Goal: Information Seeking & Learning: Compare options

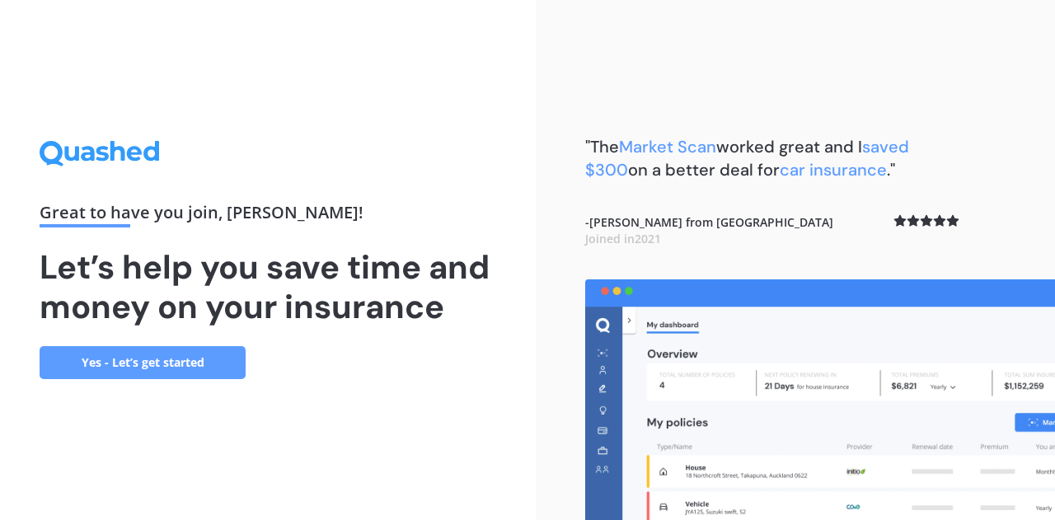
drag, startPoint x: 150, startPoint y: 381, endPoint x: 161, endPoint y: 380, distance: 10.7
click at [149, 381] on div "Great to have you join , [PERSON_NAME] ! Let’s help you save time and money on …" at bounding box center [268, 260] width 536 height 520
click at [181, 367] on link "Yes - Let’s get started" at bounding box center [143, 362] width 206 height 33
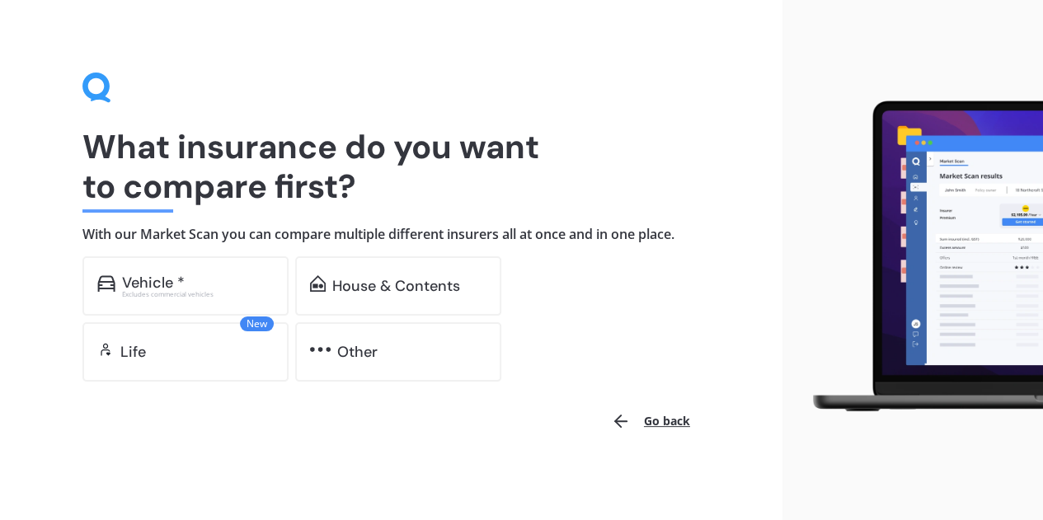
scroll to position [12, 0]
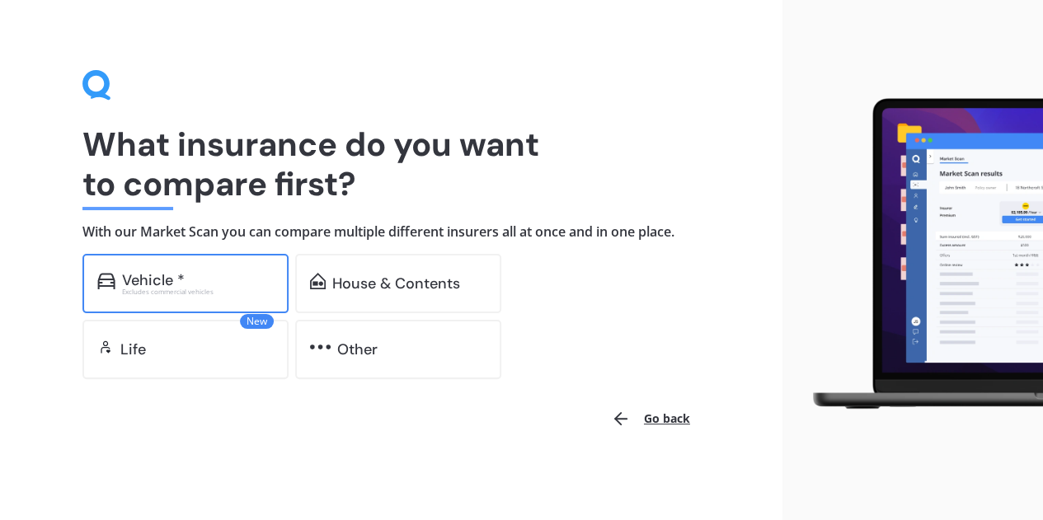
click at [214, 268] on div "Vehicle * Excludes commercial vehicles" at bounding box center [185, 283] width 206 height 59
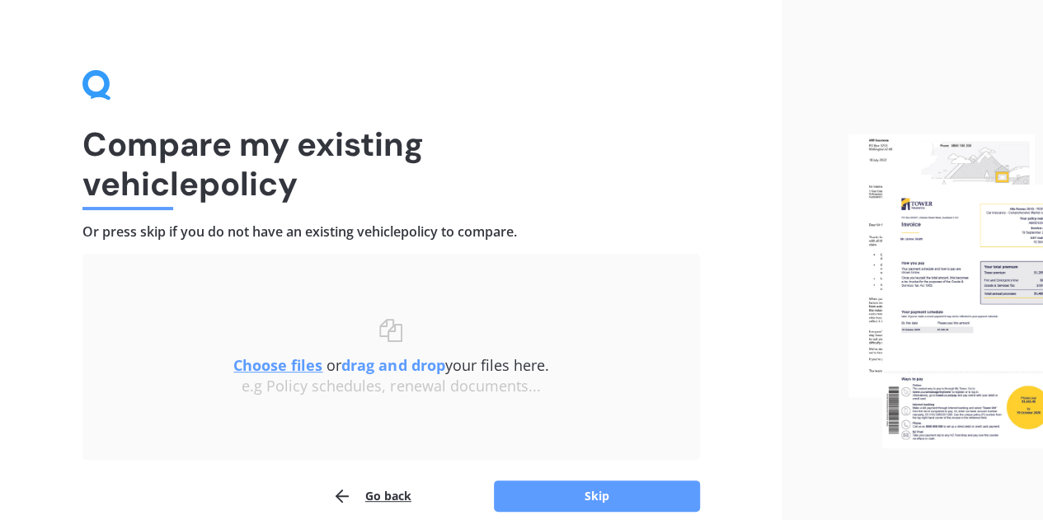
scroll to position [87, 0]
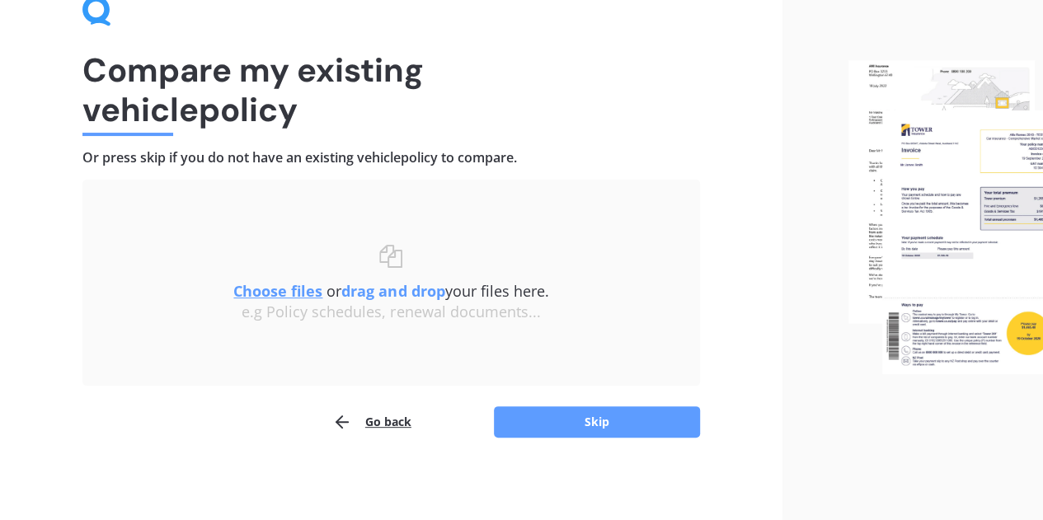
click at [382, 429] on button "Go back" at bounding box center [371, 421] width 79 height 33
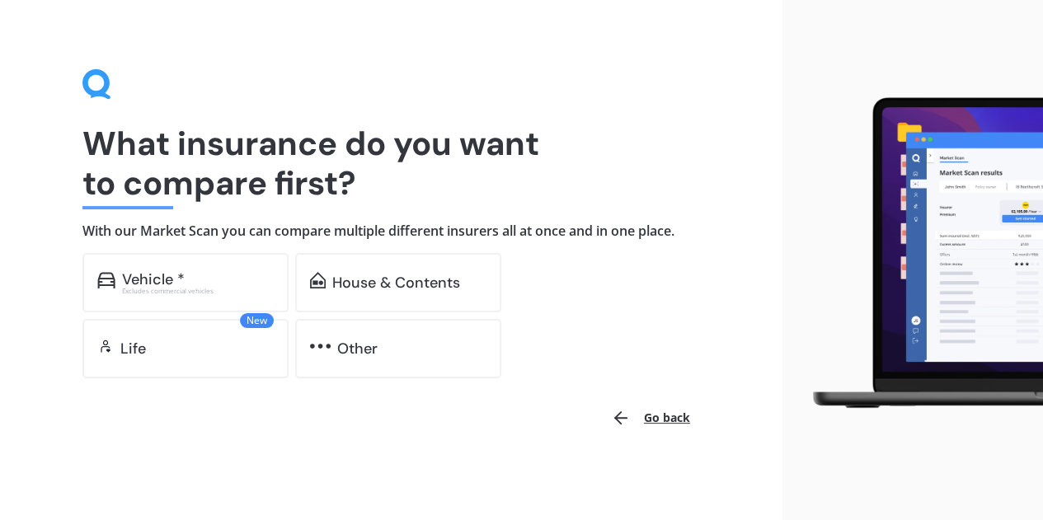
scroll to position [12, 0]
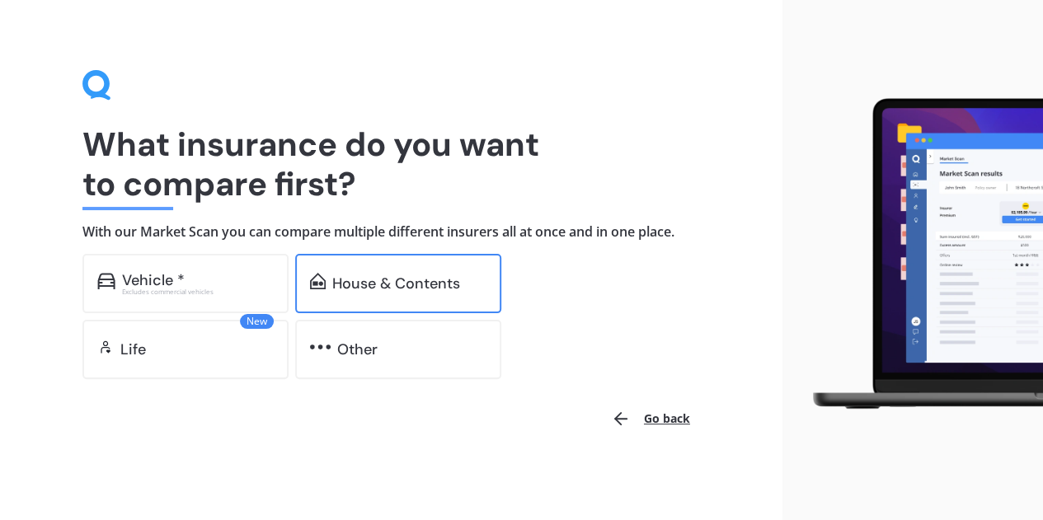
click at [394, 288] on div "House & Contents" at bounding box center [396, 283] width 128 height 16
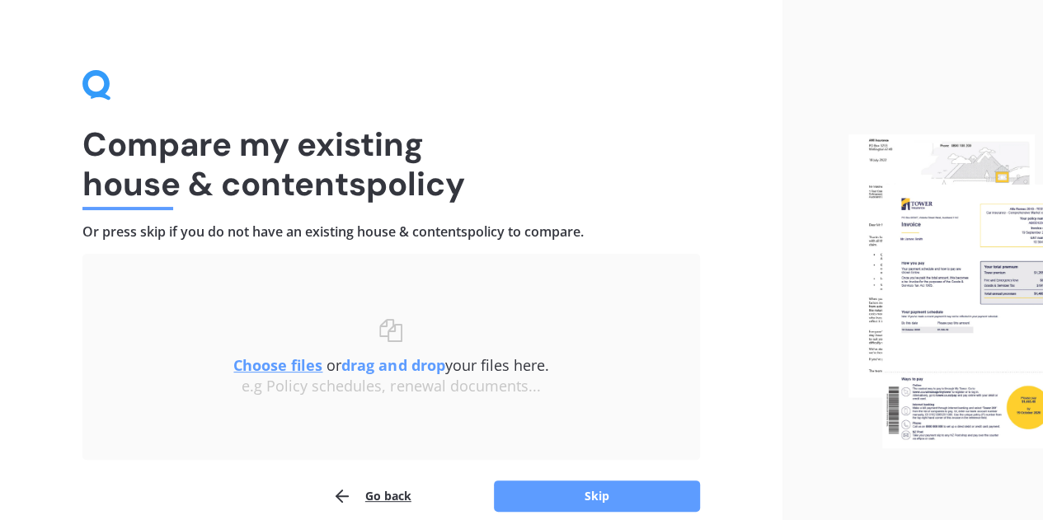
scroll to position [87, 0]
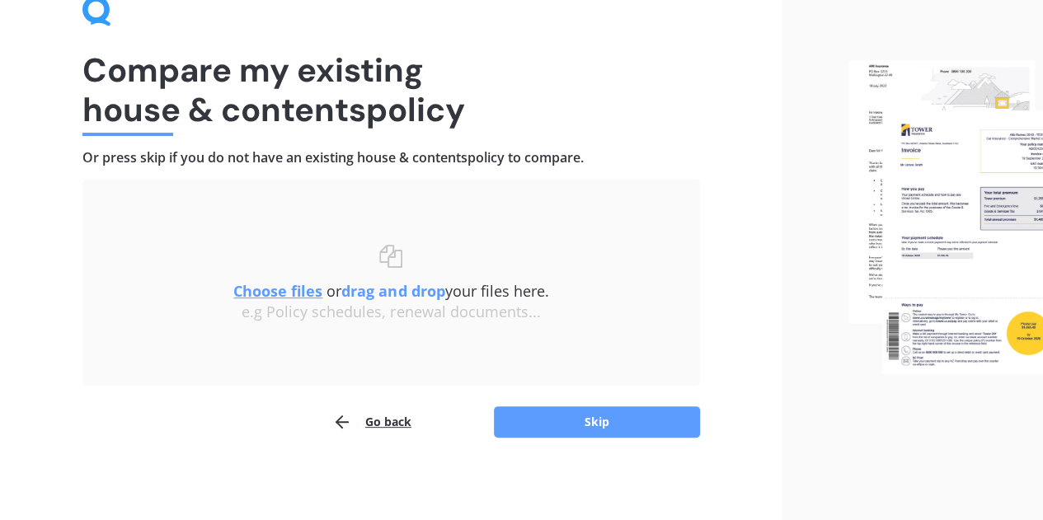
click at [279, 296] on u "Choose files" at bounding box center [277, 291] width 89 height 20
click at [260, 291] on u "Choose files" at bounding box center [277, 291] width 89 height 20
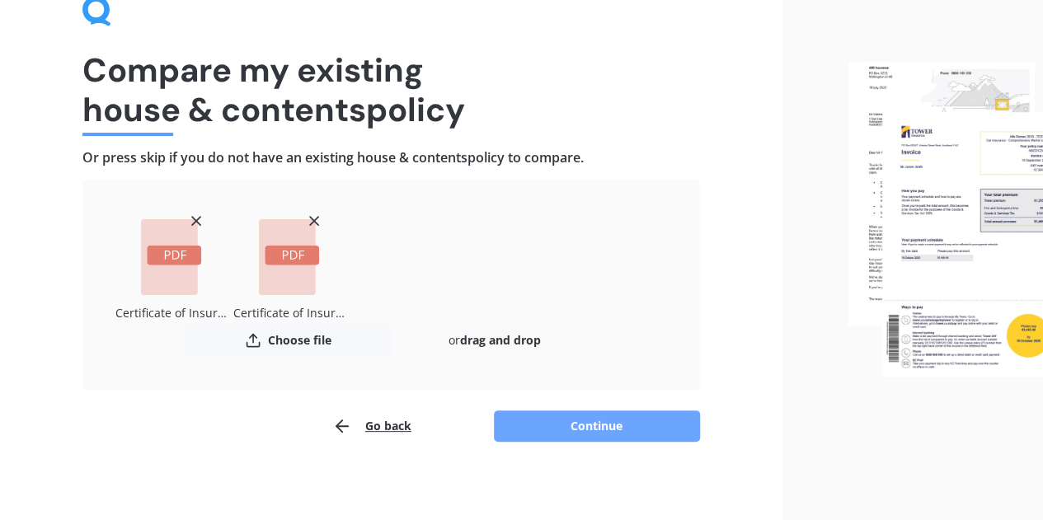
click at [599, 436] on button "Continue" at bounding box center [597, 425] width 206 height 31
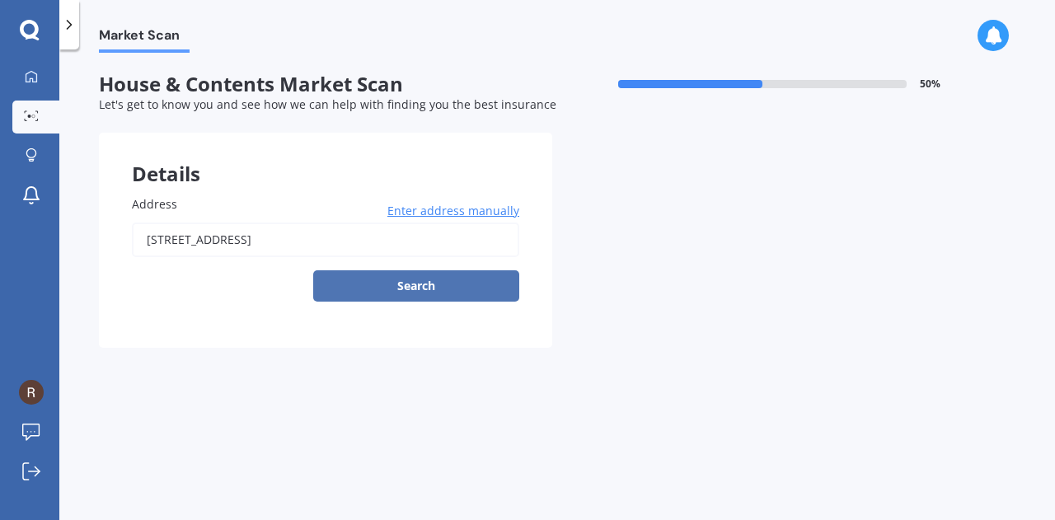
click at [472, 293] on button "Search" at bounding box center [416, 285] width 206 height 31
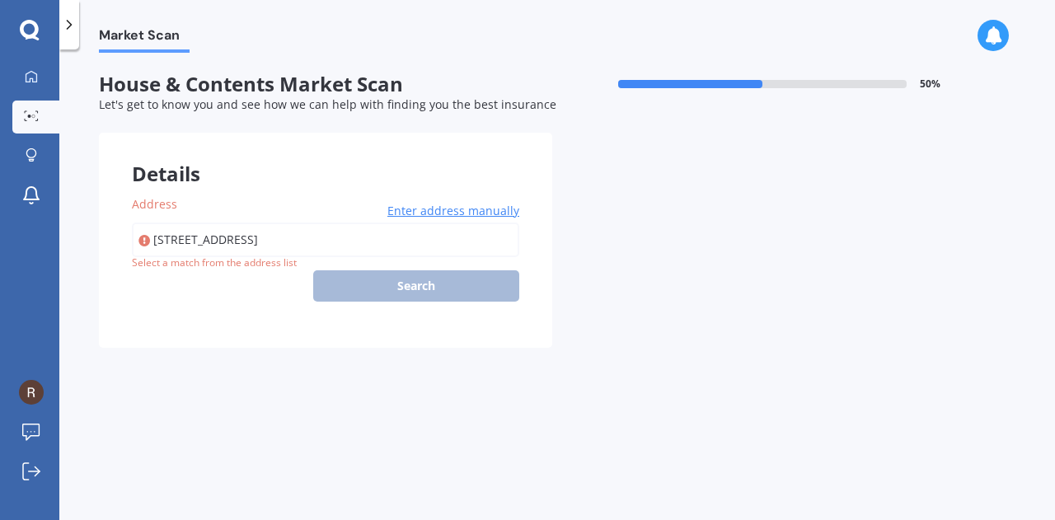
type input "[STREET_ADDRESS]"
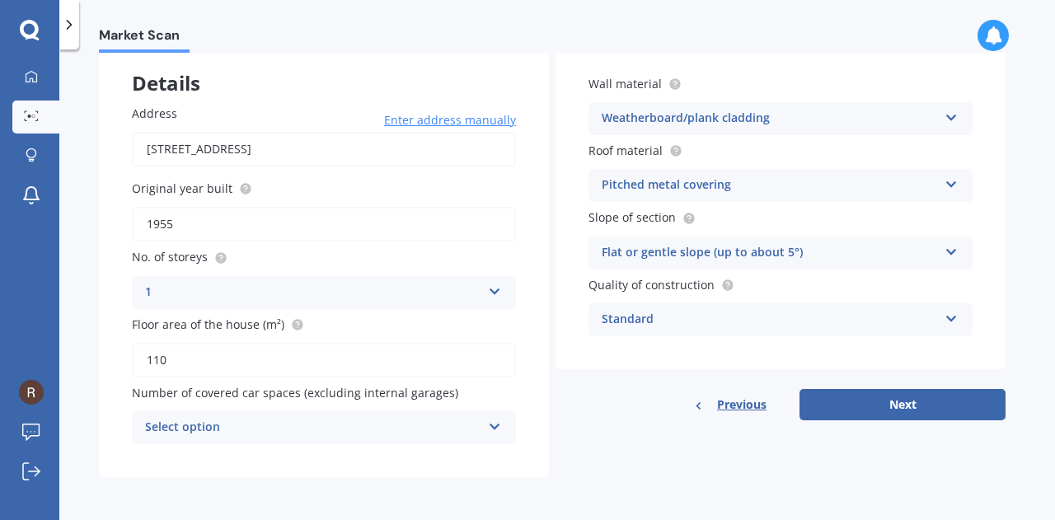
scroll to position [91, 0]
click at [455, 435] on div "Select option" at bounding box center [313, 428] width 336 height 20
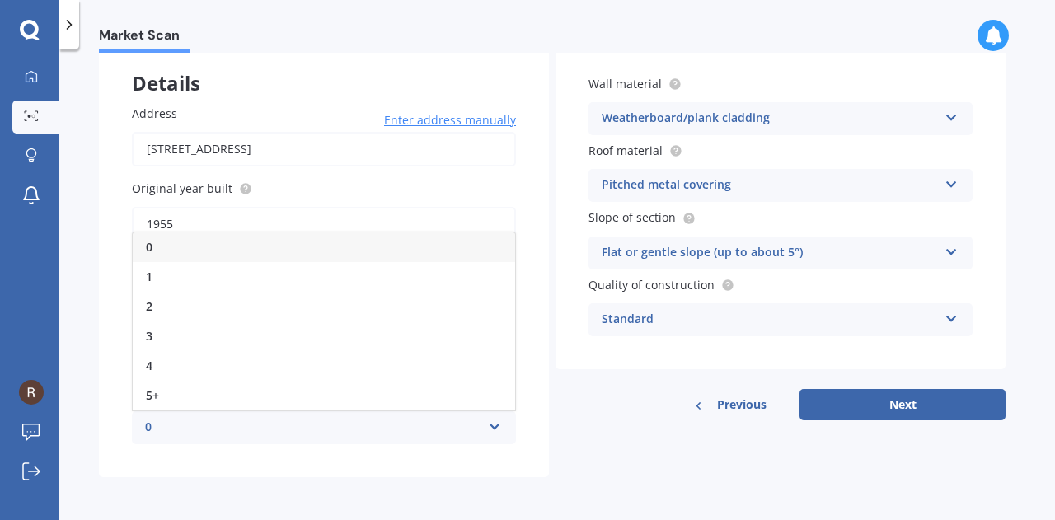
click at [455, 437] on div "0" at bounding box center [313, 428] width 336 height 20
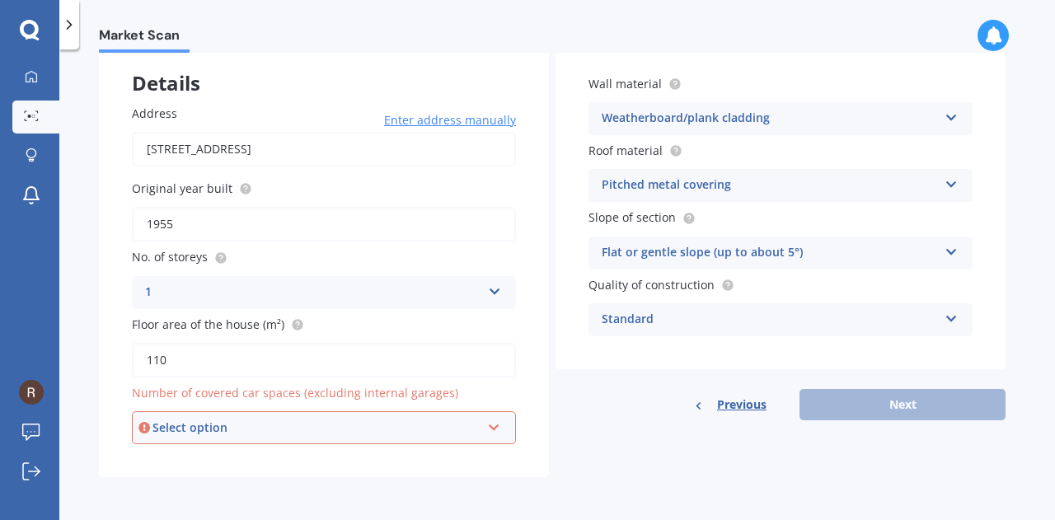
click at [417, 436] on div "Select option" at bounding box center [316, 428] width 328 height 18
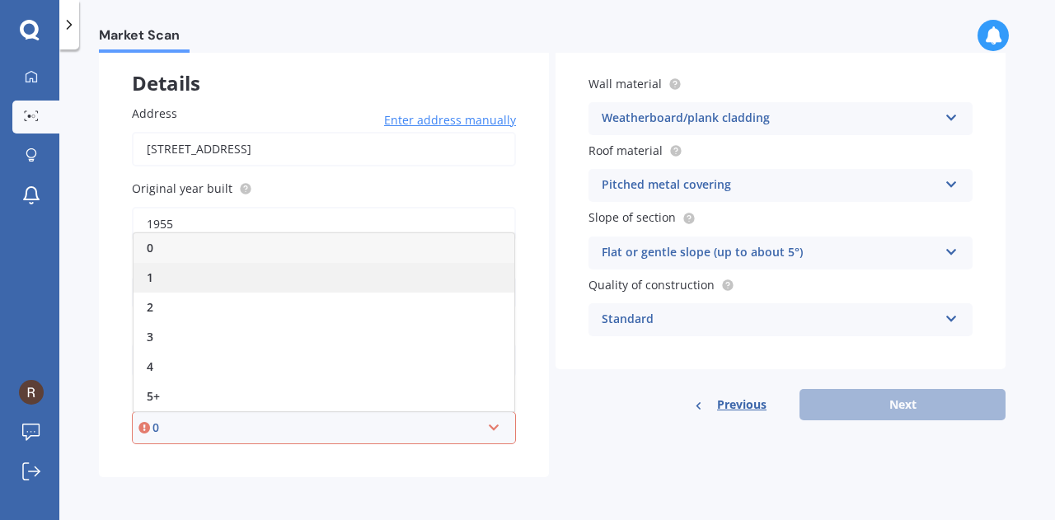
click at [307, 276] on div "1" at bounding box center [324, 278] width 381 height 30
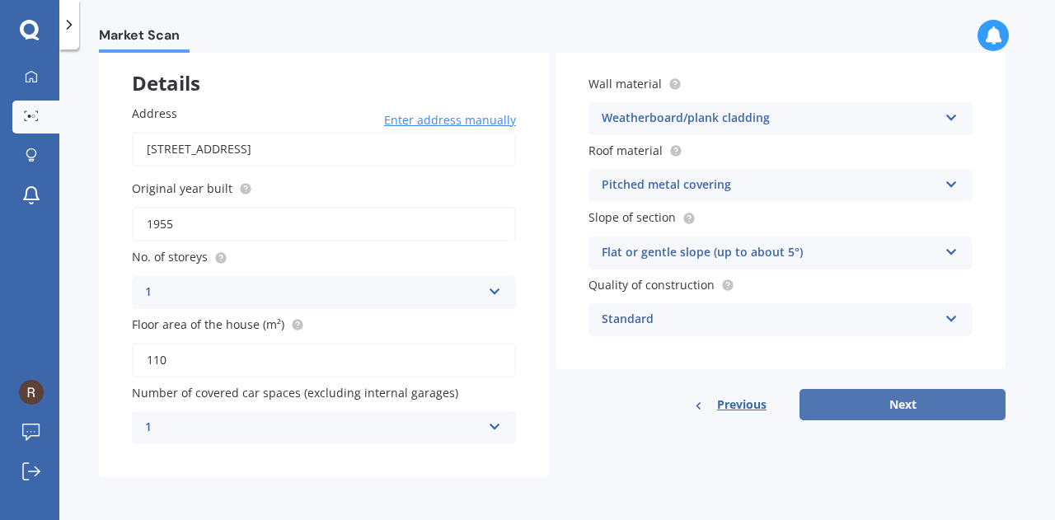
click at [901, 403] on button "Next" at bounding box center [902, 404] width 206 height 31
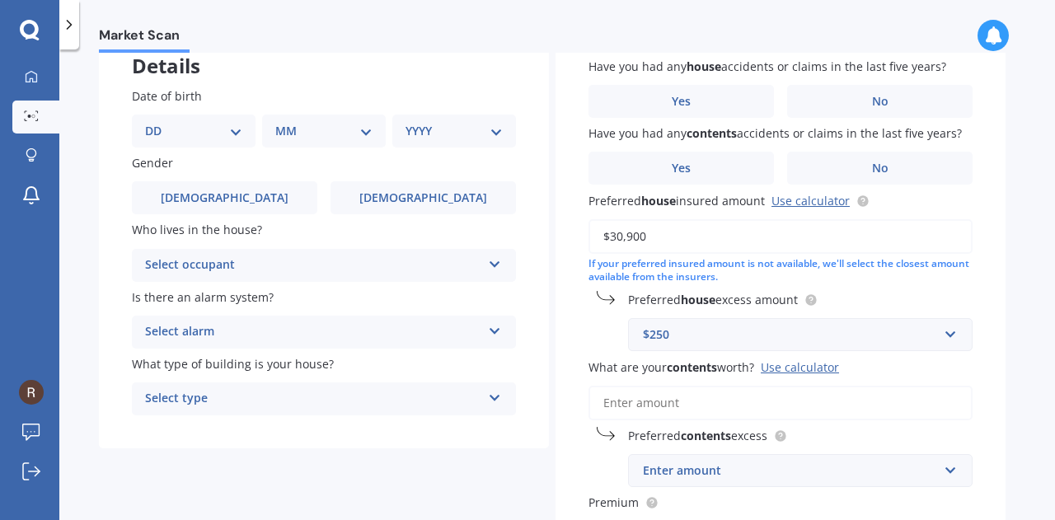
scroll to position [82, 0]
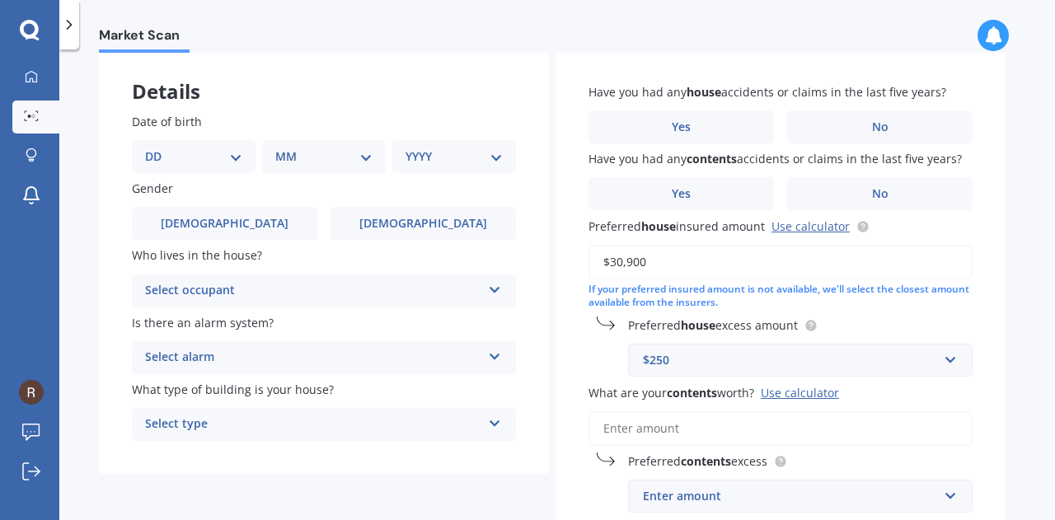
click at [219, 157] on select "DD 01 02 03 04 05 06 07 08 09 10 11 12 13 14 15 16 17 18 19 20 21 22 23 24 25 2…" at bounding box center [193, 157] width 97 height 18
select select "11"
click at [158, 148] on select "DD 01 02 03 04 05 06 07 08 09 10 11 12 13 14 15 16 17 18 19 20 21 22 23 24 25 2…" at bounding box center [193, 157] width 97 height 18
click at [287, 149] on select "MM 01 02 03 04 05 06 07 08 09 10 11 12" at bounding box center [327, 157] width 91 height 18
select select "08"
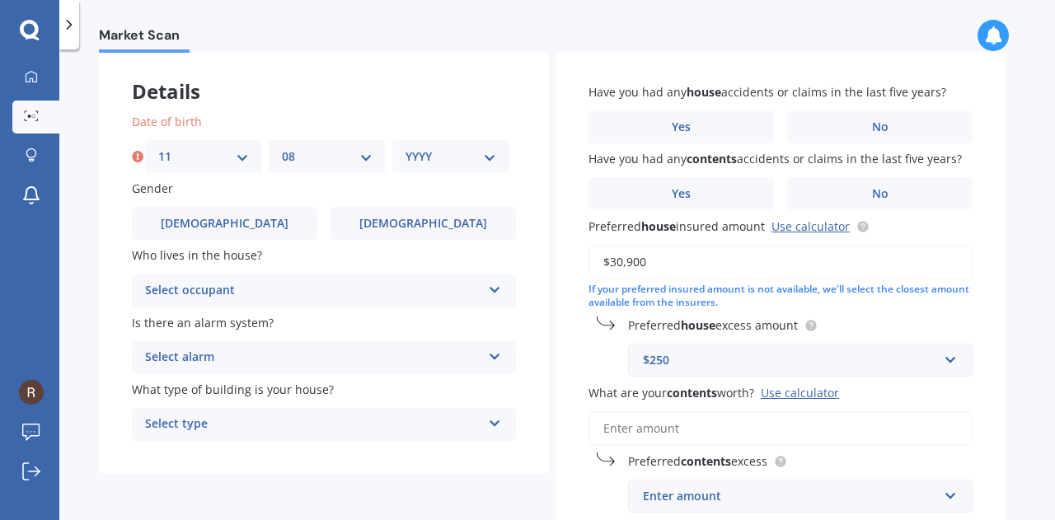
click at [282, 148] on select "MM 01 02 03 04 05 06 07 08 09 10 11 12" at bounding box center [327, 157] width 91 height 18
click at [411, 159] on select "YYYY 2009 2008 2007 2006 2005 2004 2003 2002 2001 2000 1999 1998 1997 1996 1995…" at bounding box center [450, 157] width 91 height 18
select select "1990"
click at [405, 148] on select "YYYY 2009 2008 2007 2006 2005 2004 2003 2002 2001 2000 1999 1998 1997 1996 1995…" at bounding box center [450, 157] width 91 height 18
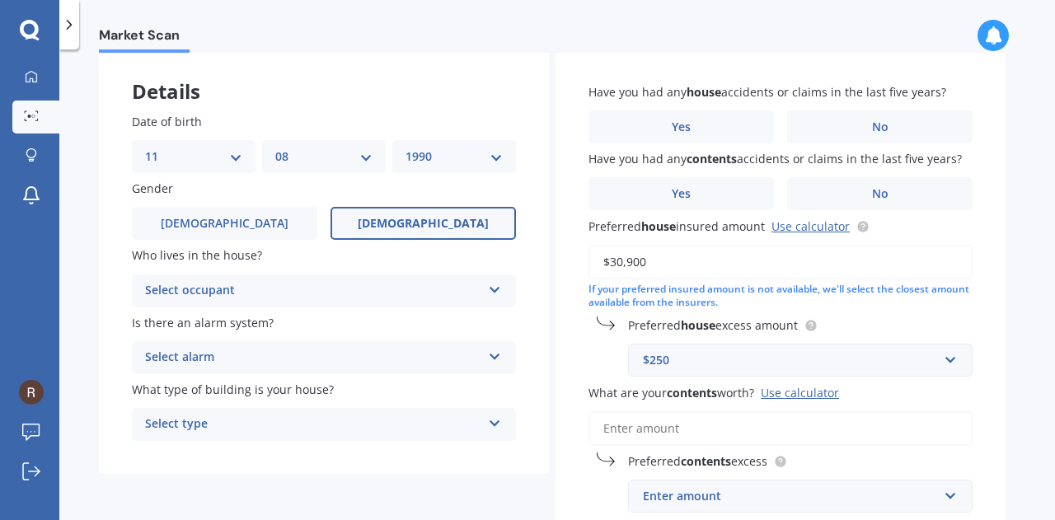
click at [408, 227] on span "[DEMOGRAPHIC_DATA]" at bounding box center [423, 224] width 131 height 14
click at [0, 0] on input "[DEMOGRAPHIC_DATA]" at bounding box center [0, 0] width 0 height 0
click at [377, 280] on div "Select occupant Owner Owner + Boarder" at bounding box center [324, 290] width 384 height 33
click at [393, 318] on div "Owner" at bounding box center [324, 323] width 382 height 30
click at [394, 353] on div "Select alarm" at bounding box center [313, 358] width 336 height 20
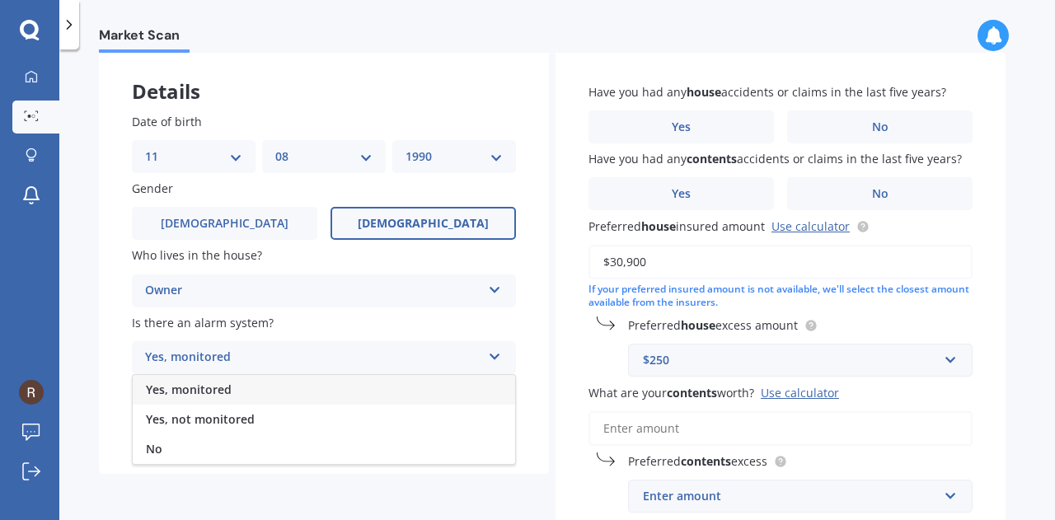
click at [377, 398] on div "Yes, monitored" at bounding box center [324, 390] width 382 height 30
click at [379, 374] on div "Yes, monitored Yes, monitored Yes, not monitored No" at bounding box center [324, 357] width 384 height 33
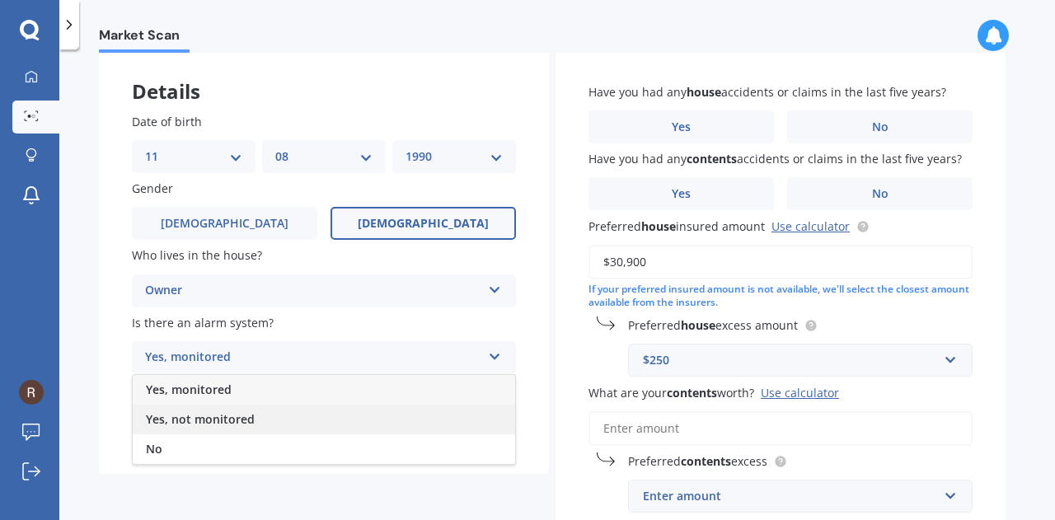
click at [381, 415] on div "Yes, not monitored" at bounding box center [324, 420] width 382 height 30
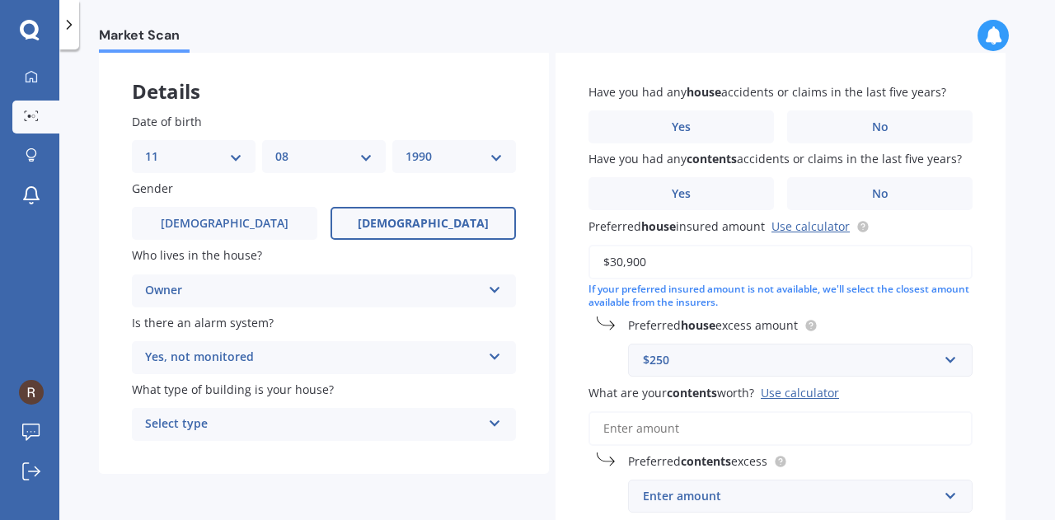
click at [381, 410] on div "What type of building is your house? Select type Freestanding Multi-unit (in a …" at bounding box center [324, 411] width 384 height 60
click at [389, 421] on div "Select type" at bounding box center [313, 425] width 336 height 20
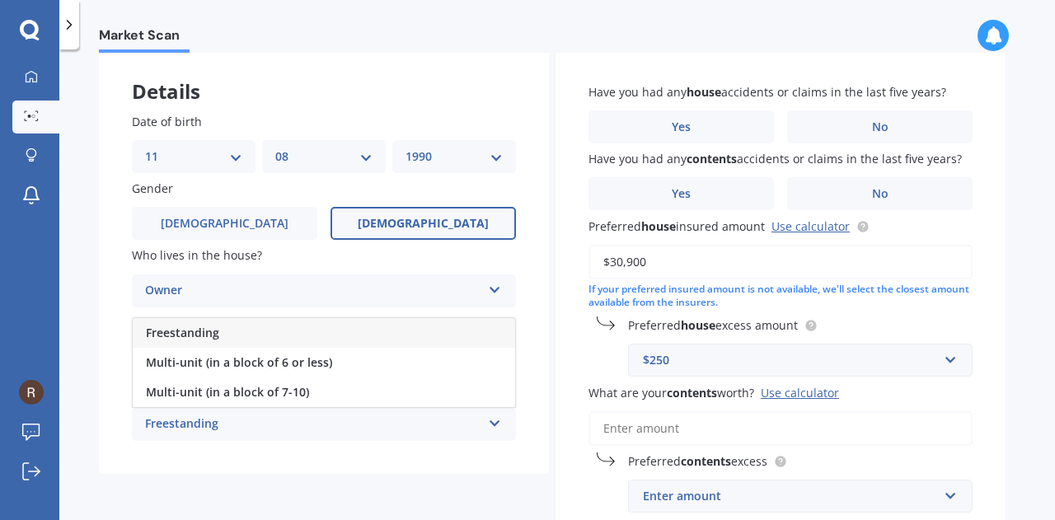
click at [300, 327] on div "Freestanding" at bounding box center [324, 333] width 382 height 30
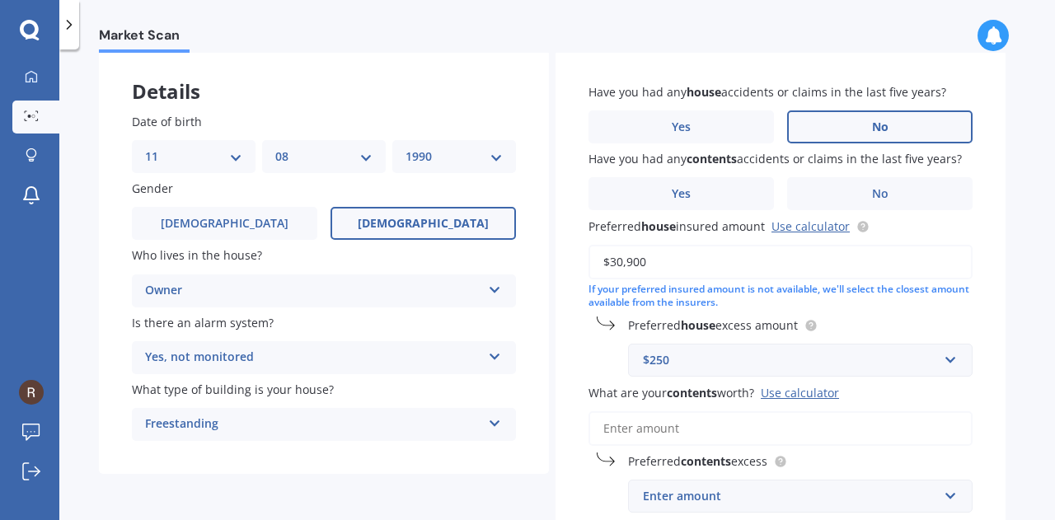
click at [874, 126] on span "No" at bounding box center [880, 127] width 16 height 14
click at [0, 0] on input "No" at bounding box center [0, 0] width 0 height 0
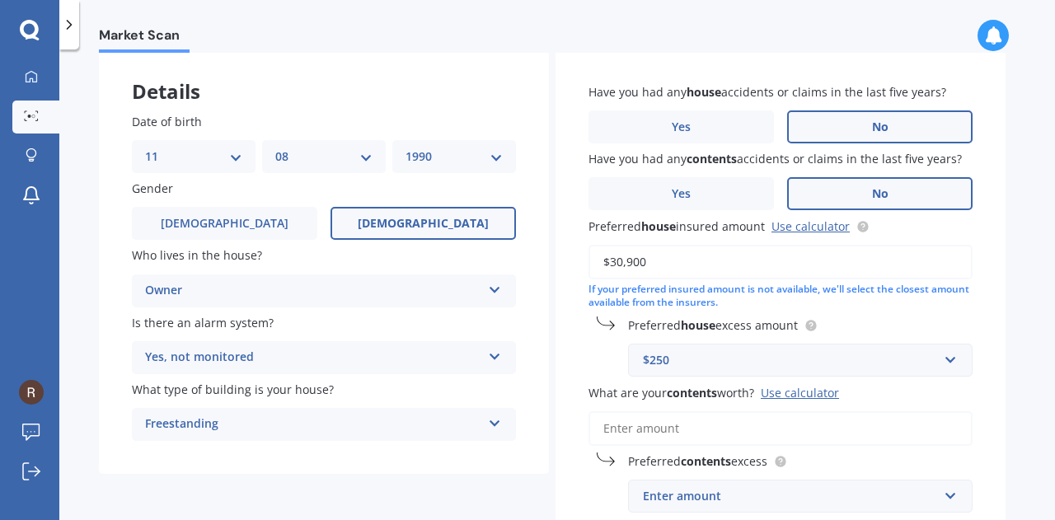
click at [860, 190] on label "No" at bounding box center [879, 193] width 185 height 33
click at [0, 0] on input "No" at bounding box center [0, 0] width 0 height 0
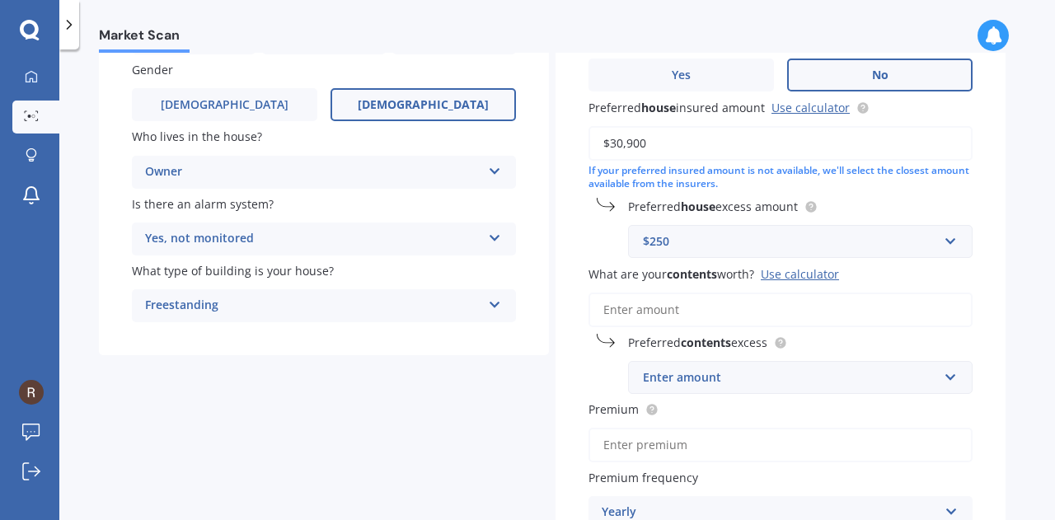
scroll to position [165, 0]
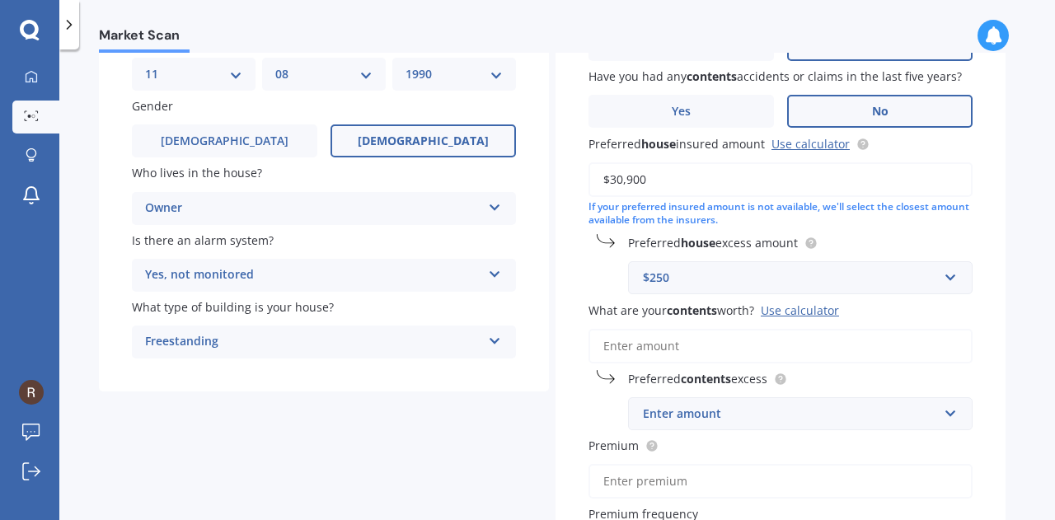
drag, startPoint x: 773, startPoint y: 177, endPoint x: 549, endPoint y: 177, distance: 224.2
click at [549, 177] on div "Details Date of birth DD 01 02 03 04 05 06 07 08 09 10 11 12 13 14 15 16 17 18 …" at bounding box center [552, 342] width 907 height 749
type input "$575,000"
click at [901, 288] on input "text" at bounding box center [795, 277] width 330 height 31
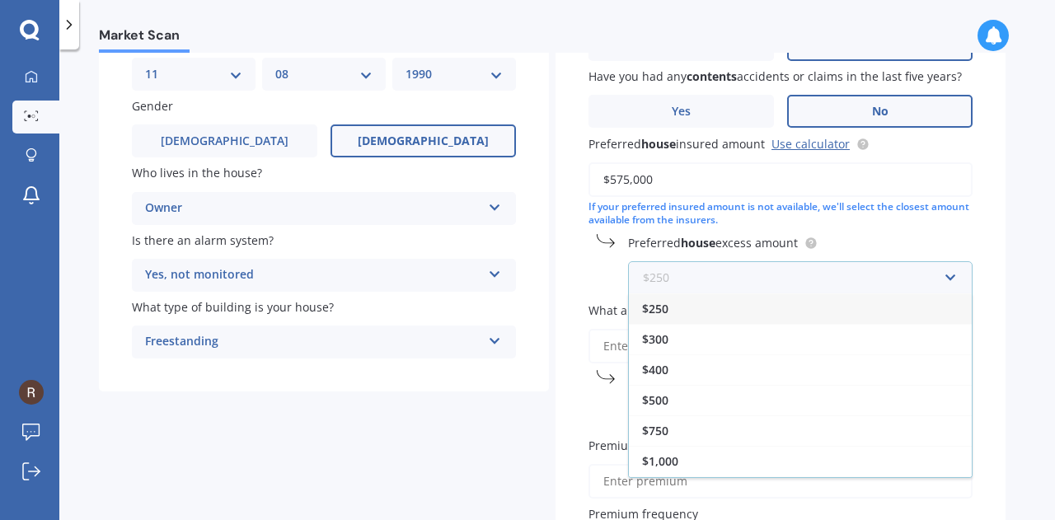
click at [906, 285] on input "text" at bounding box center [795, 277] width 330 height 31
click at [998, 250] on div "Have you had any house accidents or claims in the last five years? Yes No Have …" at bounding box center [780, 317] width 450 height 698
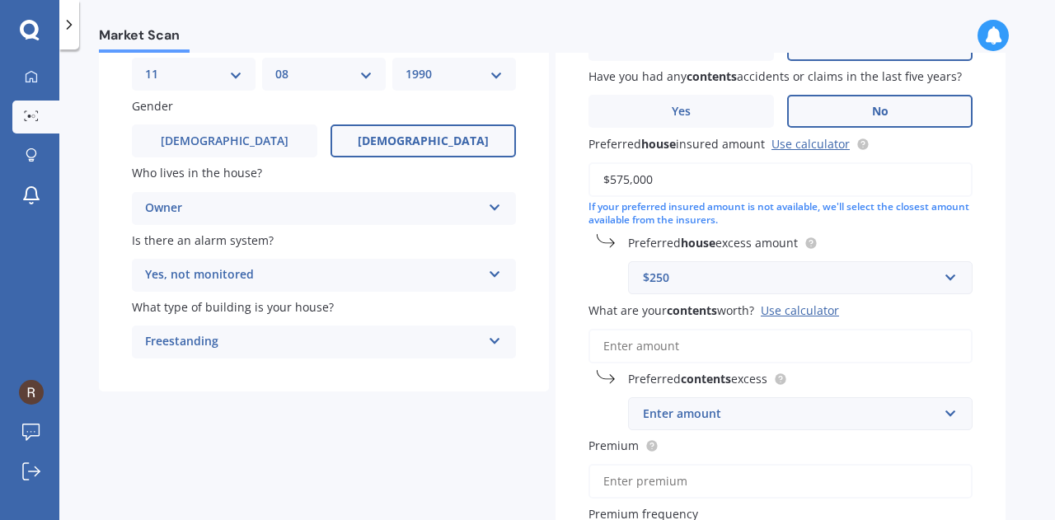
scroll to position [247, 0]
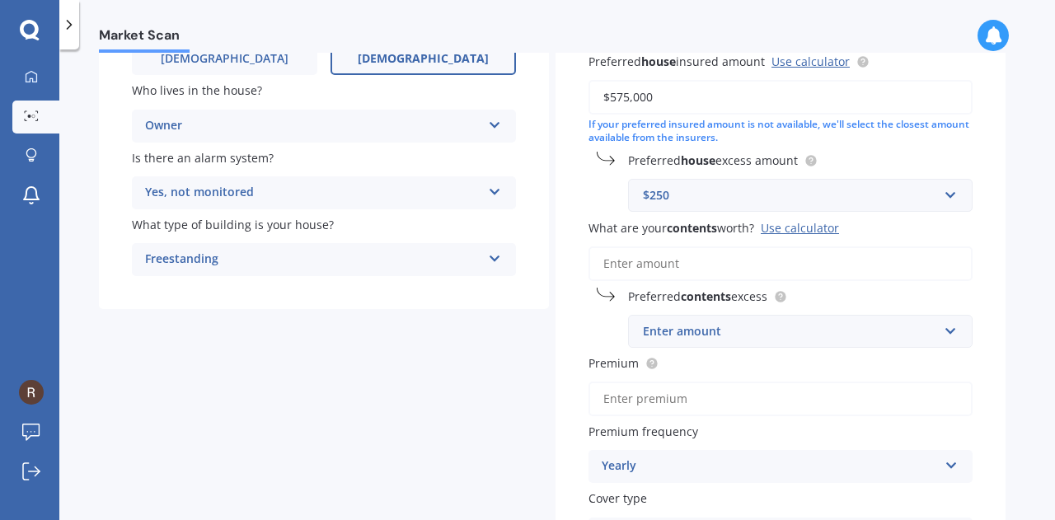
click at [721, 281] on input "What are your contents worth? Use calculator" at bounding box center [780, 263] width 384 height 35
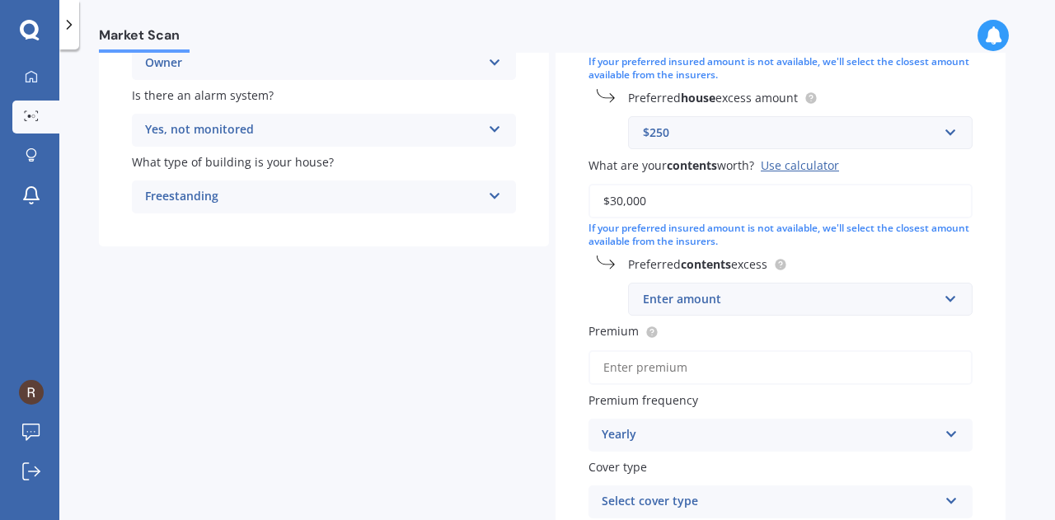
scroll to position [412, 0]
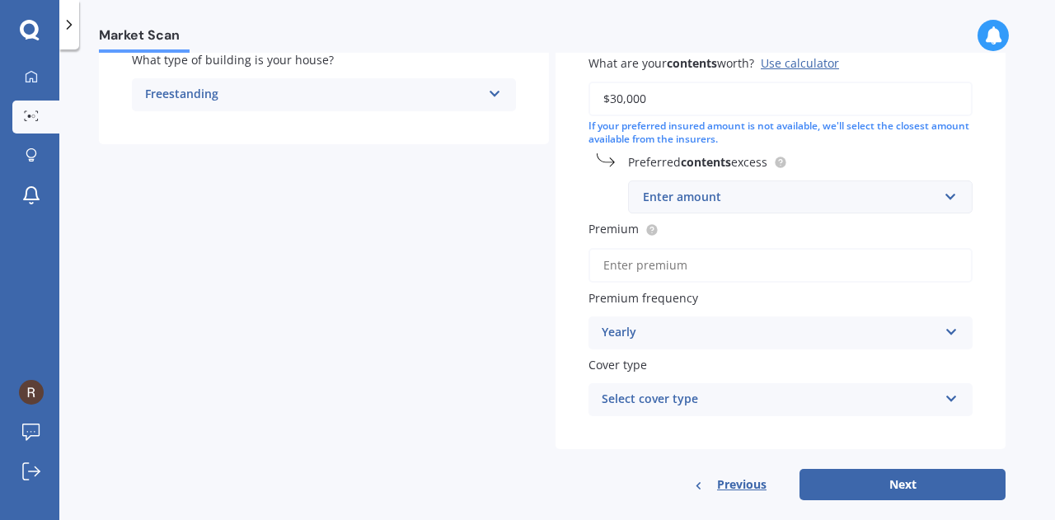
type input "$30,000"
click at [795, 198] on div "Enter amount" at bounding box center [790, 197] width 295 height 18
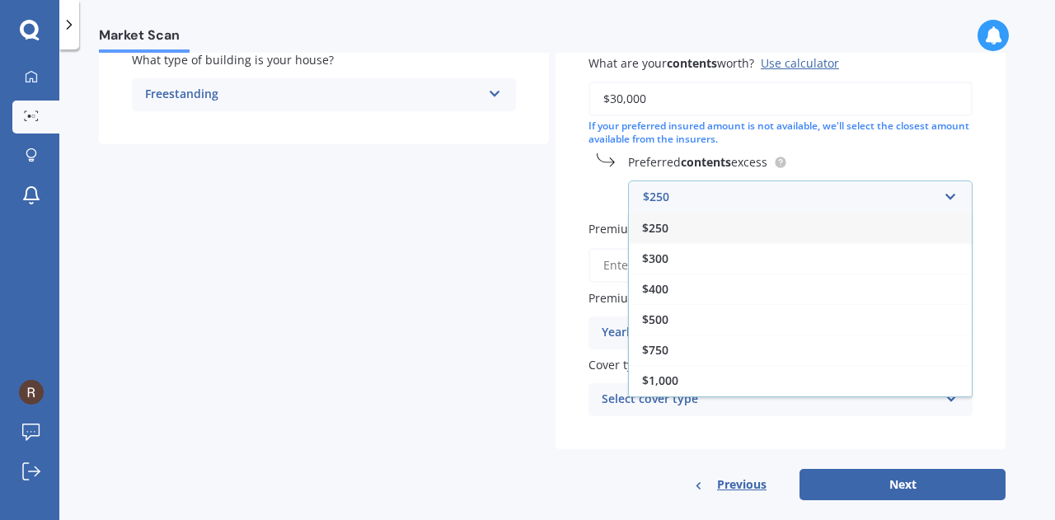
click at [812, 229] on div "$250" at bounding box center [800, 228] width 343 height 30
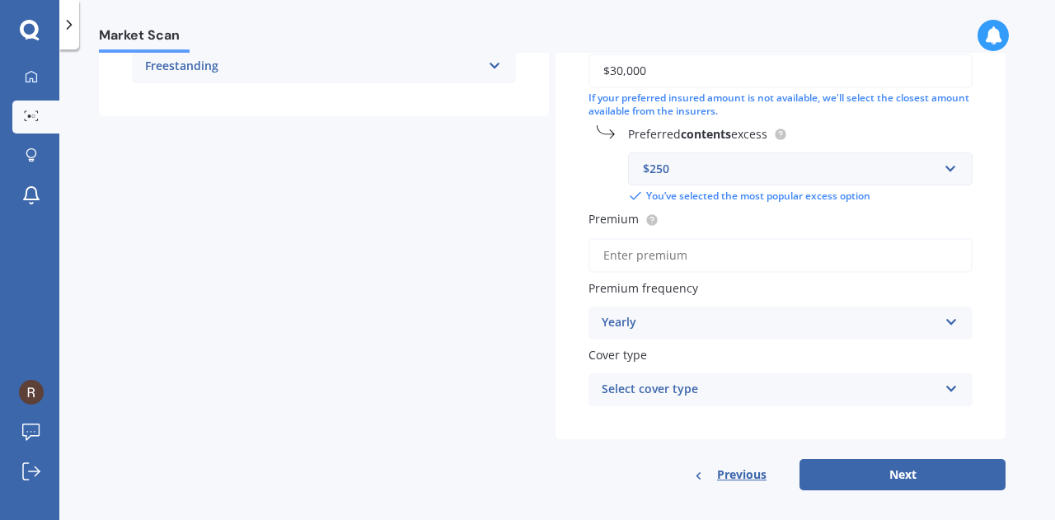
scroll to position [455, 0]
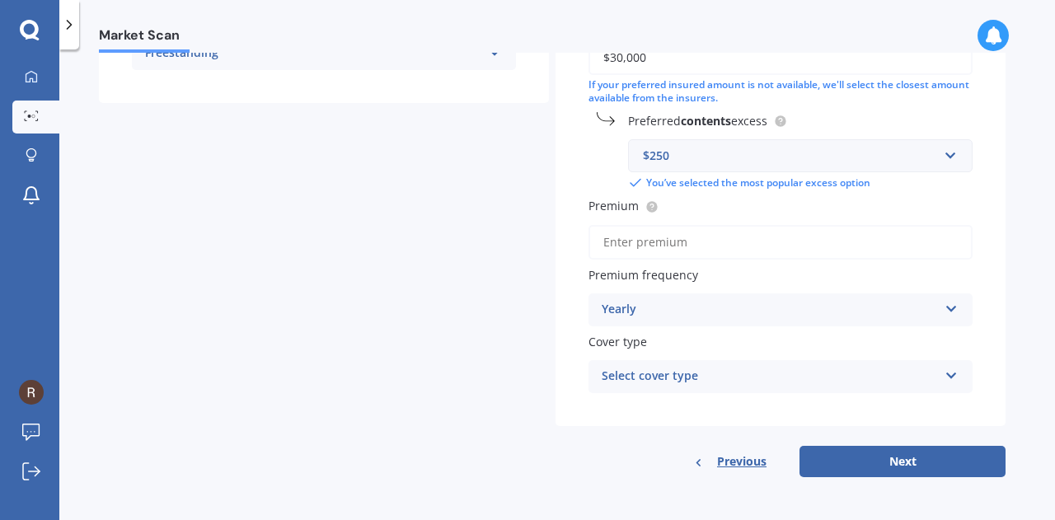
click at [744, 227] on input "Premium" at bounding box center [780, 242] width 384 height 35
click at [670, 237] on input "Premium" at bounding box center [780, 242] width 384 height 35
click at [715, 312] on div "Yearly" at bounding box center [770, 310] width 336 height 20
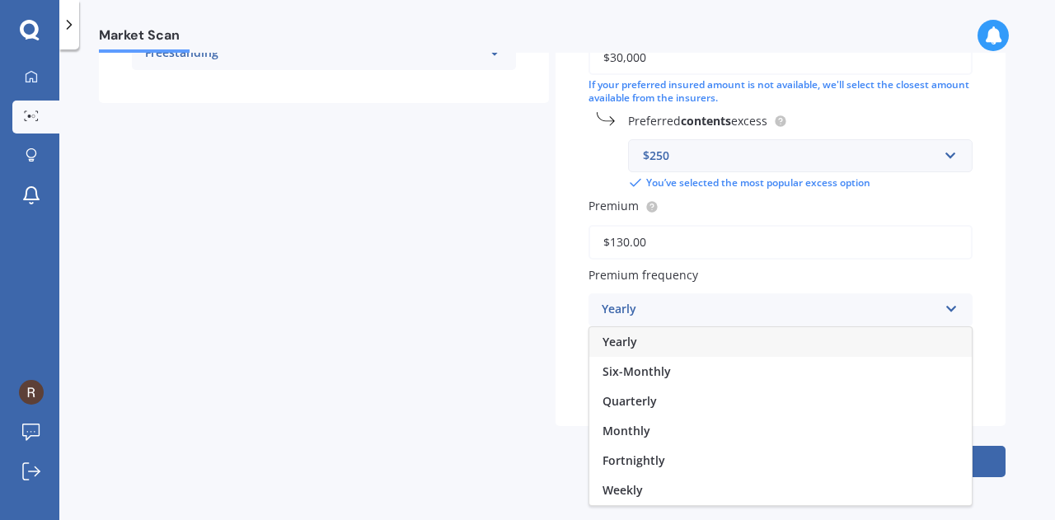
click at [629, 239] on input "$130.00" at bounding box center [780, 242] width 384 height 35
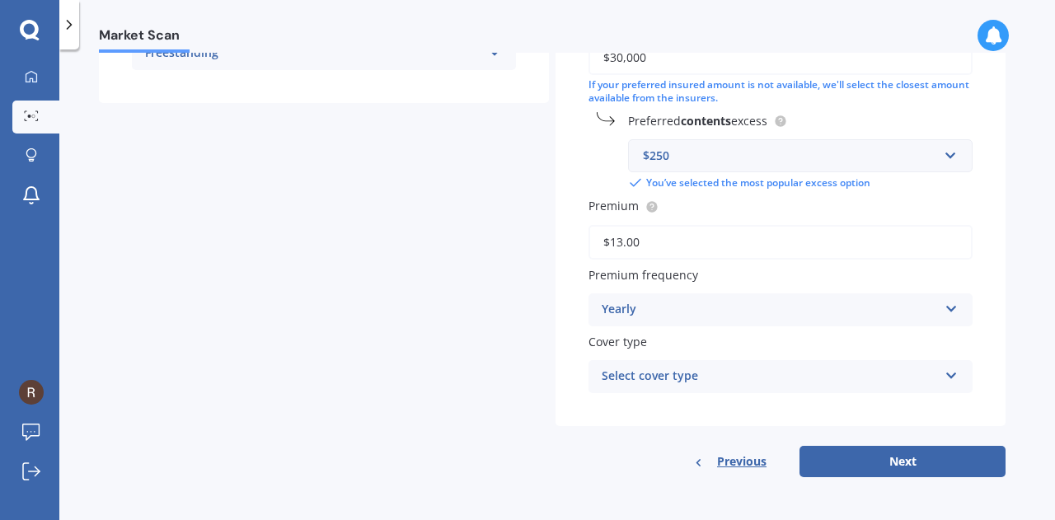
type input "$1.00"
type input "$120.00"
click at [677, 309] on div "Yearly" at bounding box center [770, 310] width 336 height 20
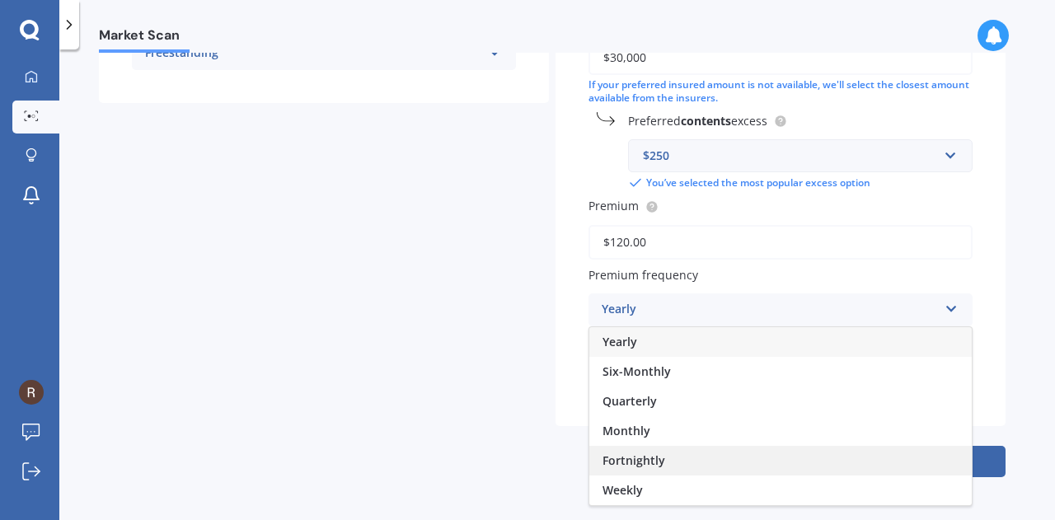
click at [709, 457] on div "Fortnightly" at bounding box center [780, 461] width 382 height 30
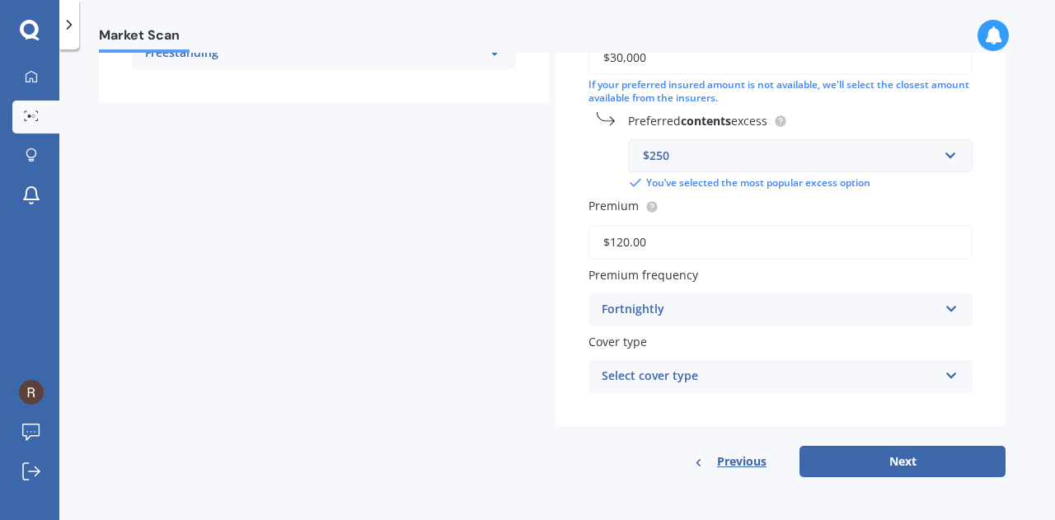
click at [766, 377] on div "Select cover type" at bounding box center [770, 377] width 336 height 20
click at [780, 405] on div "Home and Contents" at bounding box center [780, 409] width 382 height 30
click at [847, 457] on button "Next" at bounding box center [902, 461] width 206 height 31
select select "11"
select select "08"
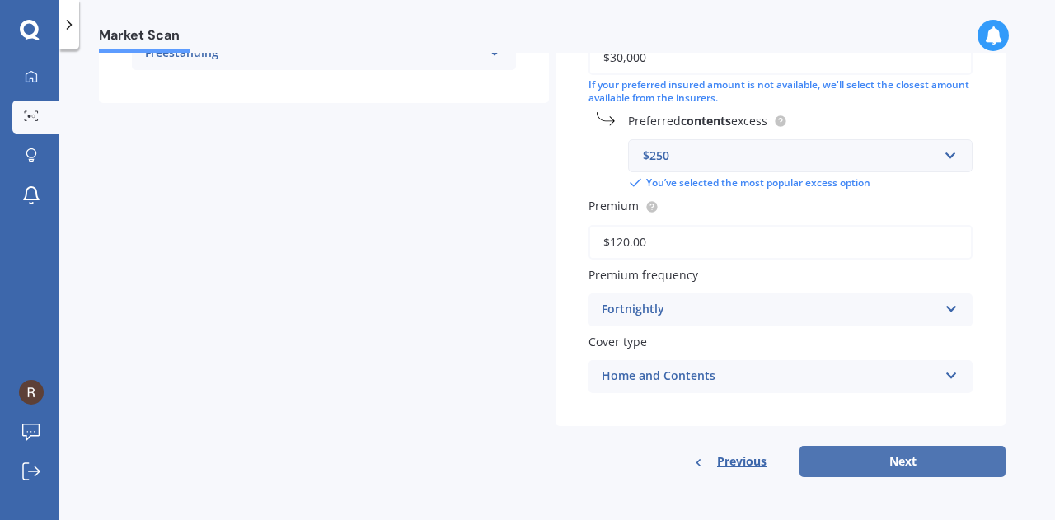
select select "1990"
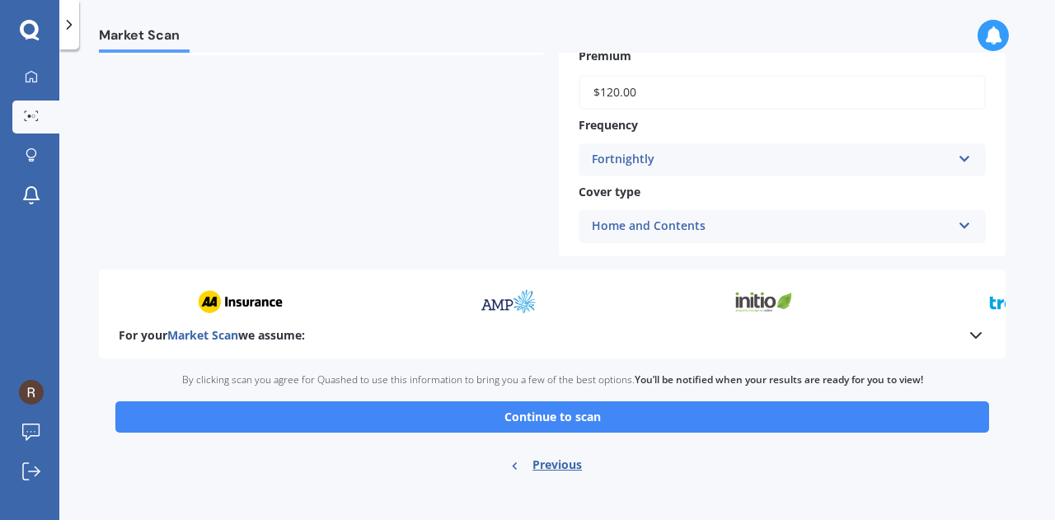
scroll to position [788, 0]
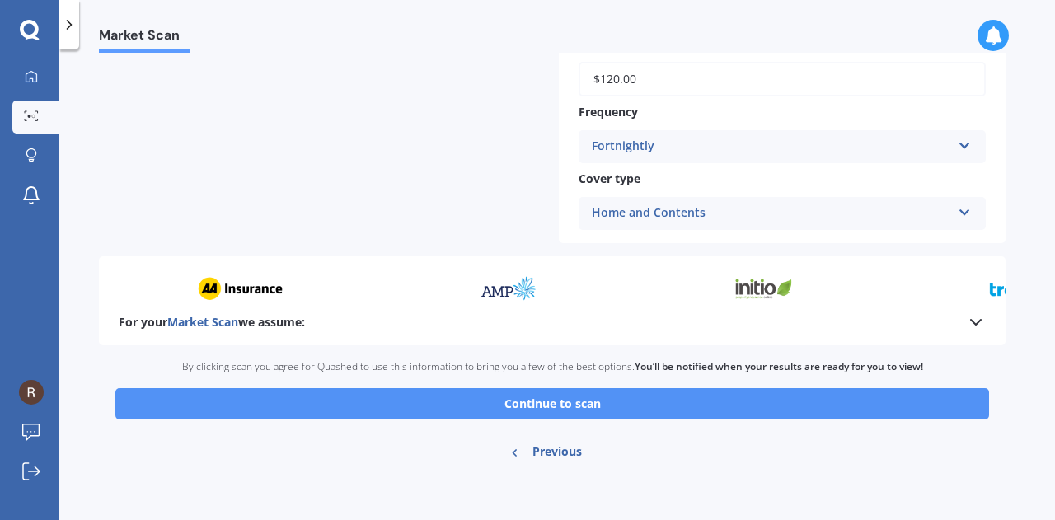
click at [752, 398] on button "Continue to scan" at bounding box center [552, 403] width 874 height 31
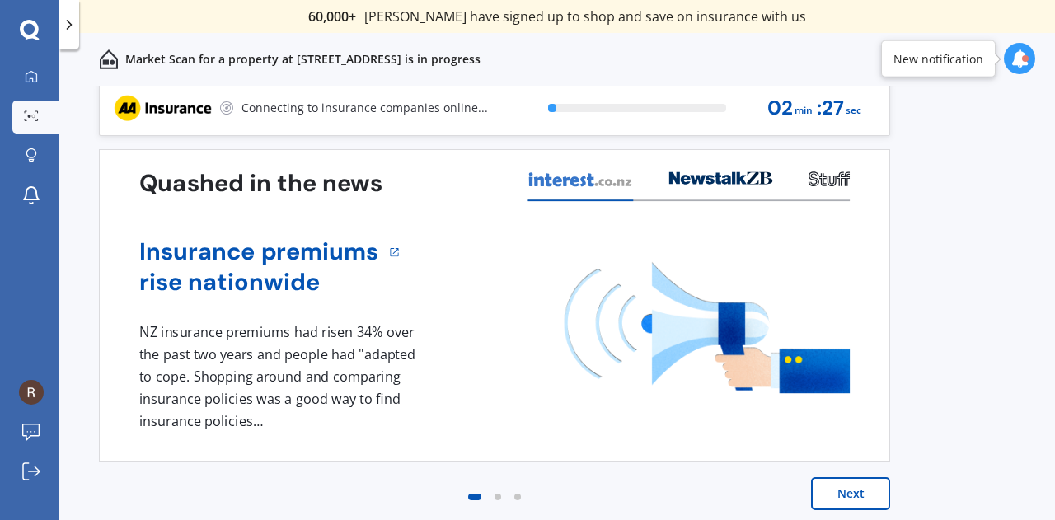
scroll to position [12, 0]
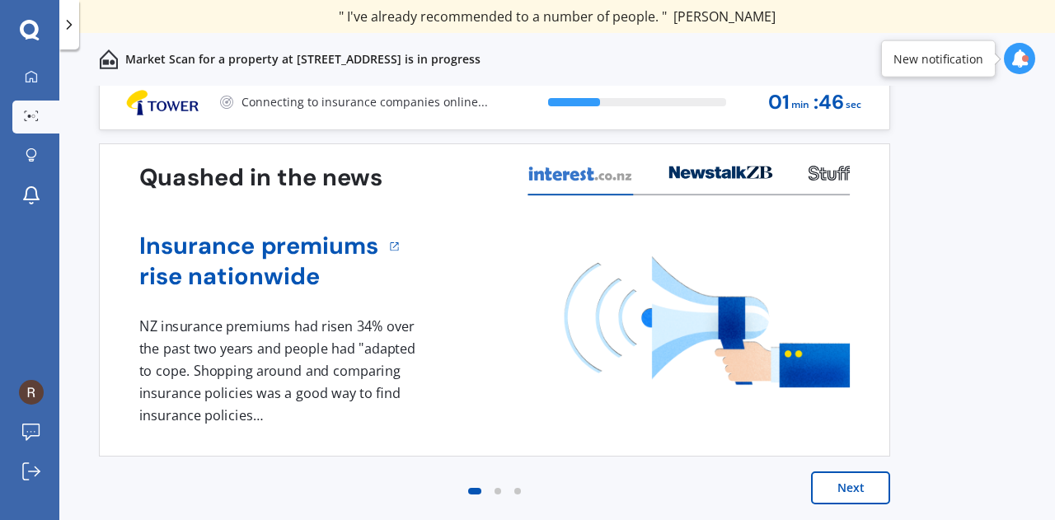
click at [1031, 51] on div at bounding box center [1019, 58] width 31 height 31
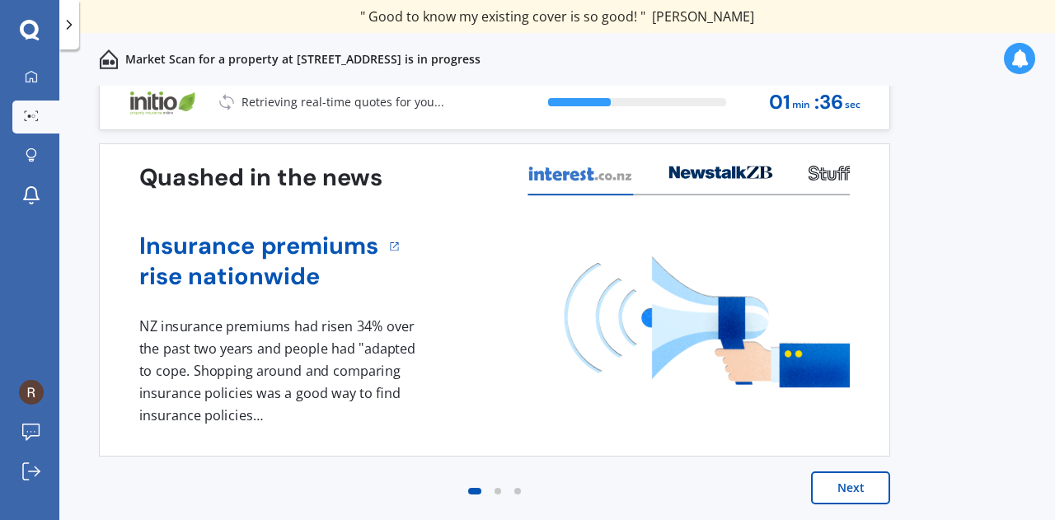
click at [882, 491] on button "Next" at bounding box center [850, 487] width 79 height 33
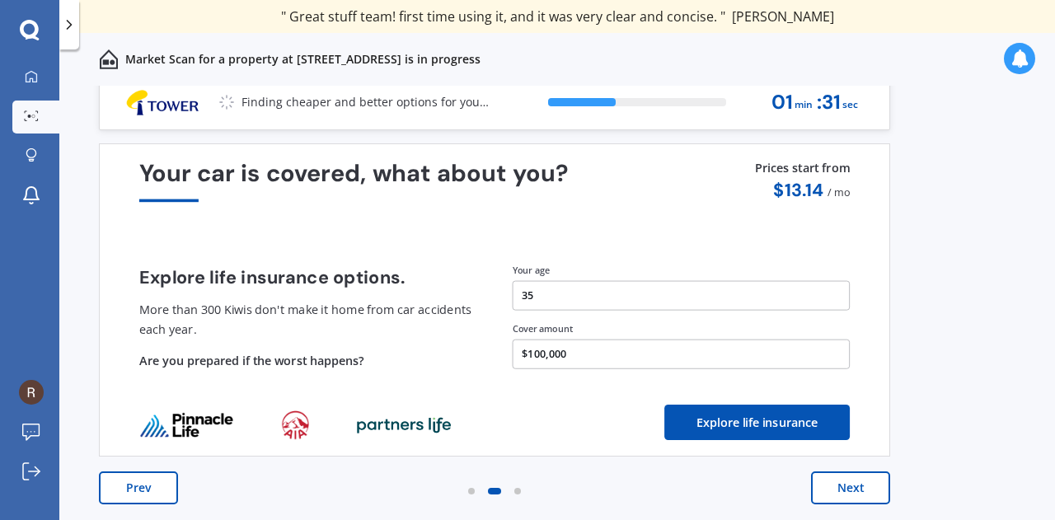
click at [832, 491] on button "Next" at bounding box center [850, 487] width 79 height 33
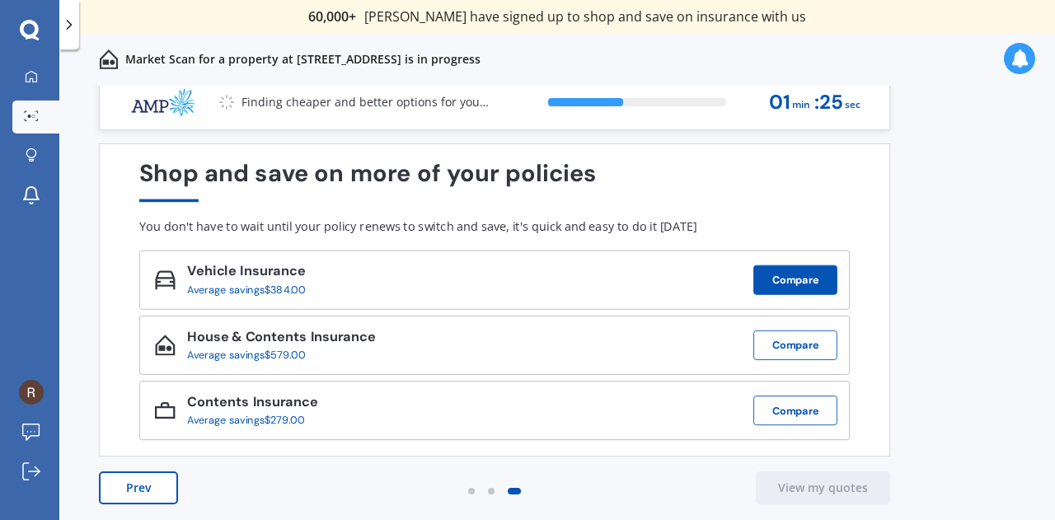
click at [833, 273] on button "Compare" at bounding box center [795, 280] width 84 height 30
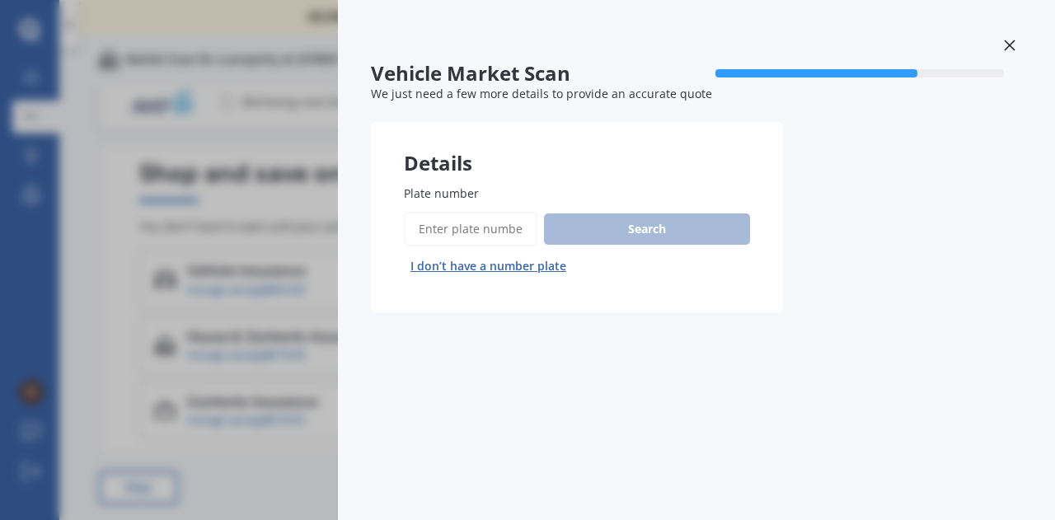
click at [555, 230] on div "Search I don’t have a number plate" at bounding box center [577, 246] width 346 height 68
click at [485, 232] on input "Plate number" at bounding box center [471, 229] width 134 height 35
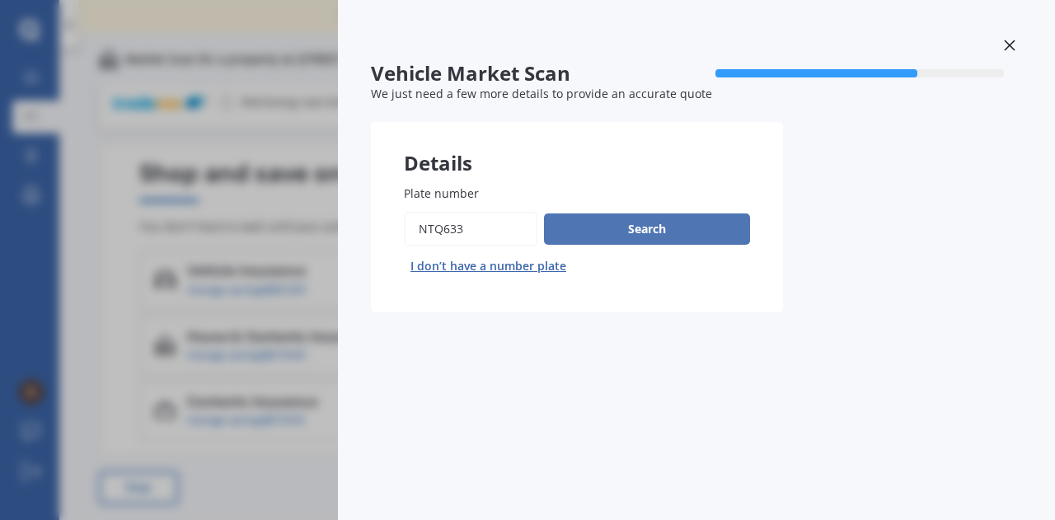
type input "NTQ633"
click at [632, 235] on button "Search" at bounding box center [647, 228] width 206 height 31
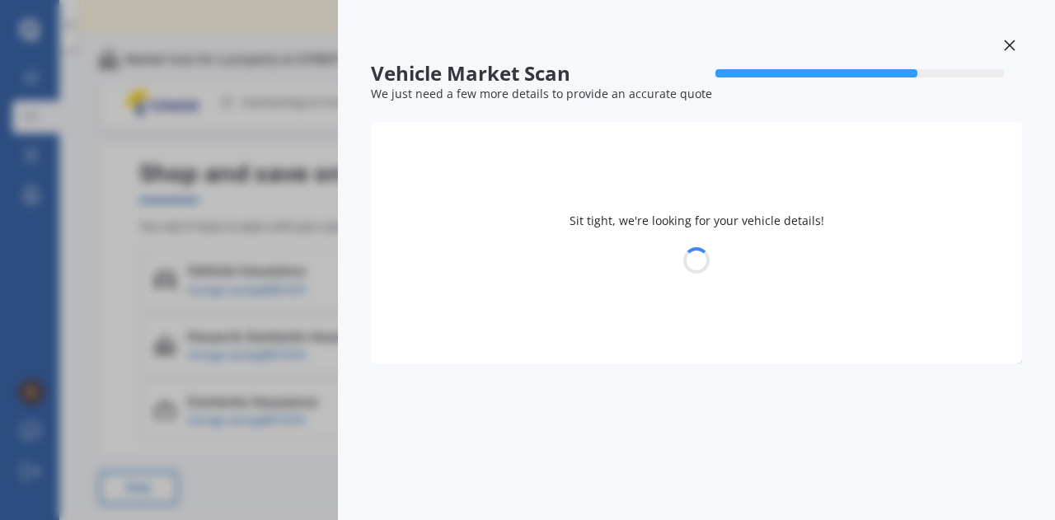
select select "MITSUBISHI"
select select "ASX"
select select "11"
select select "08"
select select "1990"
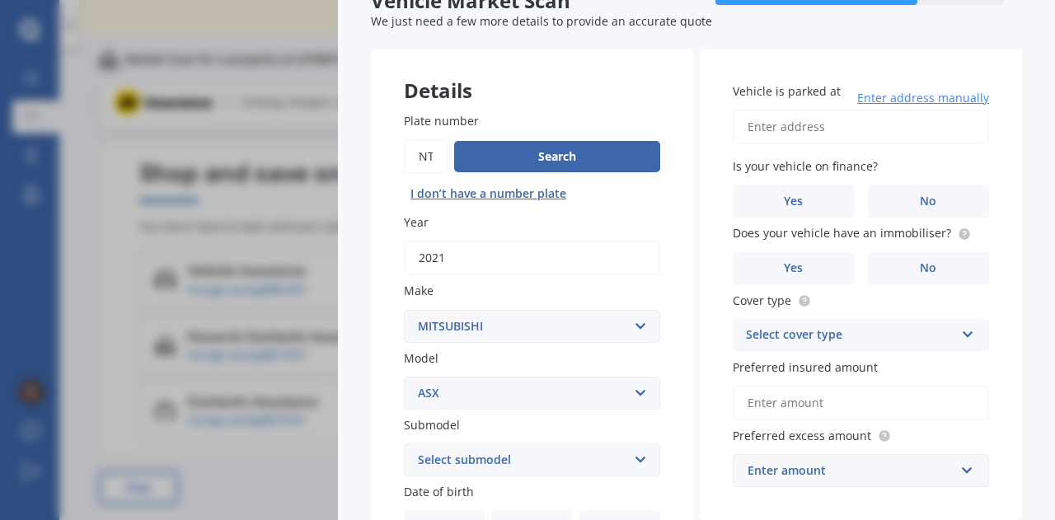
scroll to position [0, 0]
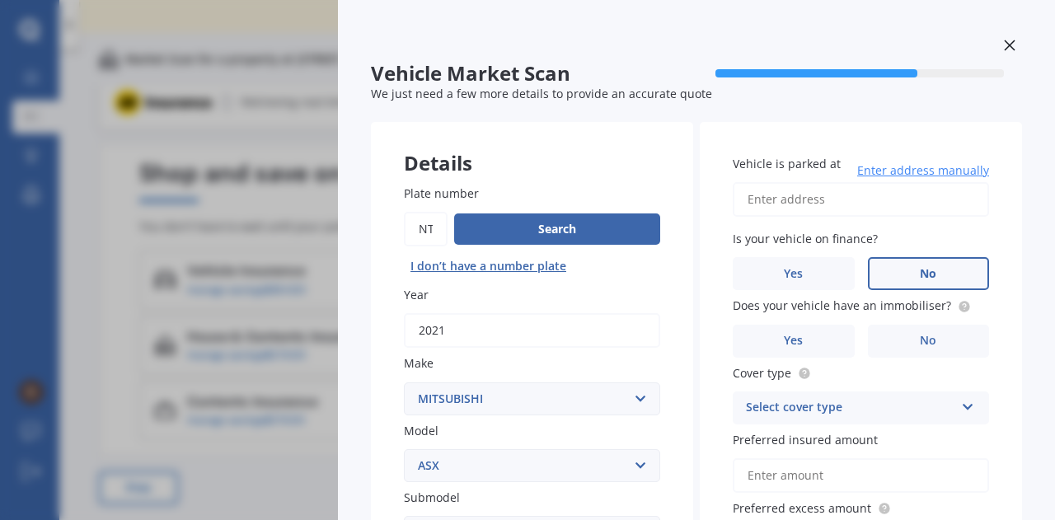
click at [923, 267] on span "No" at bounding box center [928, 274] width 16 height 14
click at [0, 0] on input "No" at bounding box center [0, 0] width 0 height 0
click at [892, 210] on input "Vehicle is parked at" at bounding box center [861, 199] width 256 height 35
type input "[STREET_ADDRESS]"
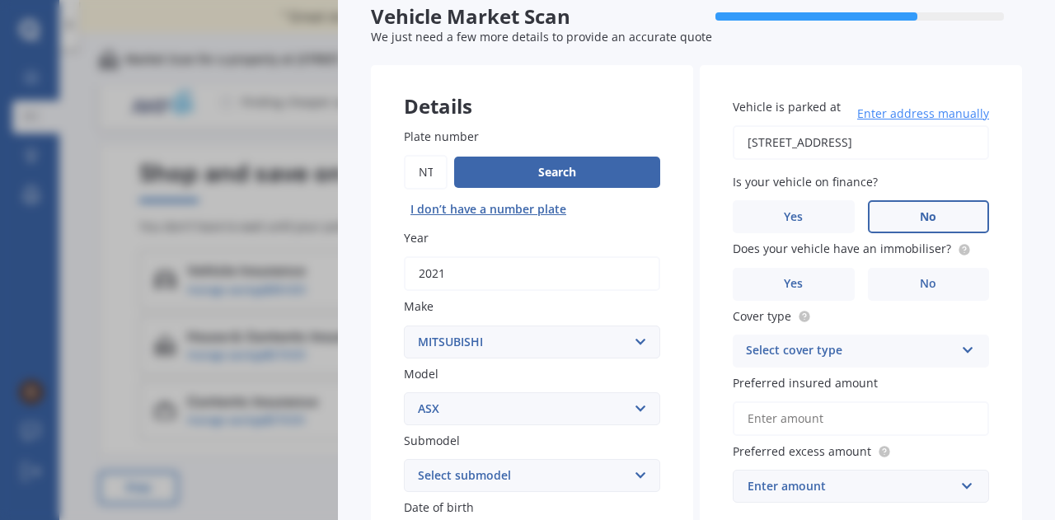
scroll to position [82, 0]
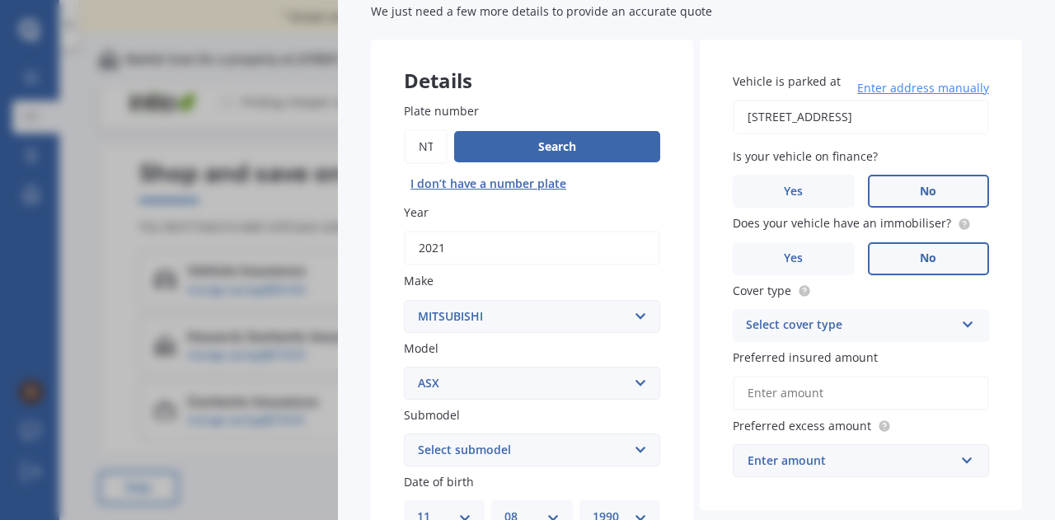
click at [930, 263] on label "No" at bounding box center [929, 258] width 122 height 33
click at [0, 0] on input "No" at bounding box center [0, 0] width 0 height 0
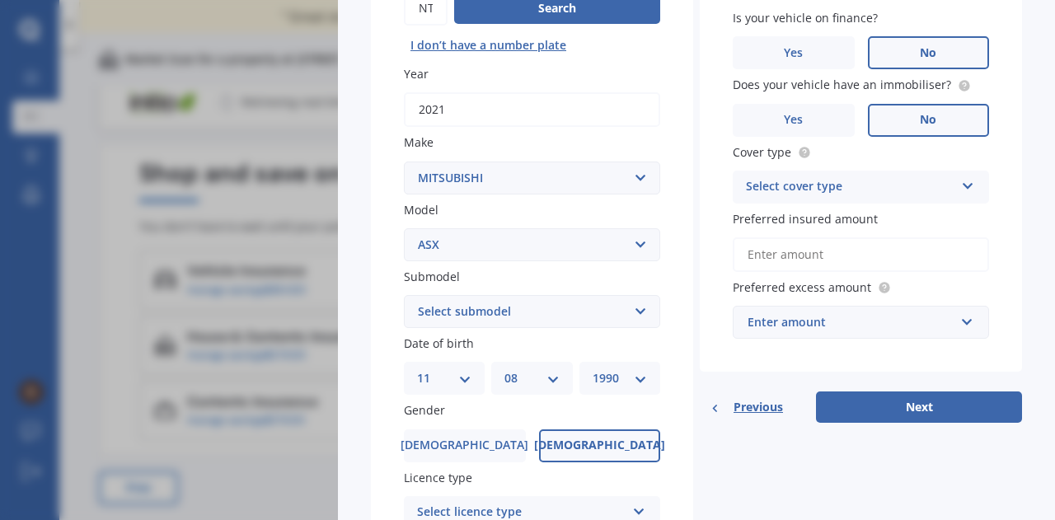
scroll to position [247, 0]
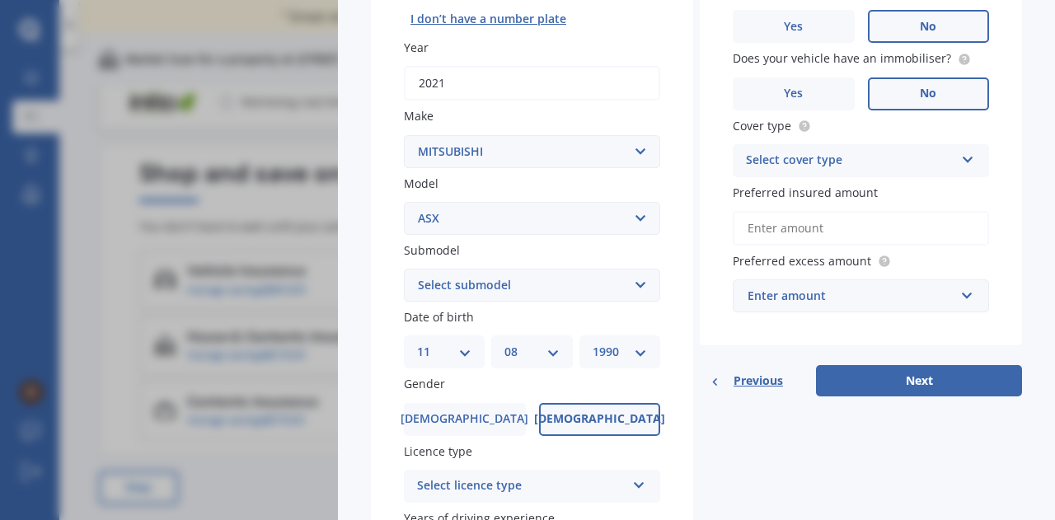
click at [892, 164] on div "Select cover type" at bounding box center [850, 161] width 209 height 20
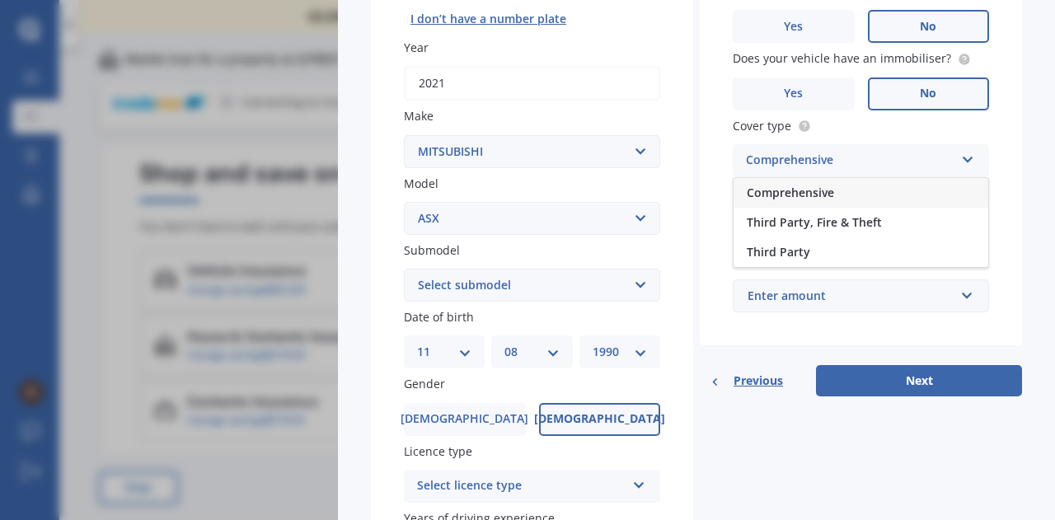
click at [895, 189] on div "Comprehensive" at bounding box center [861, 193] width 255 height 30
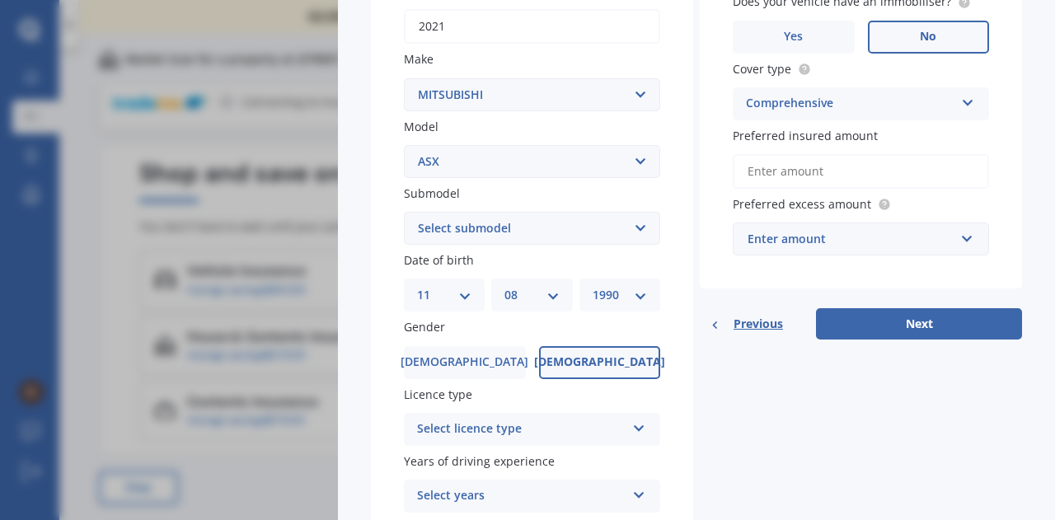
scroll to position [330, 0]
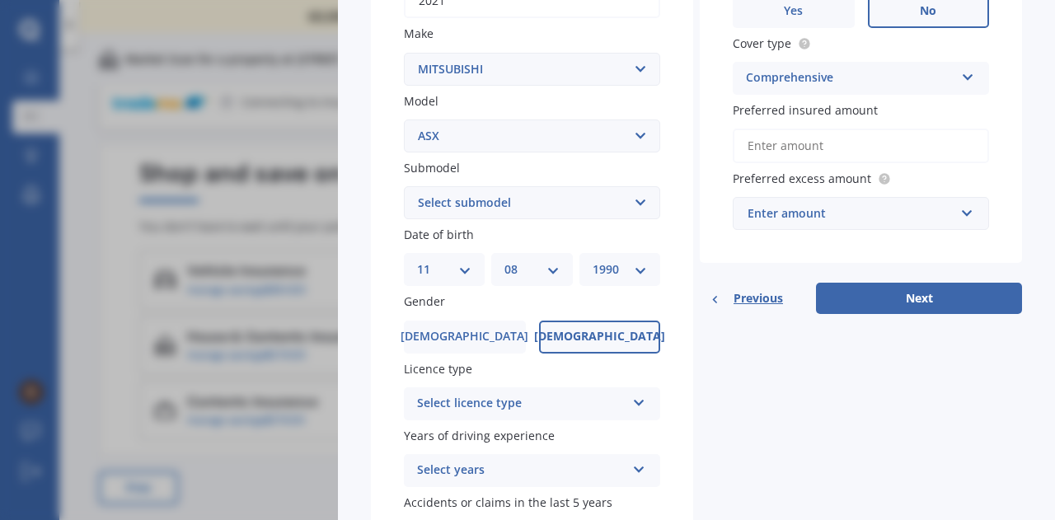
click at [819, 134] on input "Preferred insured amount" at bounding box center [861, 146] width 256 height 35
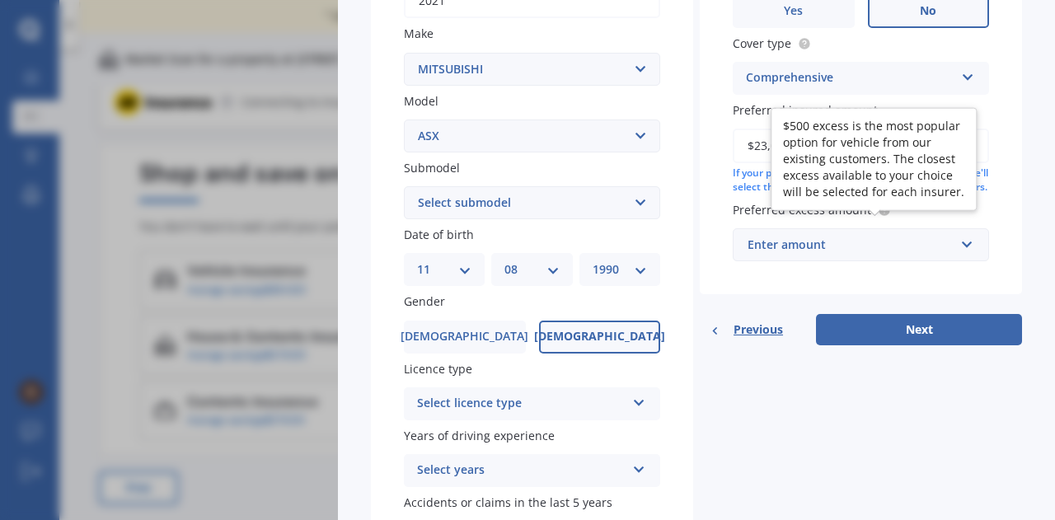
type input "$23,000"
click at [880, 242] on div "Preferred excess amount Enter amount $100 $400 $500 $750 $1,000 $1,500 $2,000" at bounding box center [861, 231] width 256 height 60
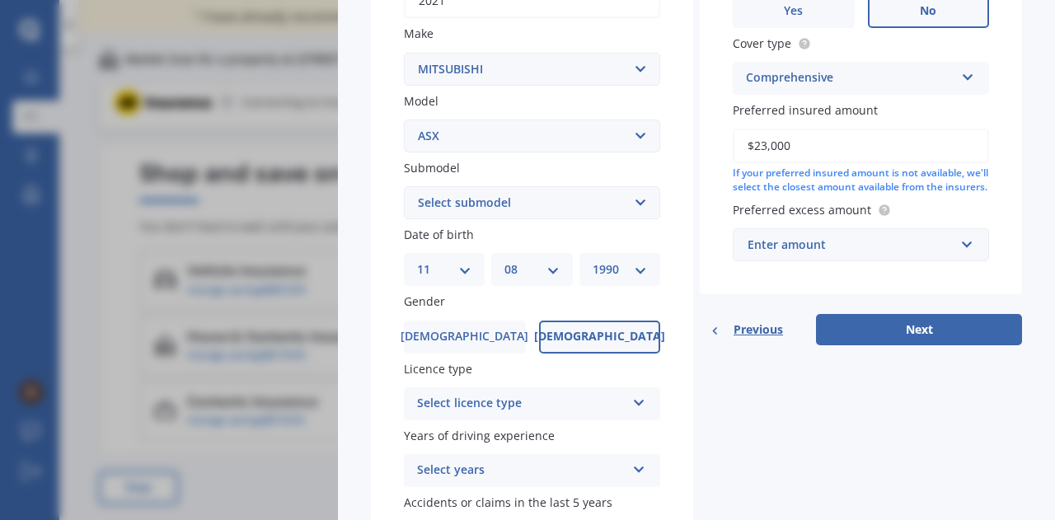
click at [888, 254] on div "Enter amount" at bounding box center [851, 245] width 207 height 18
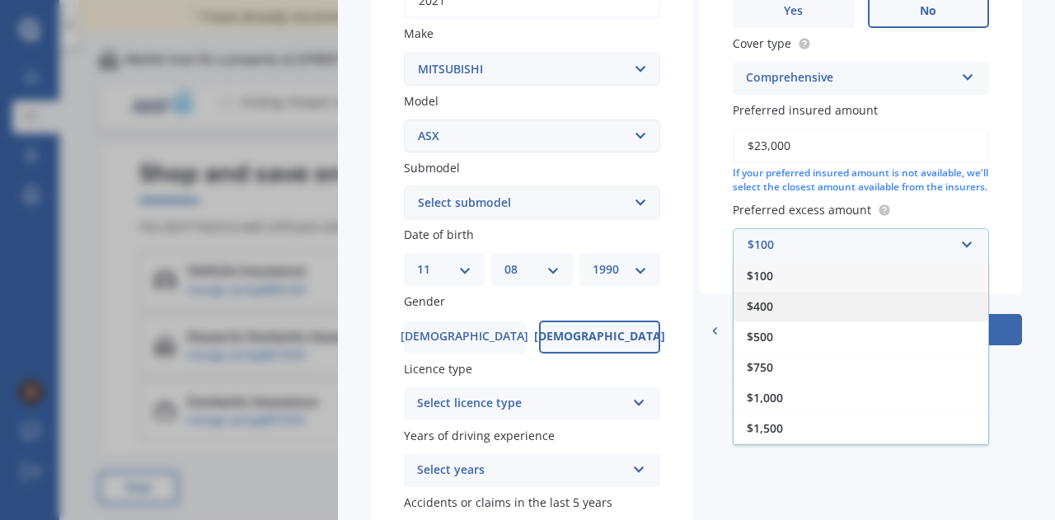
click at [855, 321] on div "$400" at bounding box center [861, 306] width 255 height 30
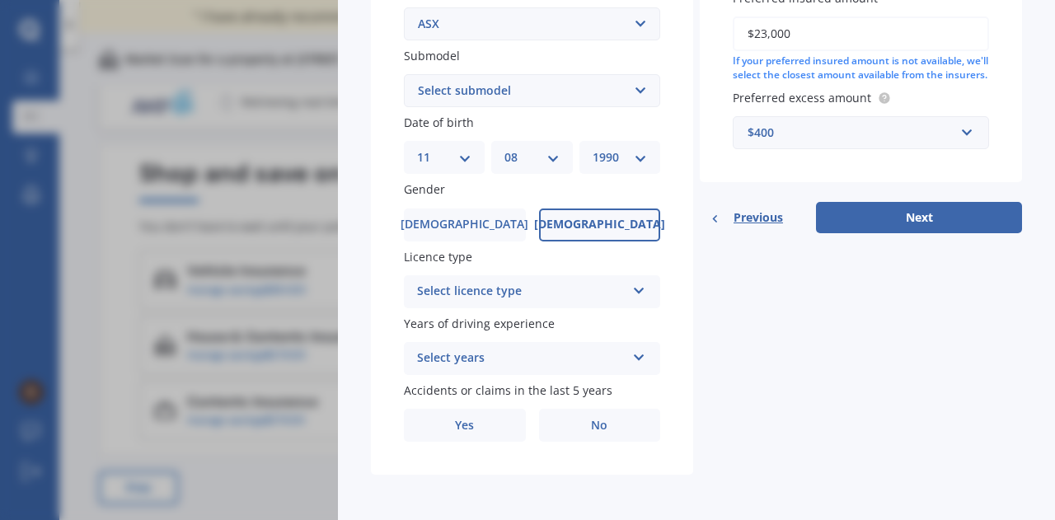
scroll to position [445, 0]
click at [499, 284] on div "Select licence type" at bounding box center [521, 291] width 209 height 20
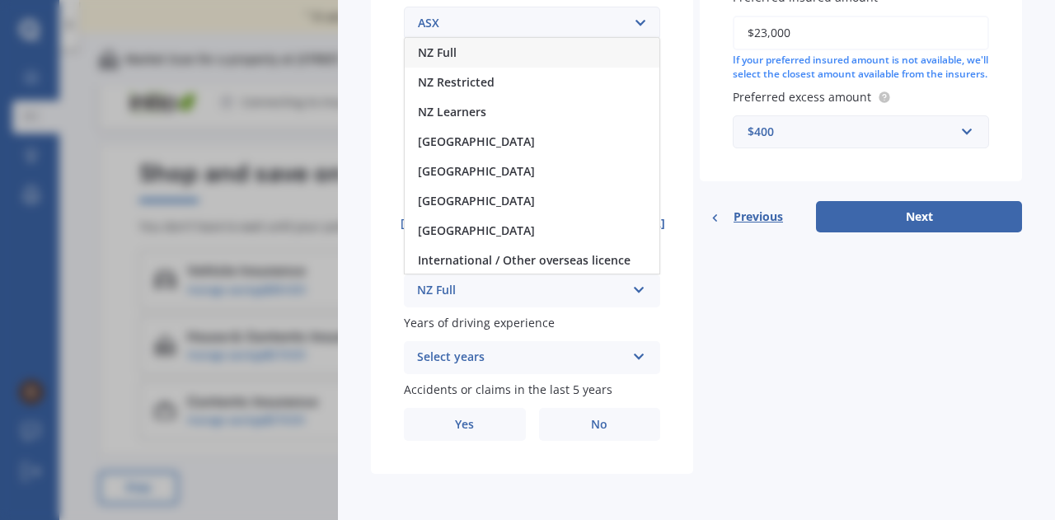
click at [495, 50] on div "NZ Full" at bounding box center [532, 53] width 255 height 30
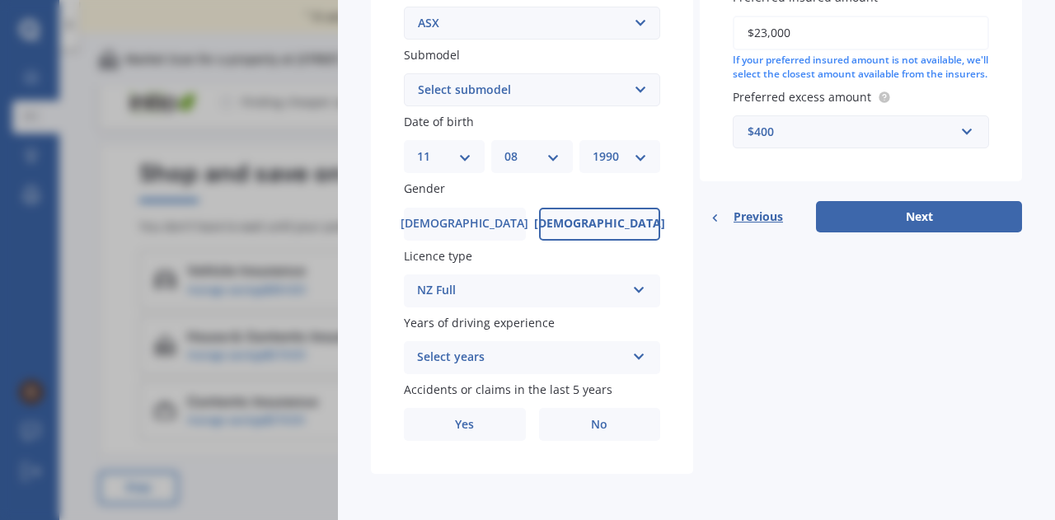
click at [476, 363] on div "Select years" at bounding box center [521, 358] width 209 height 20
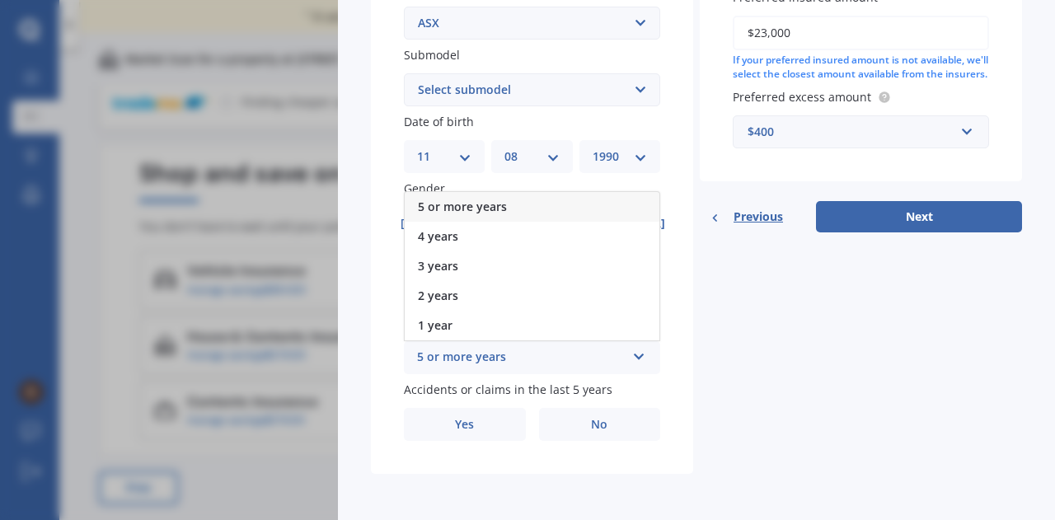
click at [490, 197] on div "5 or more years" at bounding box center [532, 207] width 255 height 30
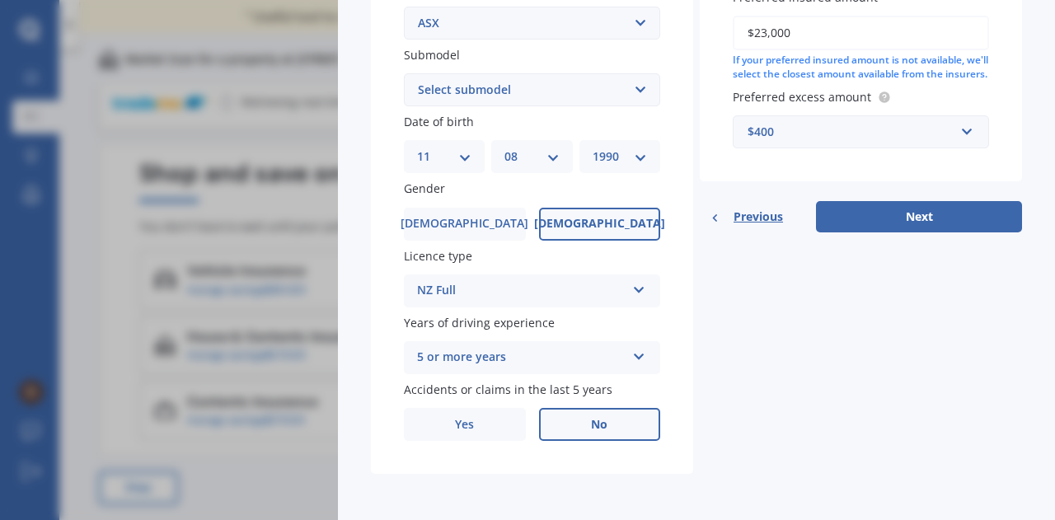
click at [636, 439] on label "No" at bounding box center [600, 424] width 122 height 33
click at [0, 0] on input "No" at bounding box center [0, 0] width 0 height 0
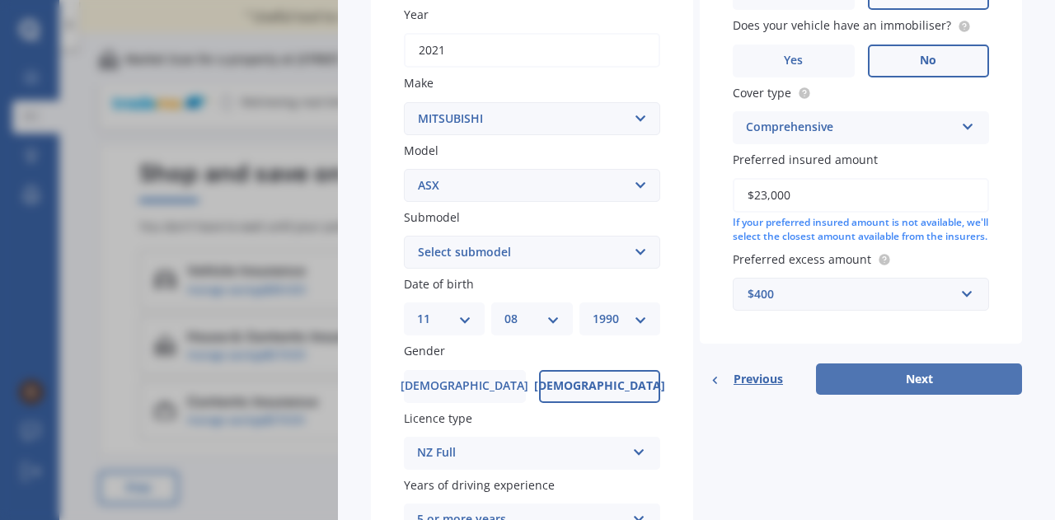
click at [903, 392] on button "Next" at bounding box center [919, 378] width 206 height 31
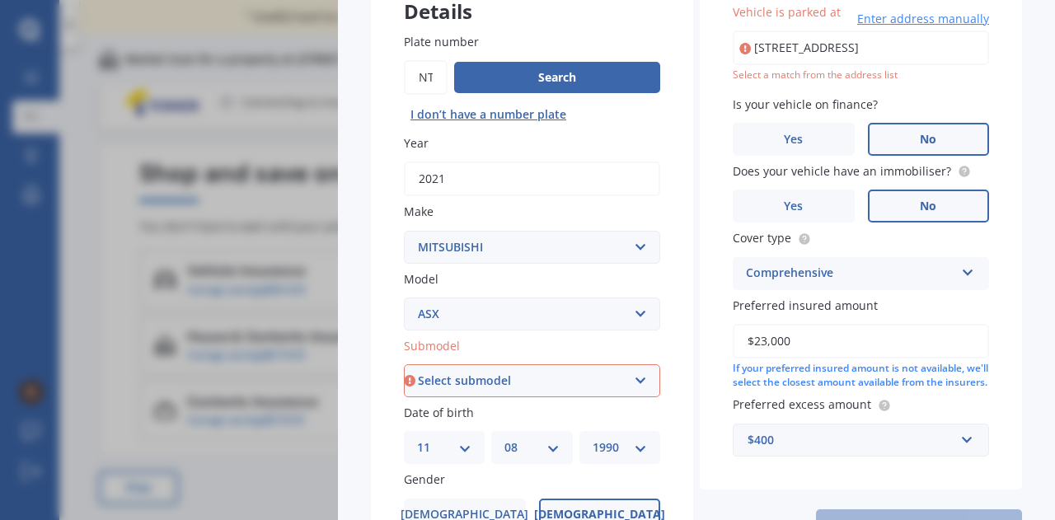
scroll to position [165, 0]
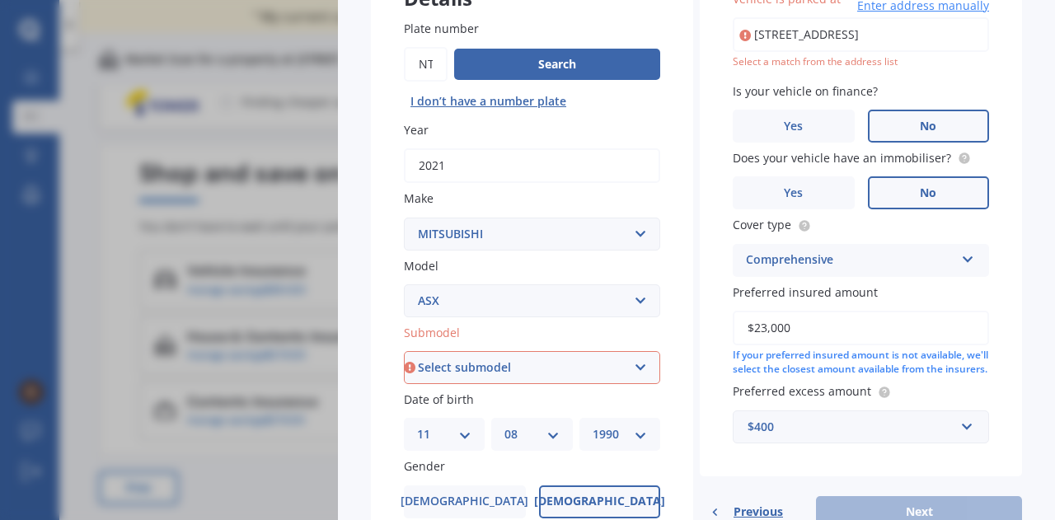
click at [848, 64] on div "Select a match from the address list" at bounding box center [861, 62] width 256 height 14
click at [870, 39] on input "[STREET_ADDRESS]" at bounding box center [861, 34] width 256 height 35
click at [954, 36] on input "[STREET_ADDRESS]" at bounding box center [861, 34] width 256 height 35
click at [870, 30] on input "[STREET_ADDRESS]" at bounding box center [861, 34] width 256 height 35
type input "[STREET_ADDRESS]"
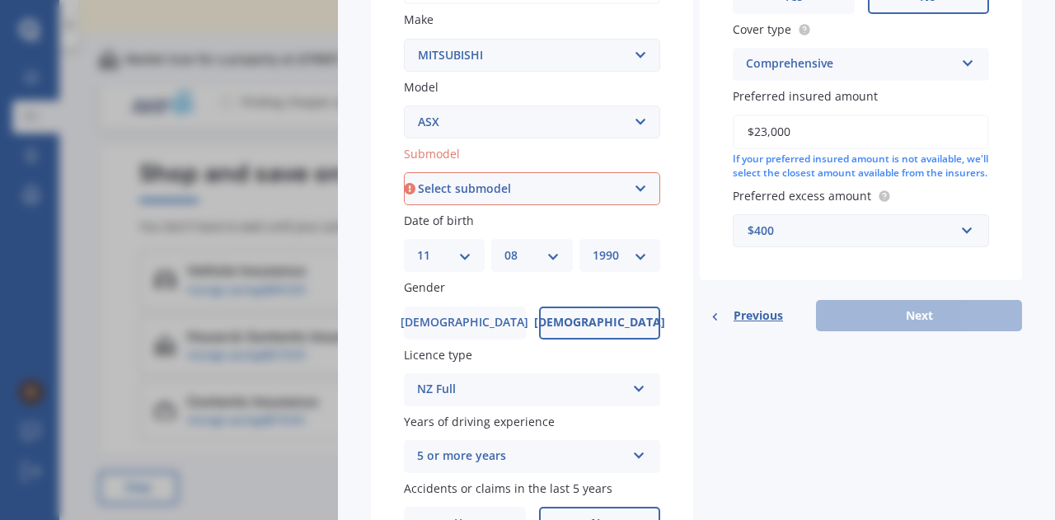
scroll to position [412, 0]
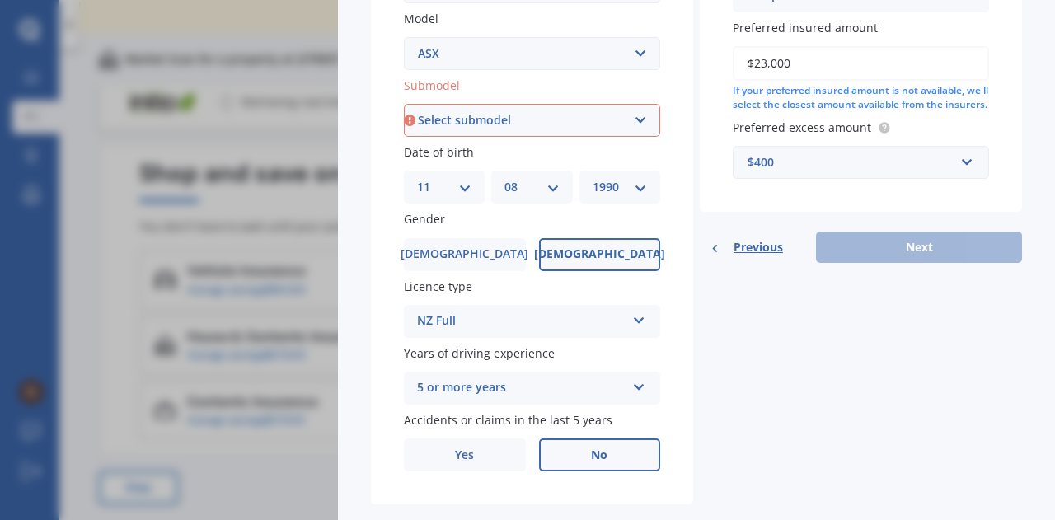
click at [443, 116] on select "Select submodel (All Other) BLK 2.0P/CVT Diesel LS Sport VRX petrol VRX turbo d…" at bounding box center [532, 120] width 256 height 33
select select "LS"
click at [404, 105] on select "Select submodel (All Other) BLK 2.0P/CVT Diesel LS Sport VRX petrol VRX turbo d…" at bounding box center [532, 120] width 256 height 33
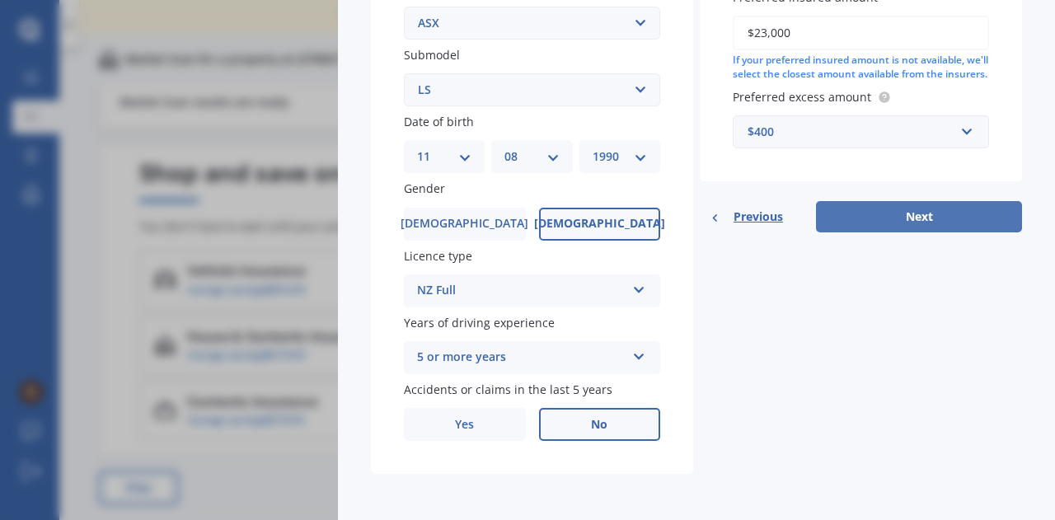
click at [893, 226] on button "Next" at bounding box center [919, 216] width 206 height 31
select select "11"
select select "08"
select select "1990"
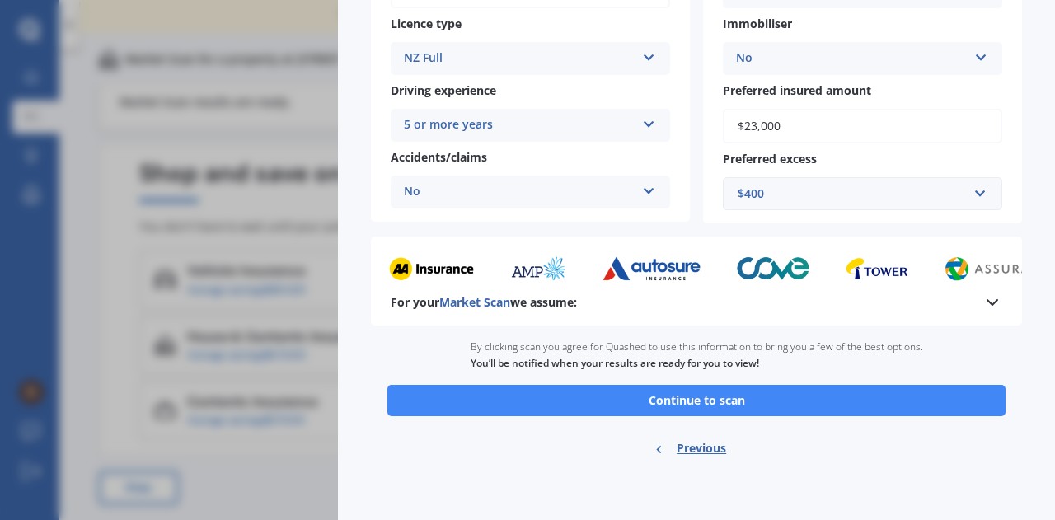
scroll to position [0, 0]
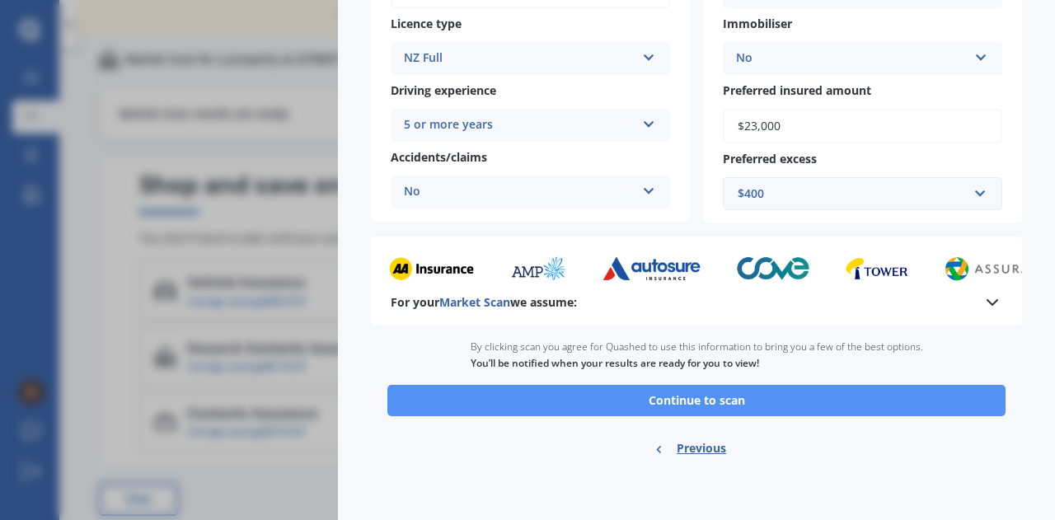
click at [954, 389] on button "Continue to scan" at bounding box center [696, 400] width 618 height 31
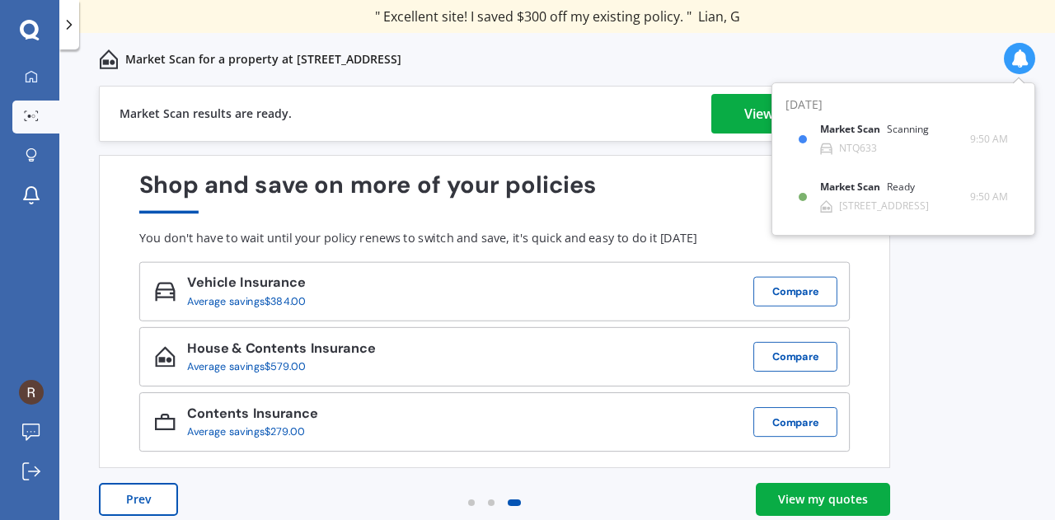
click at [640, 158] on div "Shop and save on more of your policies You don't have to wait until your policy…" at bounding box center [494, 311] width 791 height 313
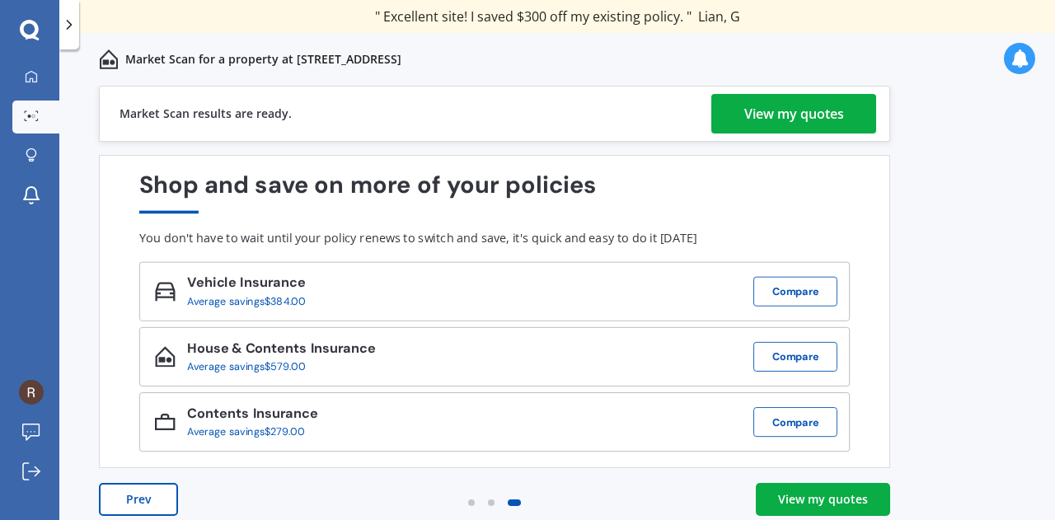
click at [754, 109] on div "View my quotes" at bounding box center [794, 114] width 100 height 40
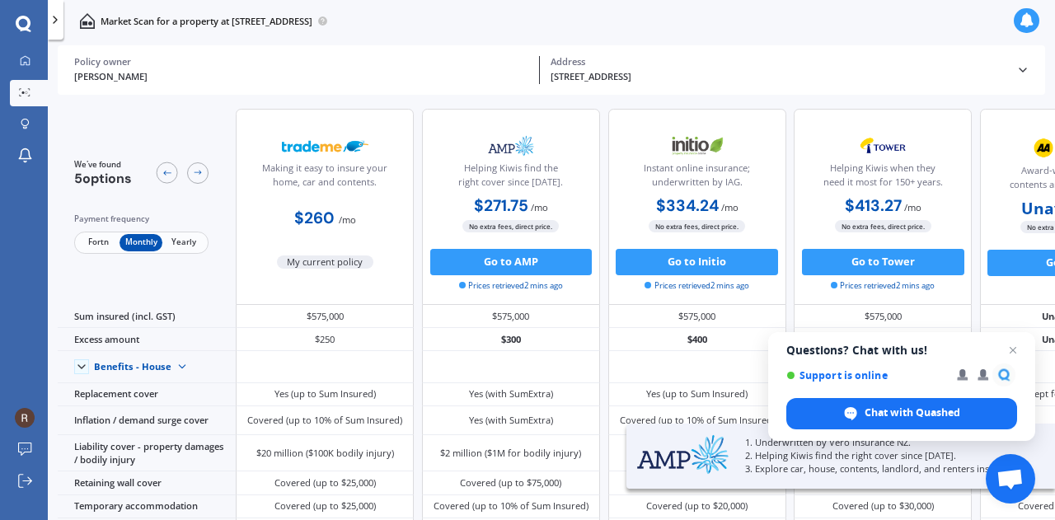
click at [100, 236] on span "Fortn" at bounding box center [98, 242] width 43 height 17
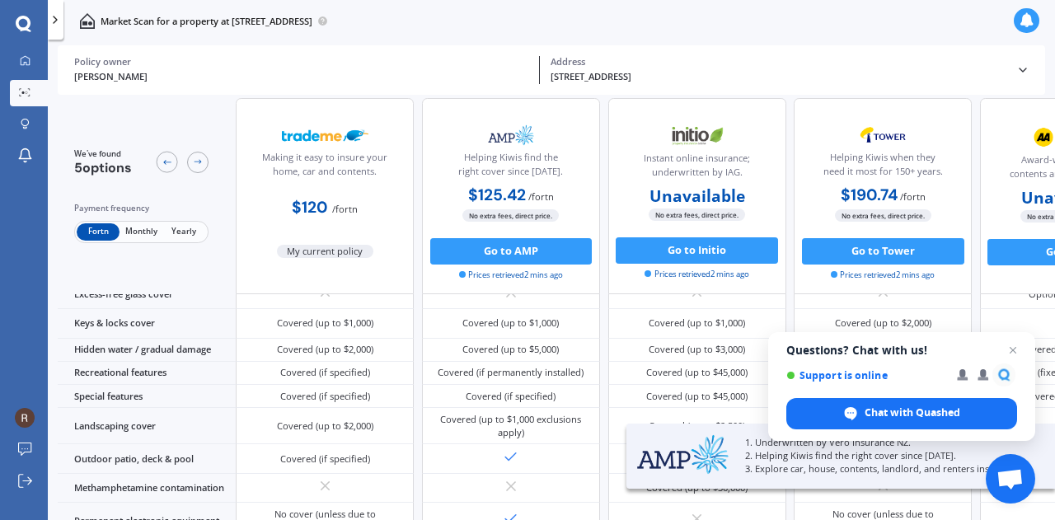
scroll to position [309, 0]
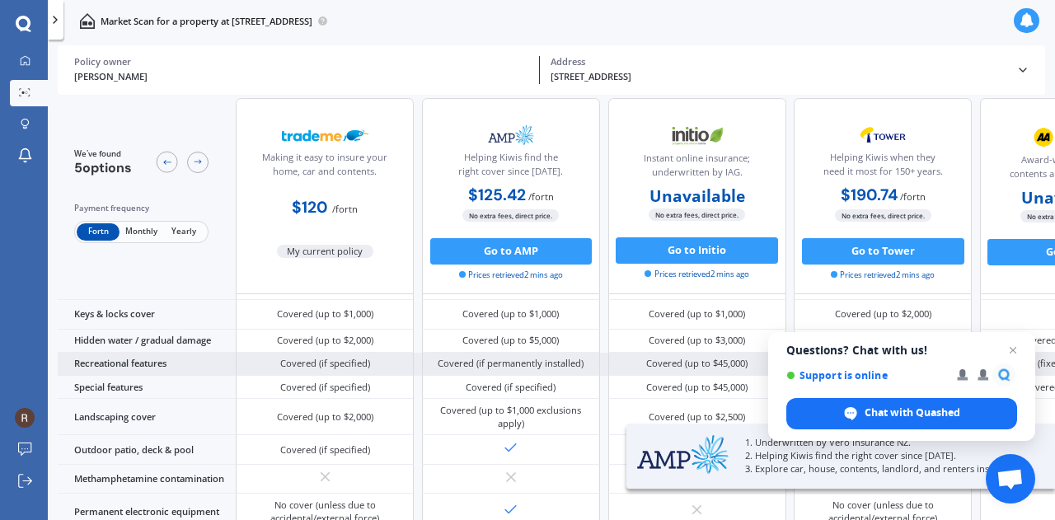
click at [1020, 355] on span "Open chat" at bounding box center [1013, 350] width 20 height 20
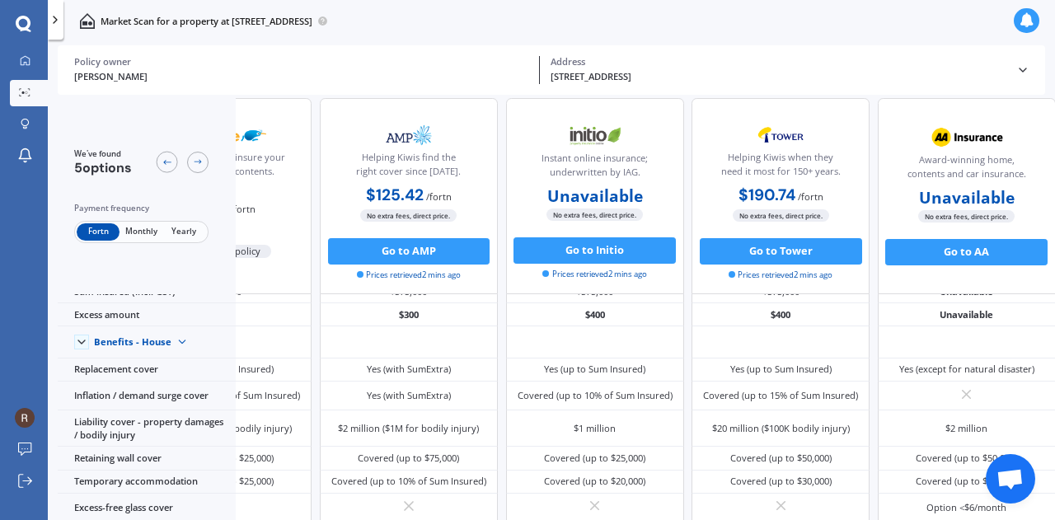
scroll to position [0, 136]
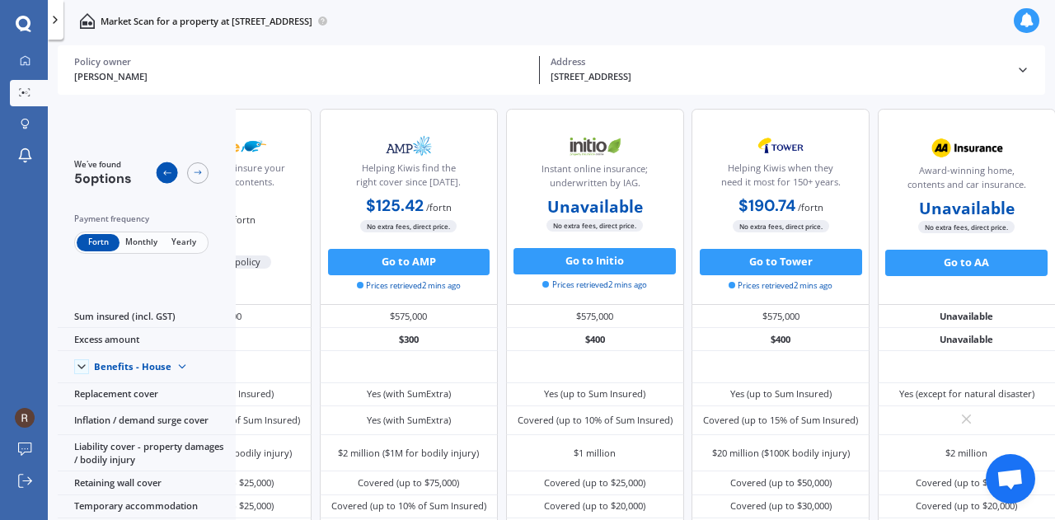
click at [157, 172] on div at bounding box center [167, 172] width 21 height 21
click at [49, 15] on icon at bounding box center [55, 19] width 13 height 13
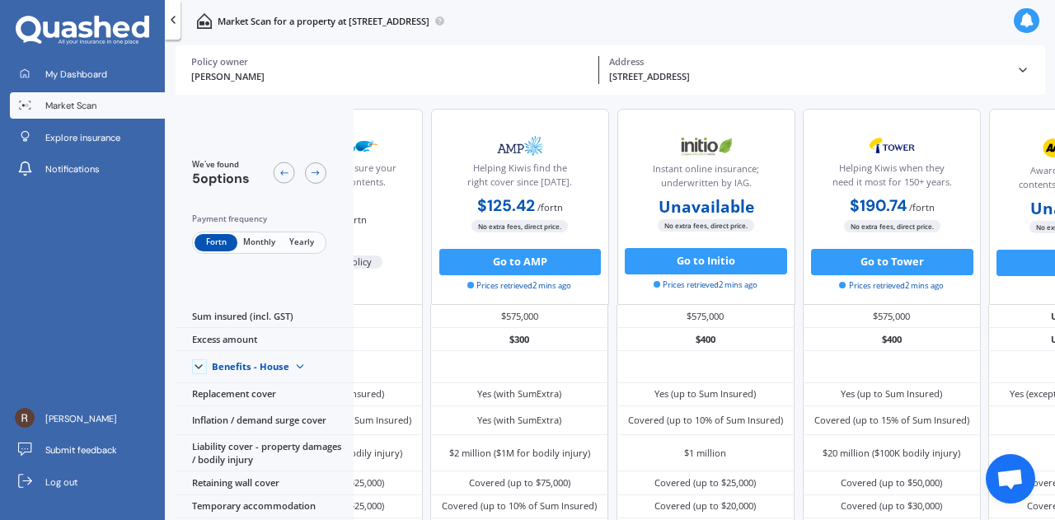
click at [112, 104] on link "Market Scan" at bounding box center [87, 105] width 155 height 26
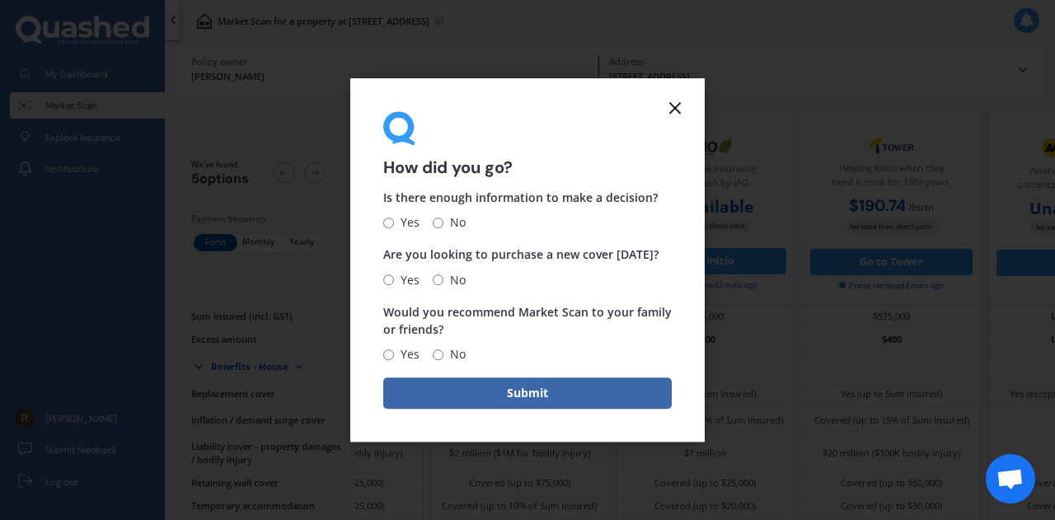
click at [674, 123] on form "How did you go? Is there enough information to make a decision? Yes No Are you …" at bounding box center [527, 260] width 354 height 364
click at [674, 115] on icon at bounding box center [675, 108] width 20 height 20
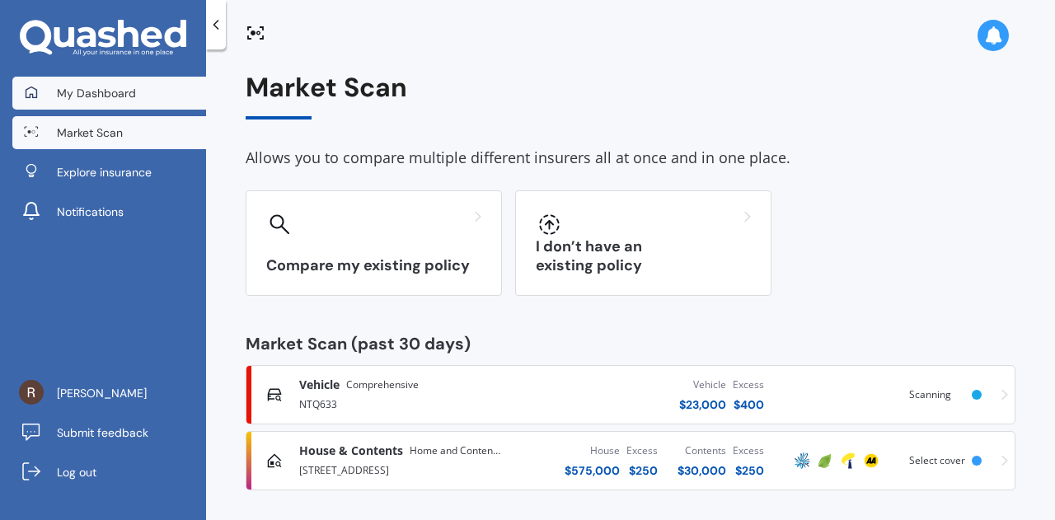
click at [114, 101] on link "My Dashboard" at bounding box center [109, 93] width 194 height 33
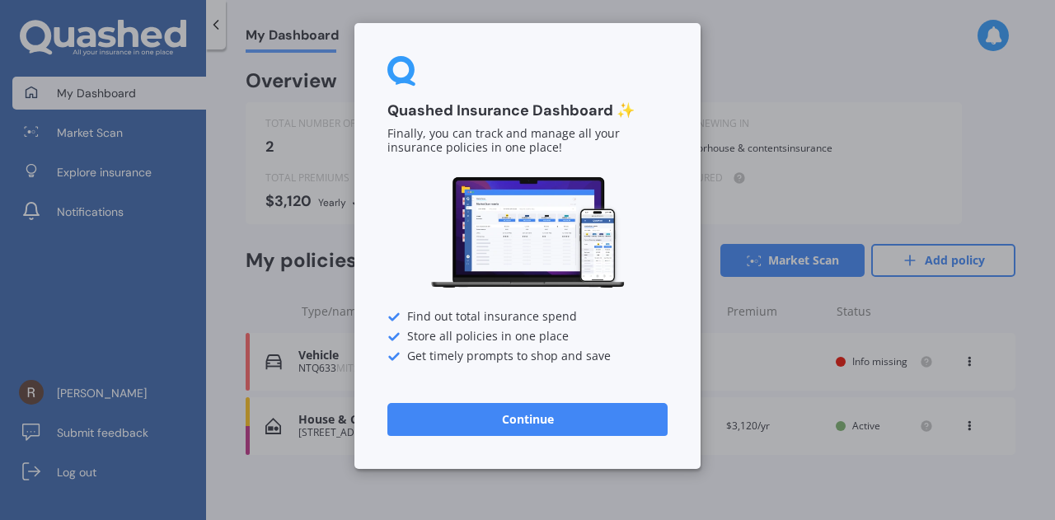
click at [631, 416] on button "Continue" at bounding box center [527, 419] width 280 height 33
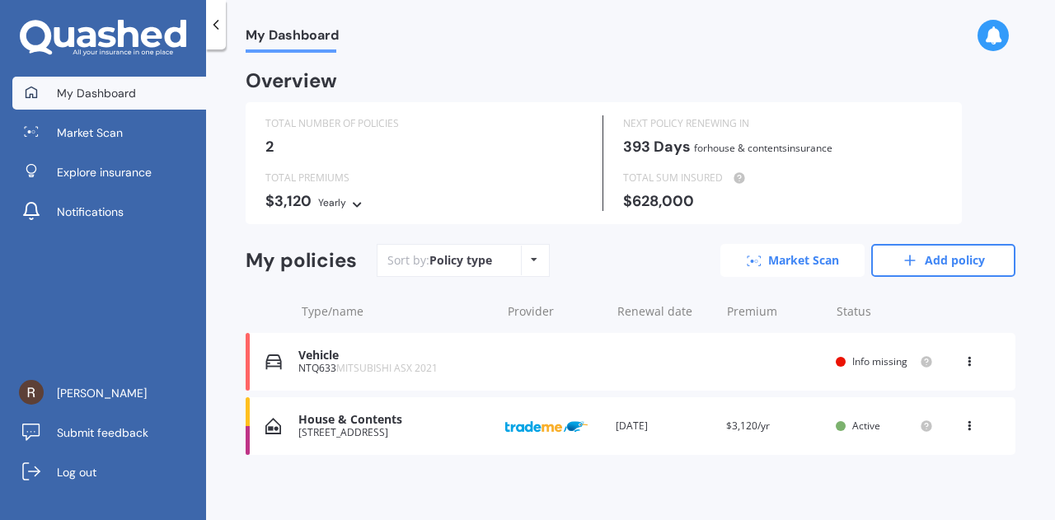
scroll to position [3, 0]
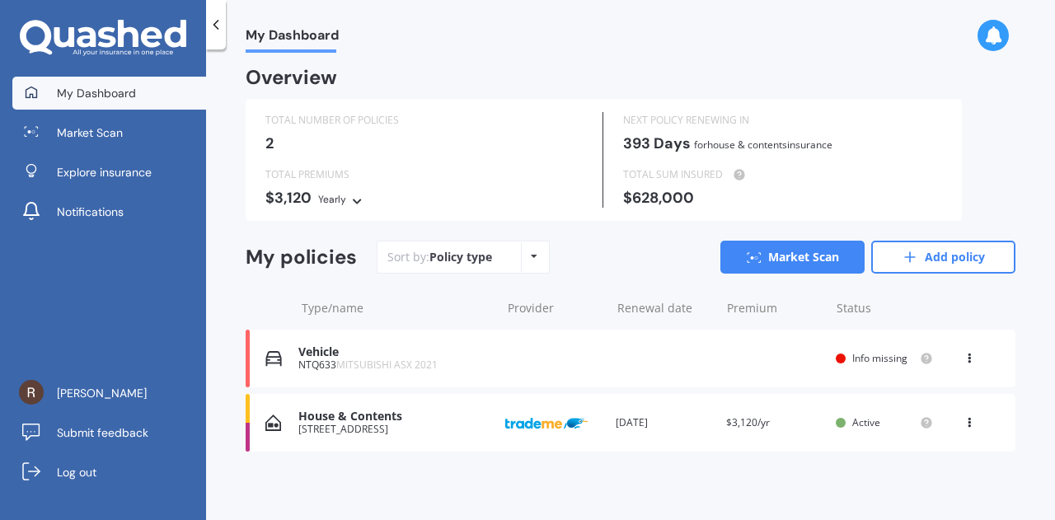
click at [860, 368] on div "Vehicle NTQ633 MITSUBISHI ASX 2021 Renewal date Premium You are paying Yearly S…" at bounding box center [631, 359] width 770 height 58
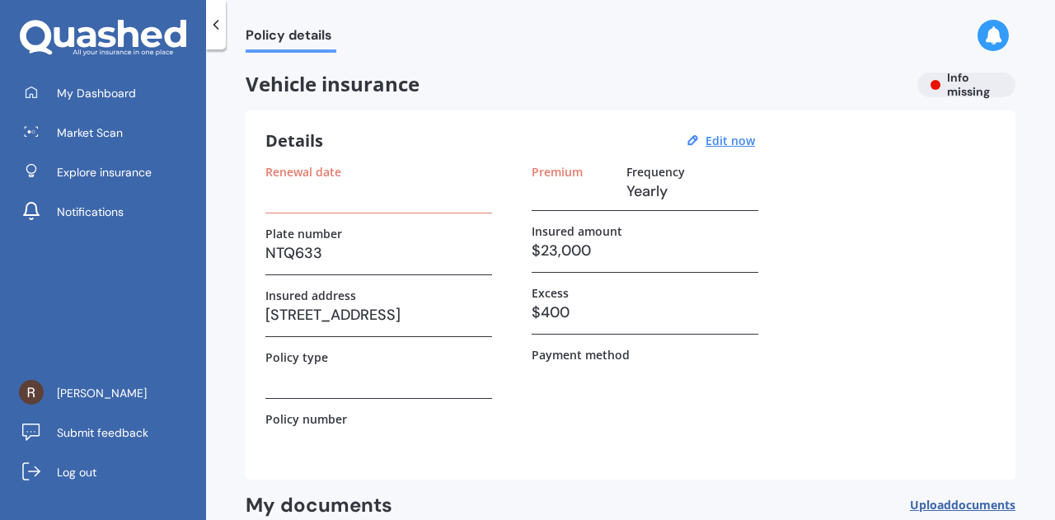
scroll to position [82, 0]
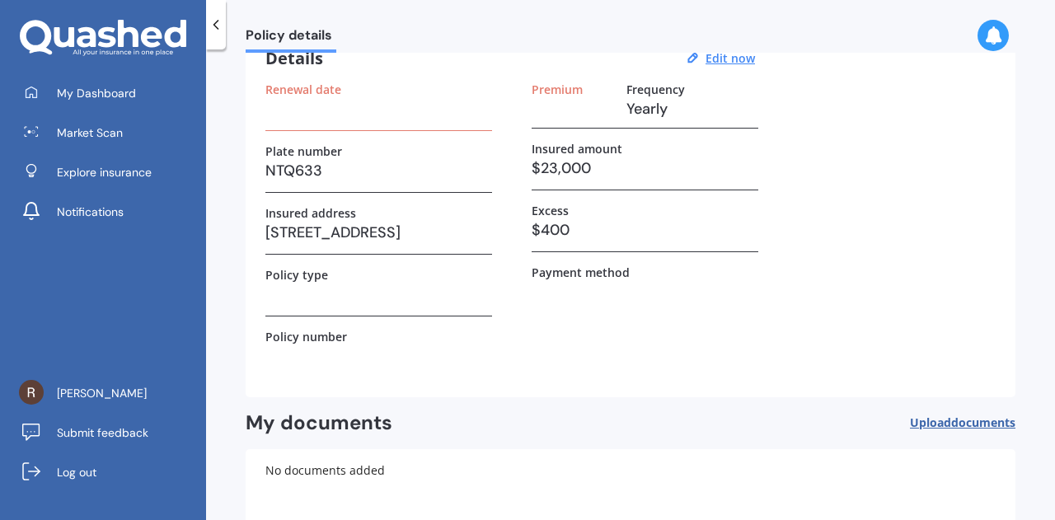
click at [298, 115] on h3 at bounding box center [378, 108] width 227 height 25
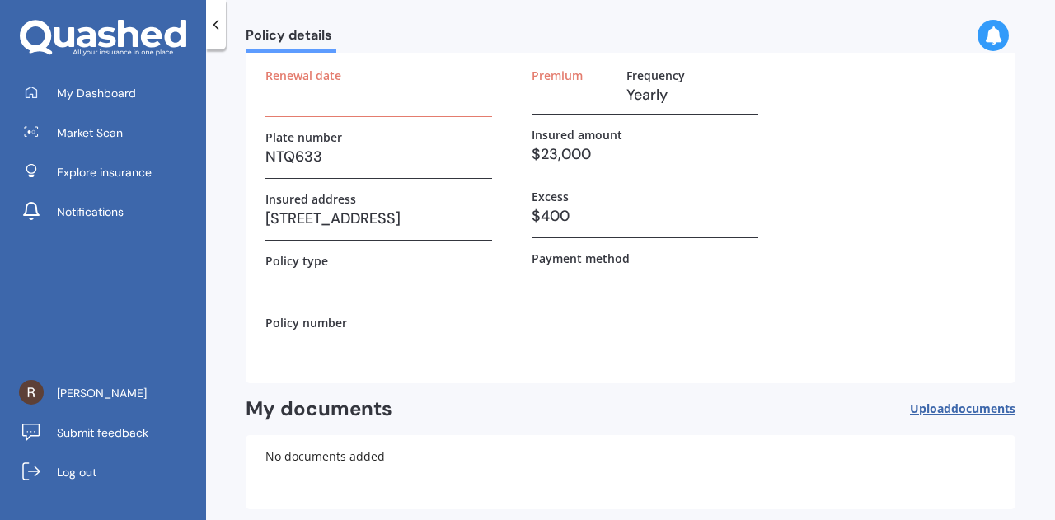
scroll to position [0, 0]
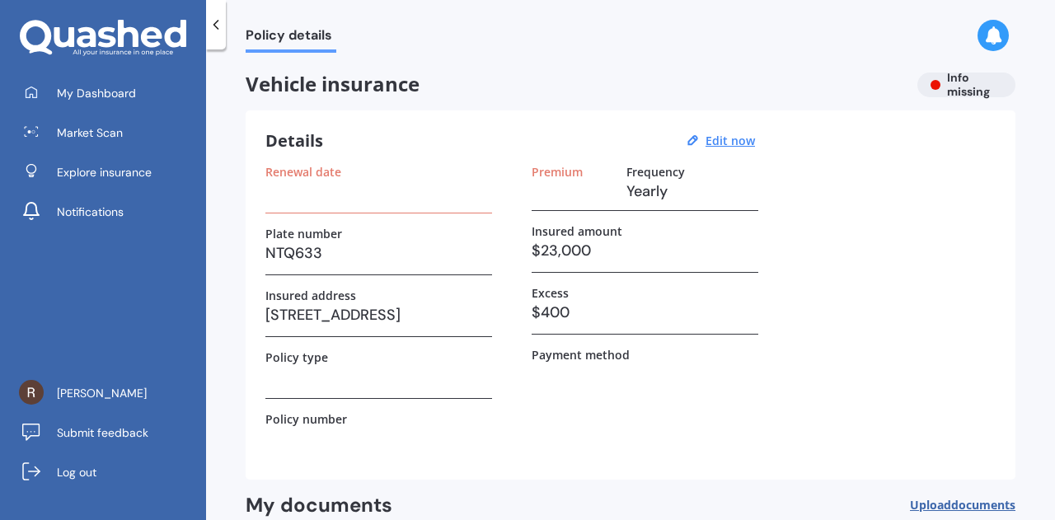
click at [330, 199] on h3 at bounding box center [378, 191] width 227 height 25
click at [340, 207] on div "Renewal date" at bounding box center [378, 189] width 227 height 49
click at [648, 185] on h3 "Yearly" at bounding box center [692, 191] width 132 height 25
click at [514, 197] on div "Renewal date Plate number NTQ633 Insured address [STREET_ADDRESS] Policy type P…" at bounding box center [630, 312] width 730 height 295
click at [358, 194] on h3 at bounding box center [378, 191] width 227 height 25
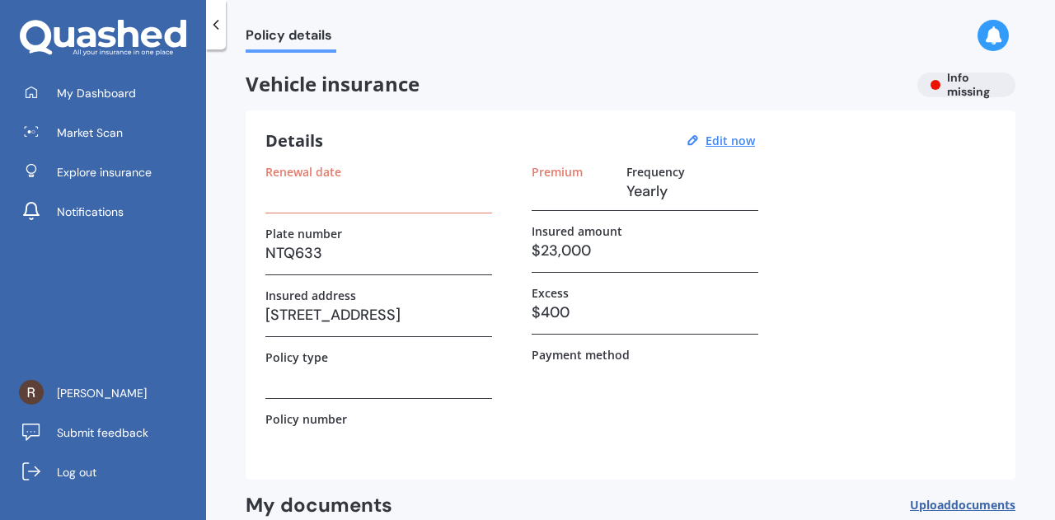
click at [327, 202] on h3 at bounding box center [378, 191] width 227 height 25
click at [306, 176] on label "Renewal date" at bounding box center [303, 172] width 76 height 14
click at [317, 211] on div "Renewal date" at bounding box center [378, 189] width 227 height 49
click at [312, 192] on h3 at bounding box center [378, 191] width 227 height 25
click at [729, 135] on u "Edit now" at bounding box center [729, 141] width 49 height 16
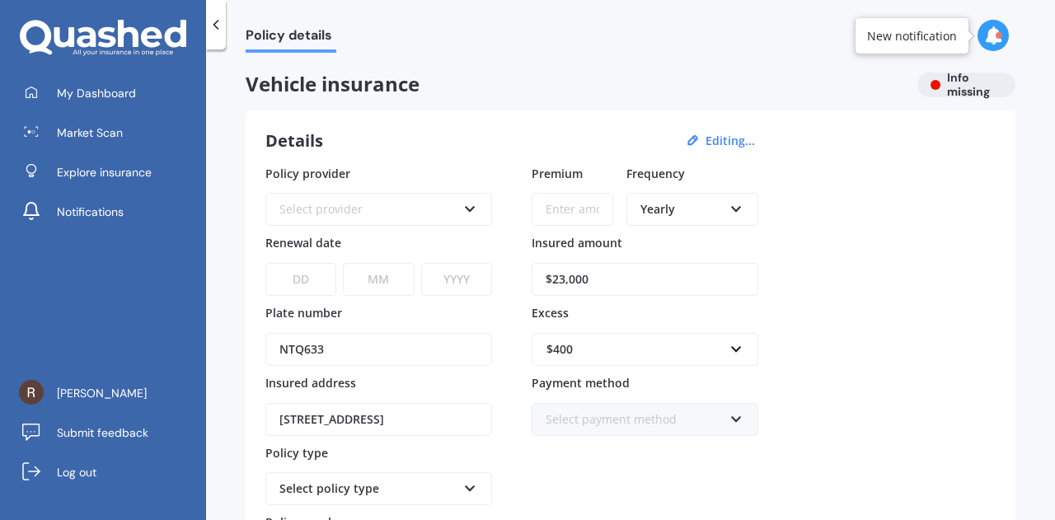
click at [366, 218] on div "Select provider AA AMI AMP ANZ ASB Aioi Nissay Dowa Ando Assurant Autosure BNZ …" at bounding box center [378, 209] width 227 height 33
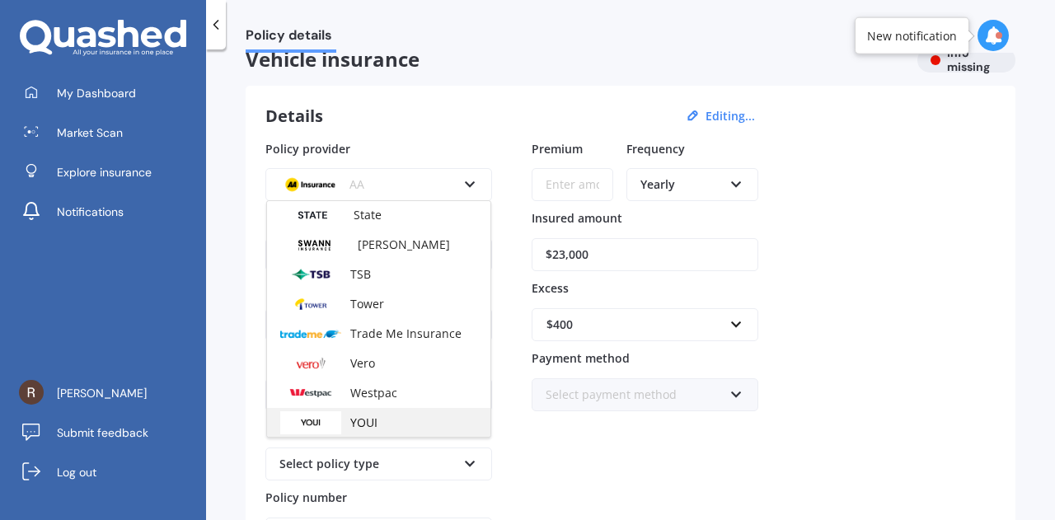
scroll to position [82, 0]
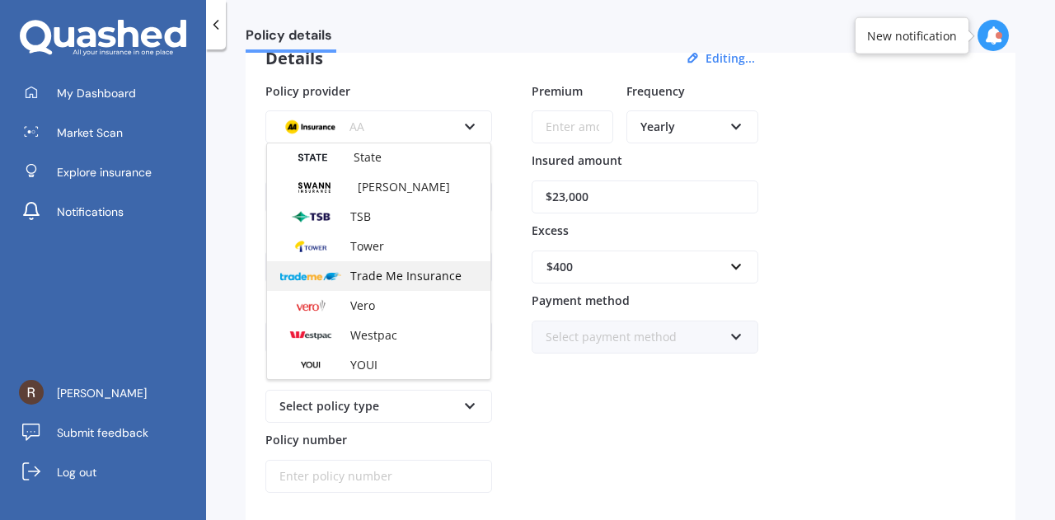
click at [359, 279] on span "Trade Me Insurance" at bounding box center [405, 276] width 111 height 16
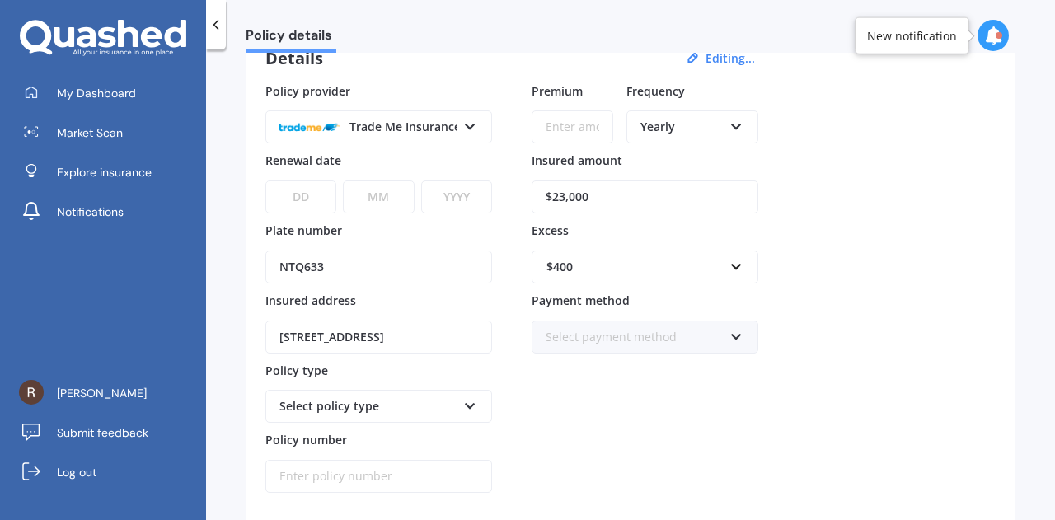
click at [298, 195] on select "DD 01 02 03 04 05 06 07 08 09 10 11 12 13 14 15 16 17 18 19 20 21 22 23 24 25 2…" at bounding box center [300, 196] width 71 height 33
drag, startPoint x: 288, startPoint y: 202, endPoint x: 330, endPoint y: 192, distance: 43.2
click at [288, 202] on select "DD 01 02 03 04 05 06 07 08 09 10 11 12 13 14 15 16 17 18 19 20 21 22 23 24 25 2…" at bounding box center [300, 196] width 71 height 33
click at [572, 120] on input "Premium" at bounding box center [573, 126] width 82 height 33
click at [690, 131] on div "Yearly" at bounding box center [681, 127] width 82 height 18
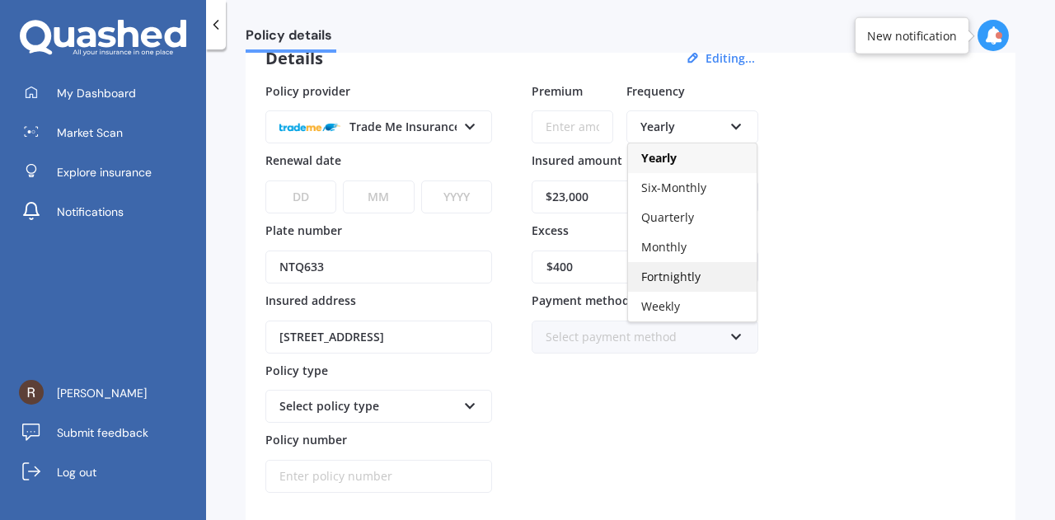
click at [699, 273] on div "Fortnightly" at bounding box center [692, 277] width 129 height 30
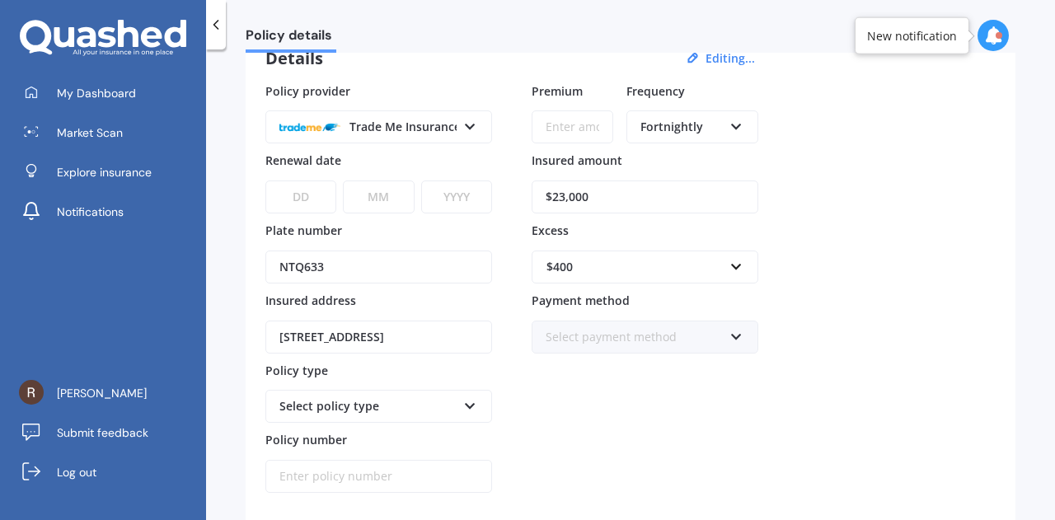
click at [570, 121] on input "Premium" at bounding box center [573, 126] width 82 height 33
type input "$39.00"
click at [908, 191] on div "Policy provider Trade Me Insurance AA AMI AMP ANZ ASB Aioi Nissay Dowa Ando Ass…" at bounding box center [630, 287] width 730 height 411
click at [304, 190] on select "DD 01 02 03 04 05 06 07 08 09 10 11 12 13 14 15 16 17 18 19 20 21 22 23 24 25 2…" at bounding box center [300, 196] width 71 height 33
click at [921, 413] on div "Policy provider Trade Me Insurance AA AMI AMP ANZ ASB Aioi Nissay Dowa Ando Ass…" at bounding box center [630, 287] width 730 height 411
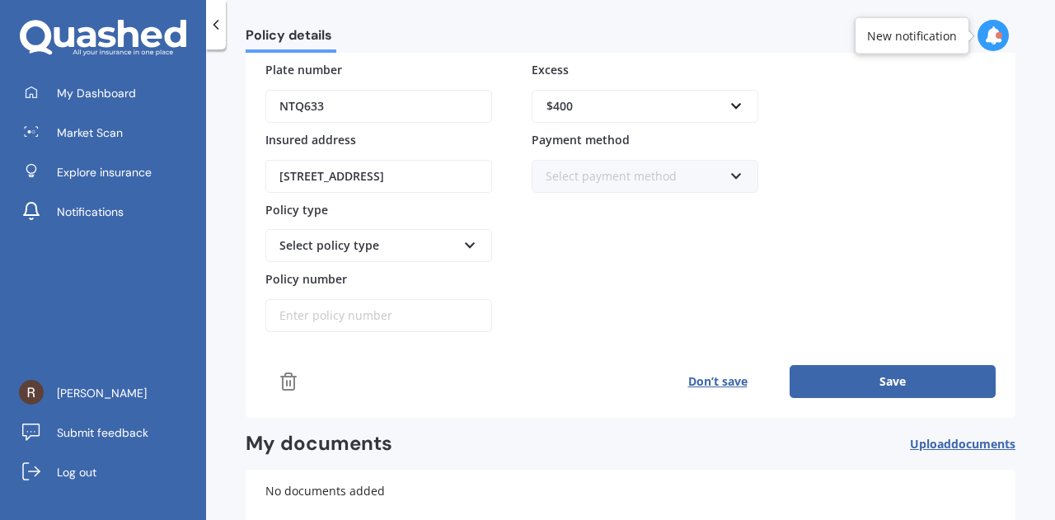
scroll to position [165, 0]
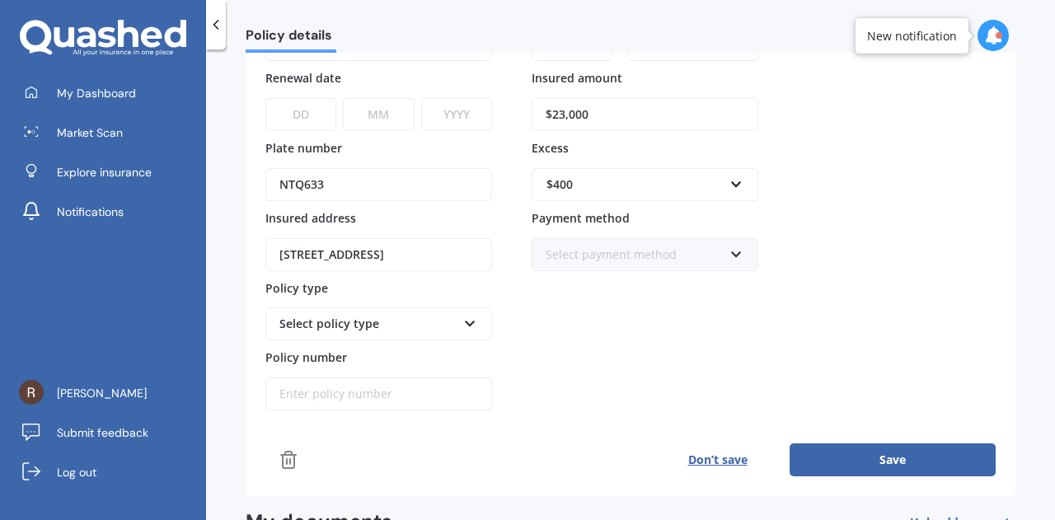
click at [429, 321] on div "Select policy type" at bounding box center [367, 324] width 177 height 18
click at [432, 340] on div "Comprehensive Cover" at bounding box center [378, 355] width 223 height 30
click at [455, 383] on input "Policy number" at bounding box center [378, 393] width 227 height 33
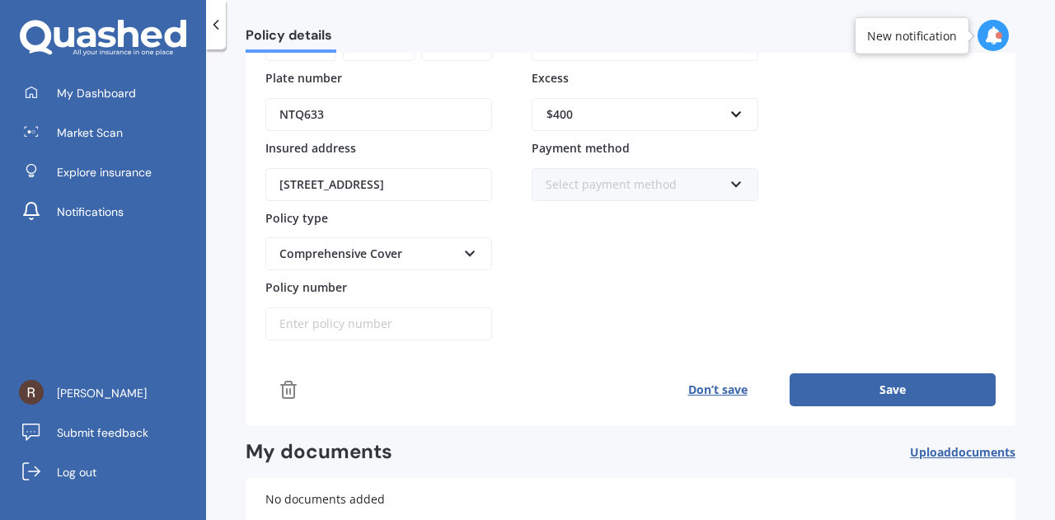
scroll to position [330, 0]
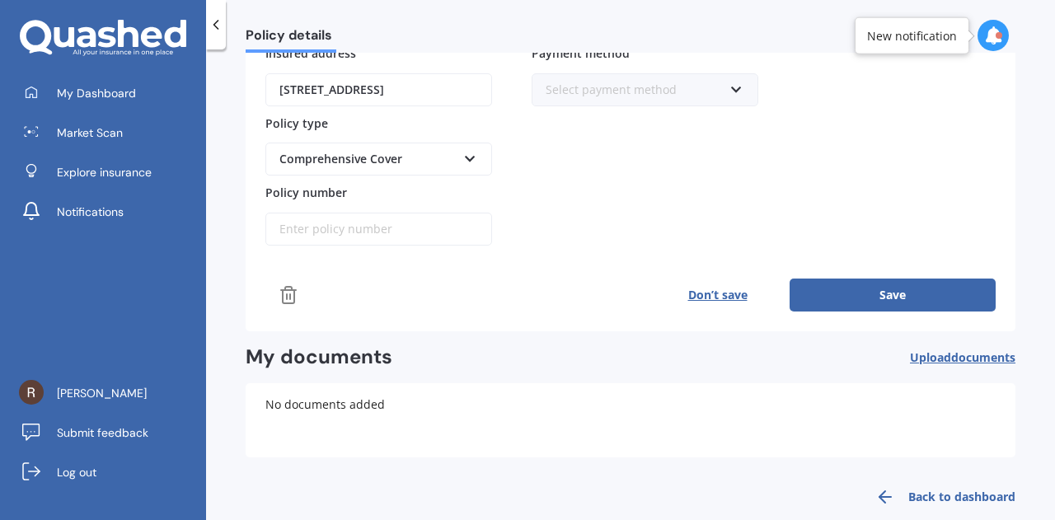
click at [925, 287] on button "Save" at bounding box center [893, 295] width 206 height 33
click at [838, 289] on button "Save" at bounding box center [893, 295] width 206 height 33
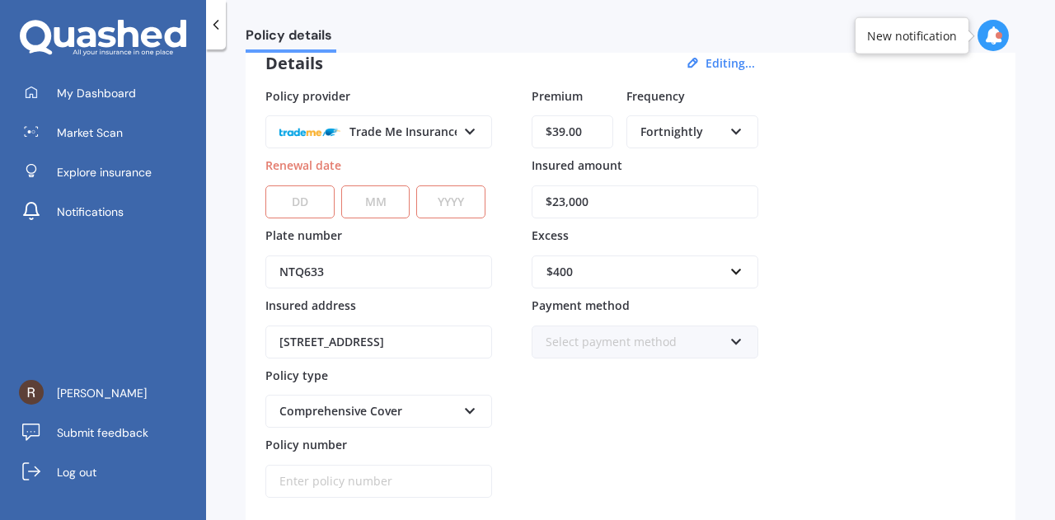
scroll to position [0, 0]
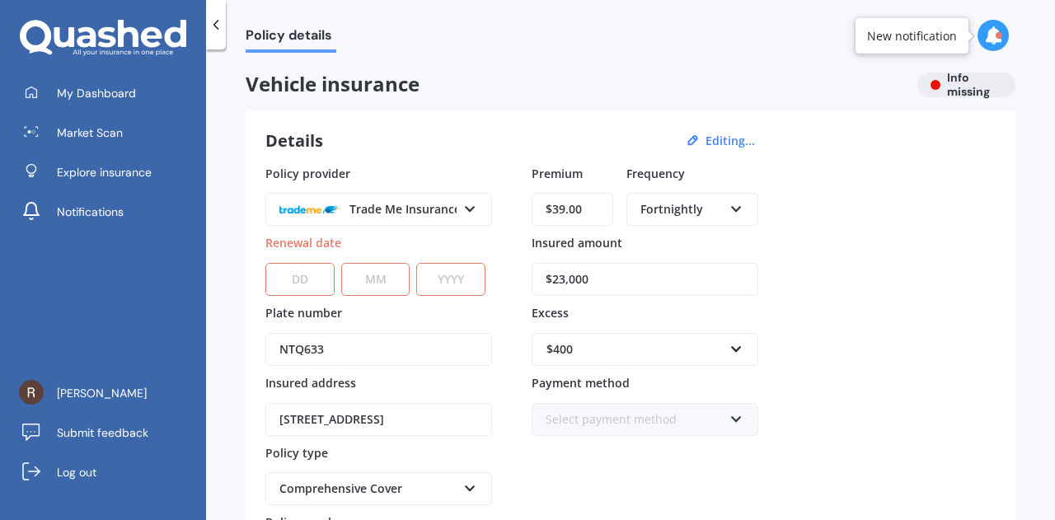
click at [291, 288] on select "DD 01 02 03 04 05 06 07 08 09 10 11 12 13 14 15 16 17 18 19 20 21 22 23 24 25 2…" at bounding box center [299, 279] width 69 height 33
click at [396, 281] on select "MM 01 02 03 04 05 06 07 08 09 10 11 12" at bounding box center [375, 279] width 69 height 33
drag, startPoint x: 466, startPoint y: 283, endPoint x: 449, endPoint y: 282, distance: 16.5
click at [466, 283] on select "YYYY 2027 2026 2025 2024 2023 2022 2021 2020 2019 2018 2017 2016 2015 2014 2013…" at bounding box center [450, 279] width 69 height 33
click at [315, 277] on select "DD 01 02 03 04 05 06 07 08 09 10 11 12 13 14 15 16 17 18 19 20 21 22 23 24 25 2…" at bounding box center [299, 279] width 69 height 33
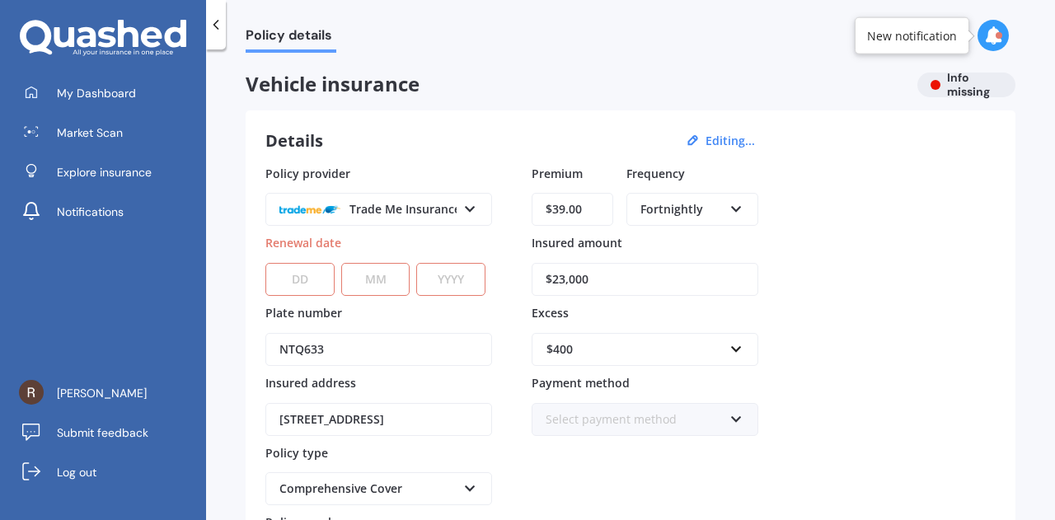
select select "17"
click at [265, 263] on select "DD 01 02 03 04 05 06 07 08 09 10 11 12 13 14 15 16 17 18 19 20 21 22 23 24 25 2…" at bounding box center [299, 279] width 69 height 33
click at [377, 283] on select "MM 01 02 03 04 05 06 07 08 09 10 11 12" at bounding box center [375, 279] width 69 height 33
select select "09"
click at [341, 263] on select "MM 01 02 03 04 05 06 07 08 09 10 11 12" at bounding box center [375, 279] width 69 height 33
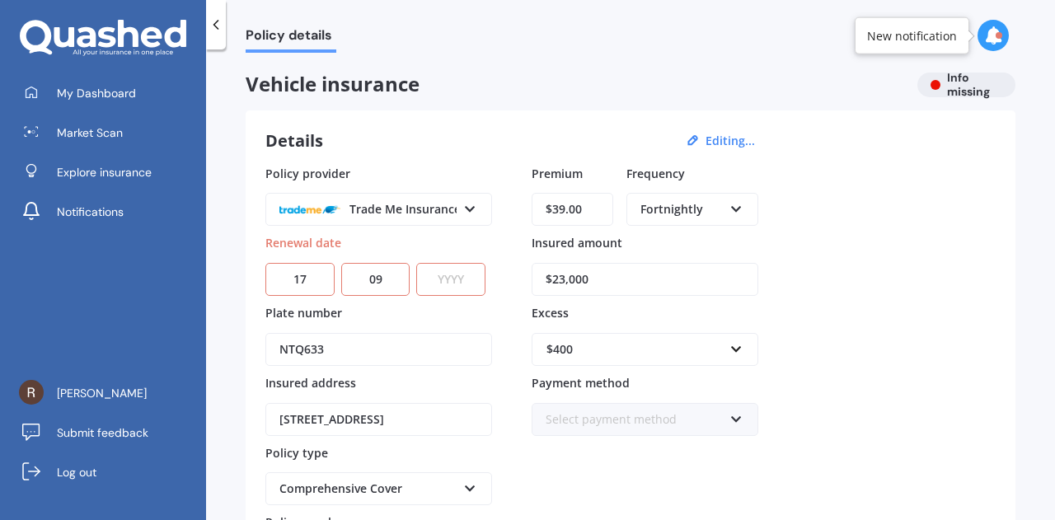
click at [451, 287] on select "YYYY 2027 2026 2025 2024 2023 2022 2021 2020 2019 2018 2017 2016 2015 2014 2013…" at bounding box center [450, 279] width 69 height 33
select select "2025"
click at [420, 263] on select "YYYY 2027 2026 2025 2024 2023 2022 2021 2020 2019 2018 2017 2016 2015 2014 2013…" at bounding box center [450, 279] width 69 height 33
click at [882, 413] on div "Policy provider Trade Me Insurance AA AMI AMP ANZ ASB Aioi Nissay Dowa Ando Ass…" at bounding box center [630, 370] width 730 height 411
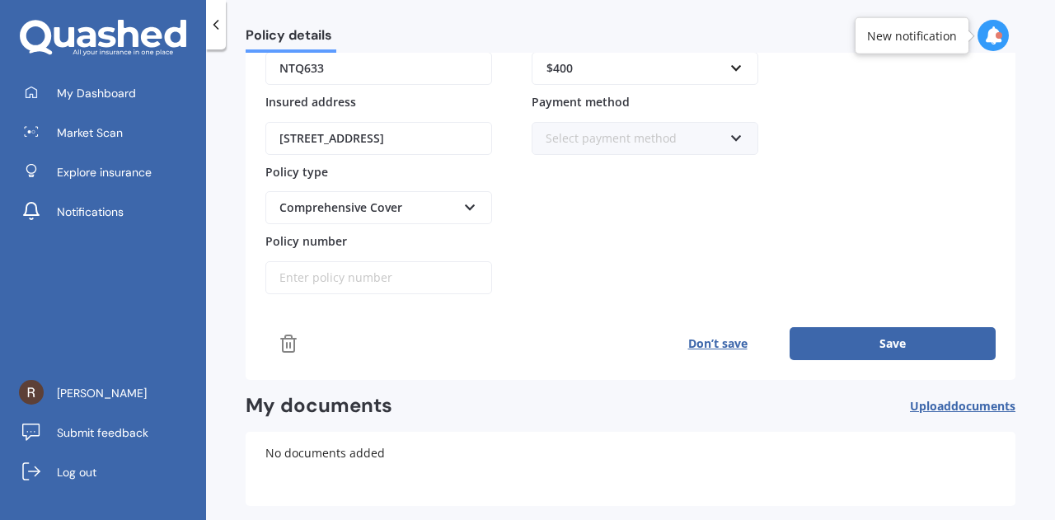
scroll to position [349, 0]
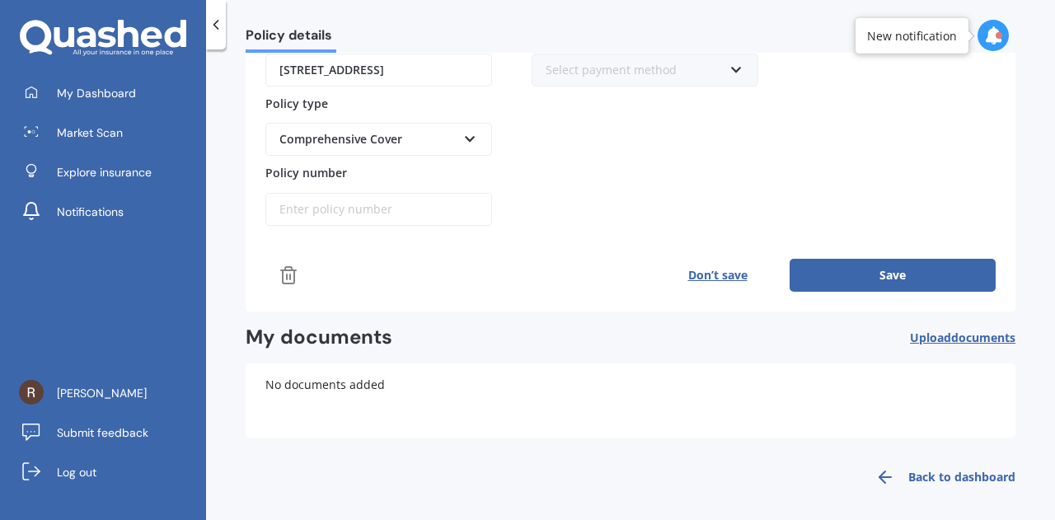
click at [863, 313] on div "Vehicle insurance Info missing Details Editing... Policy provider Trade Me Insu…" at bounding box center [631, 110] width 770 height 774
click at [863, 274] on button "Save" at bounding box center [893, 275] width 206 height 33
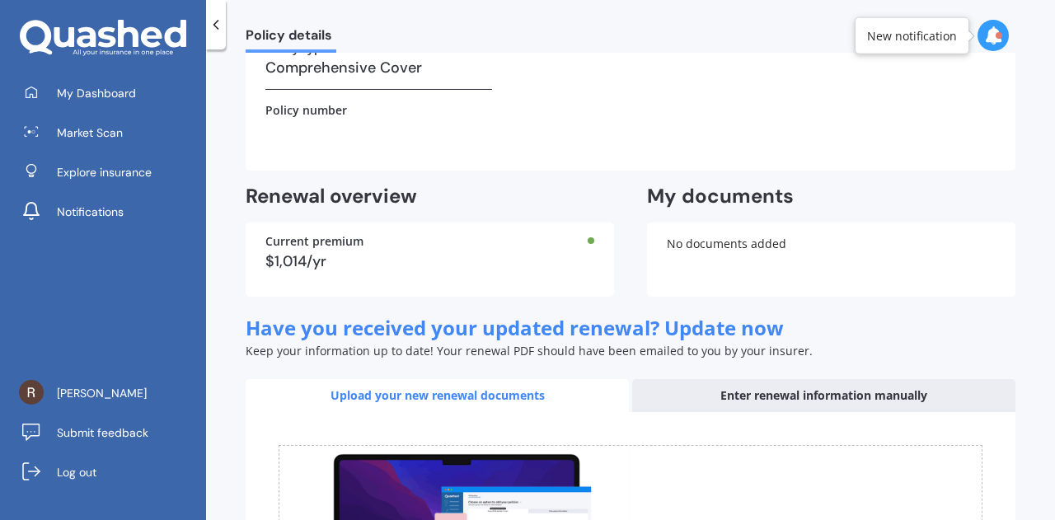
scroll to position [376, 0]
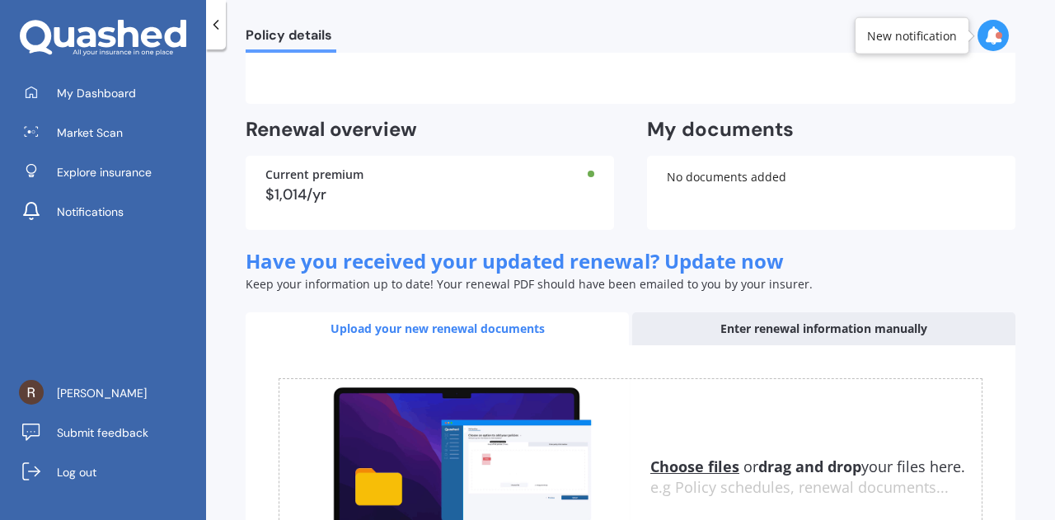
click at [490, 181] on div "Current premium $1,014/yr" at bounding box center [430, 193] width 368 height 74
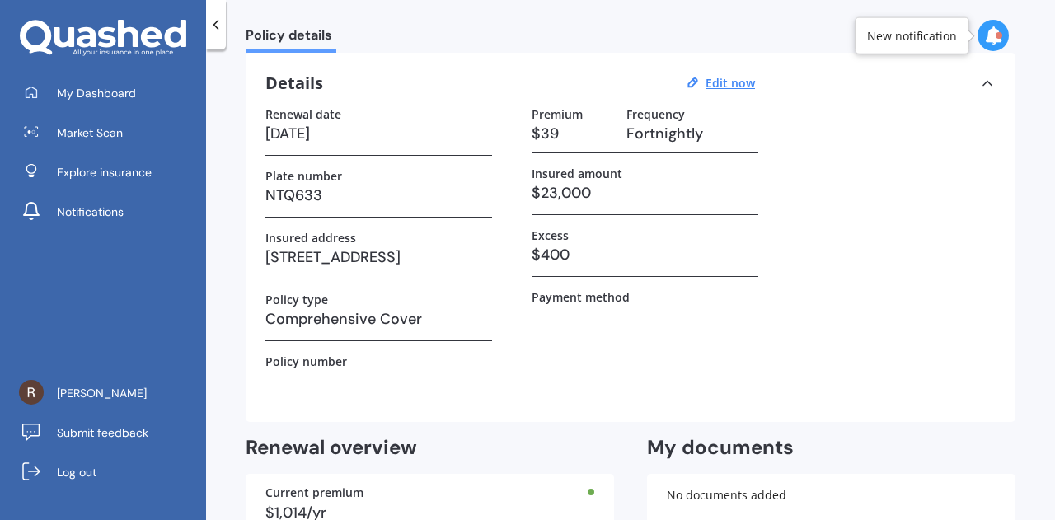
scroll to position [0, 0]
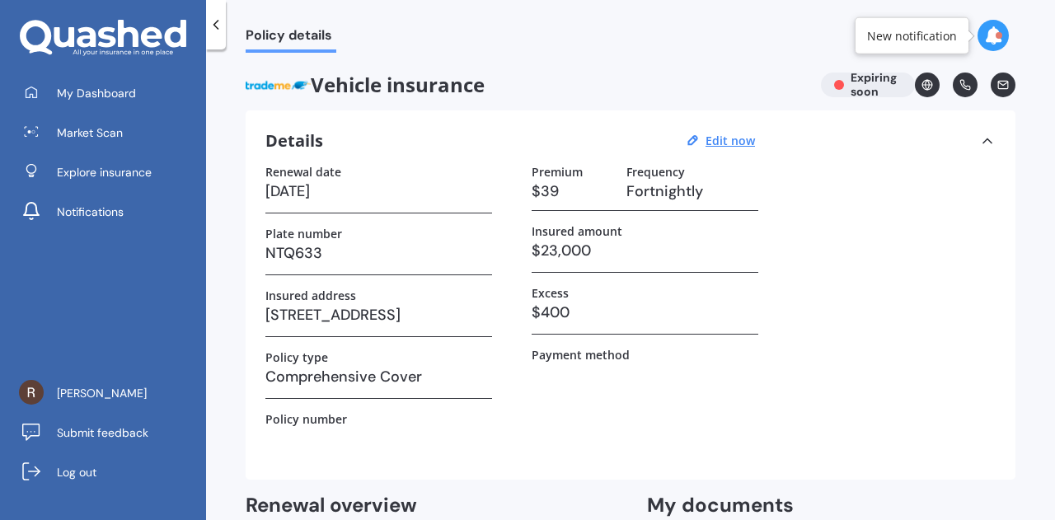
click at [99, 110] on div "My Dashboard Market Scan Explore insurance Notifications" at bounding box center [103, 156] width 206 height 158
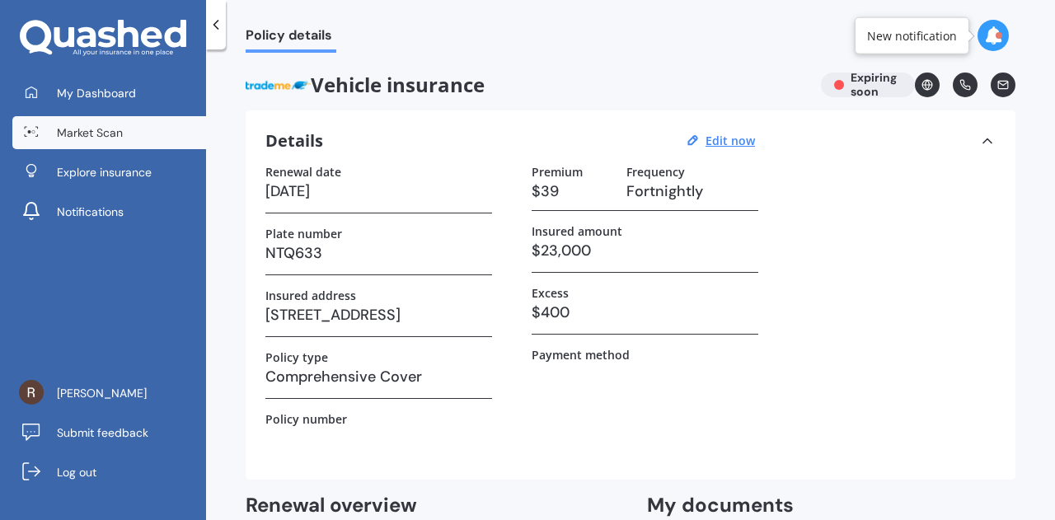
click at [119, 129] on span "Market Scan" at bounding box center [90, 132] width 66 height 16
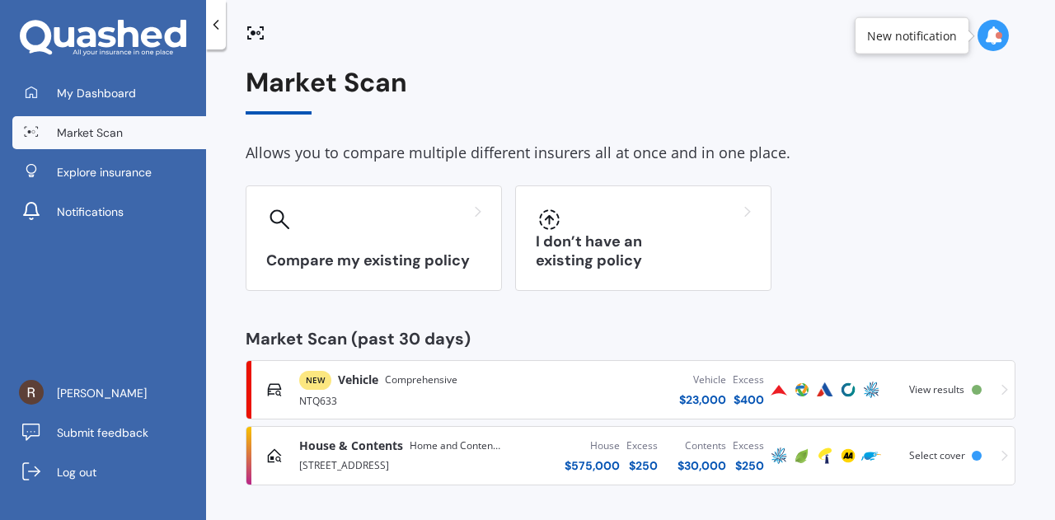
scroll to position [7, 0]
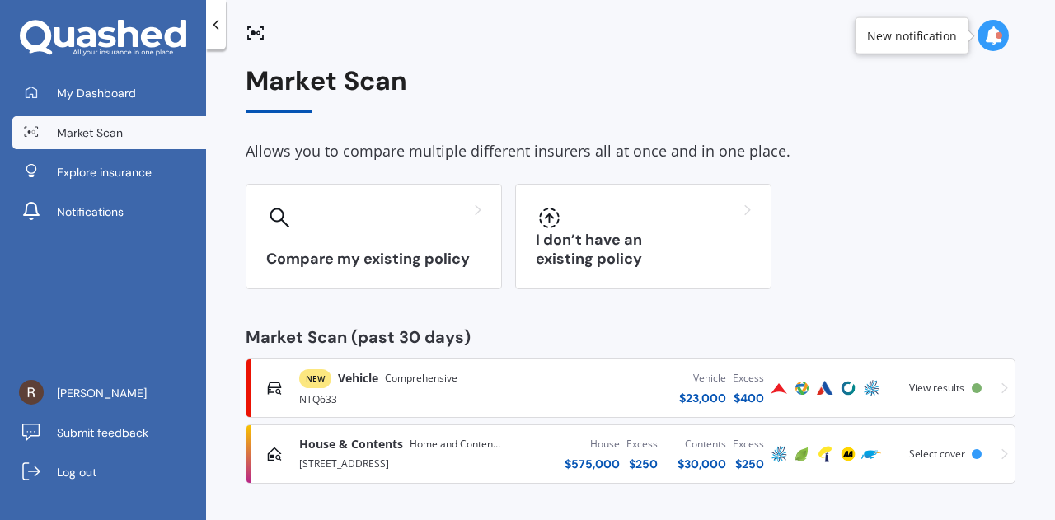
click at [397, 383] on span "Comprehensive" at bounding box center [421, 378] width 73 height 16
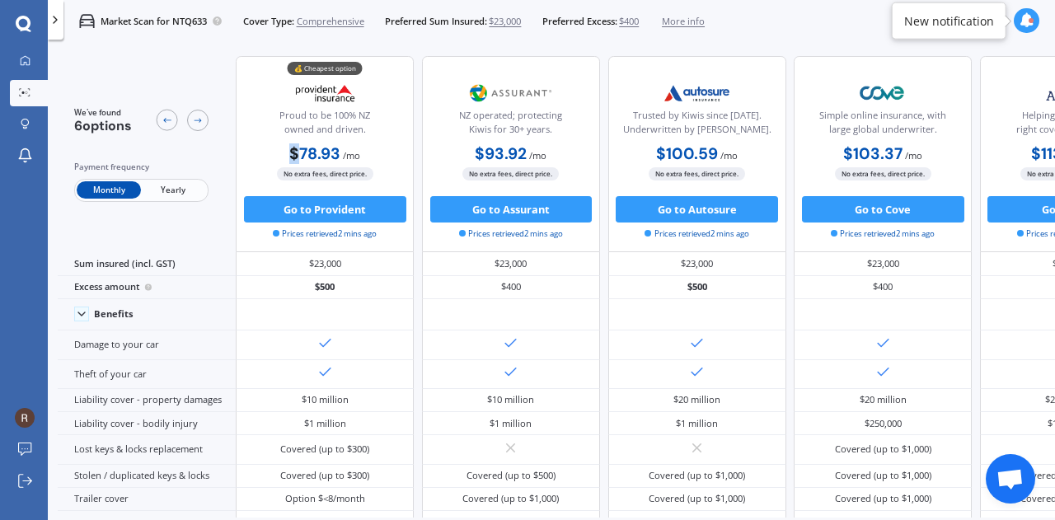
drag, startPoint x: 294, startPoint y: 152, endPoint x: 385, endPoint y: 144, distance: 91.0
click at [385, 144] on div "$78.93 / mo $789.65 / yr $78.93 / mo" at bounding box center [325, 155] width 178 height 26
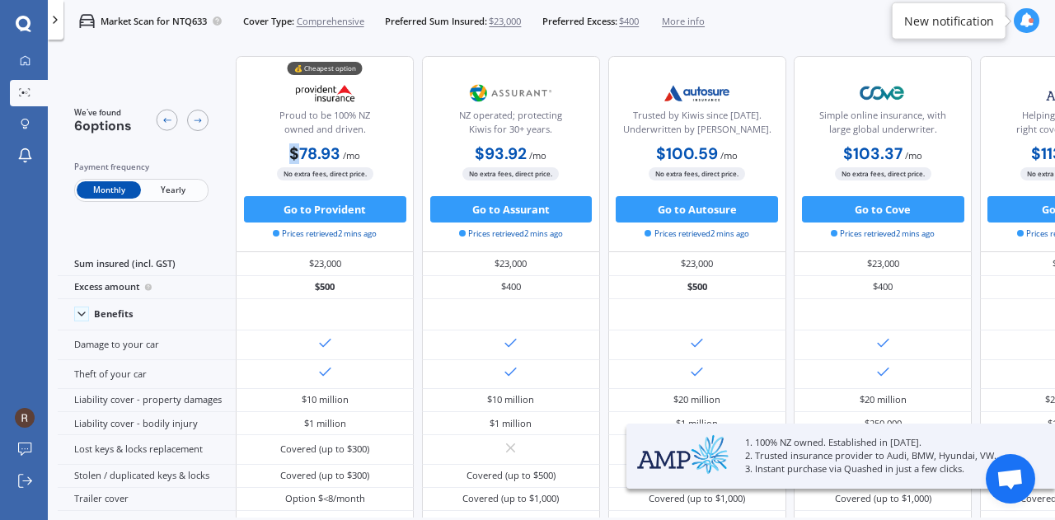
click at [390, 148] on div "$78.93 / mo $789.65 / yr $78.93 / mo" at bounding box center [325, 155] width 178 height 26
click at [164, 125] on icon at bounding box center [167, 120] width 11 height 11
click at [197, 128] on div at bounding box center [197, 120] width 21 height 21
click at [199, 120] on icon at bounding box center [197, 121] width 7 height 5
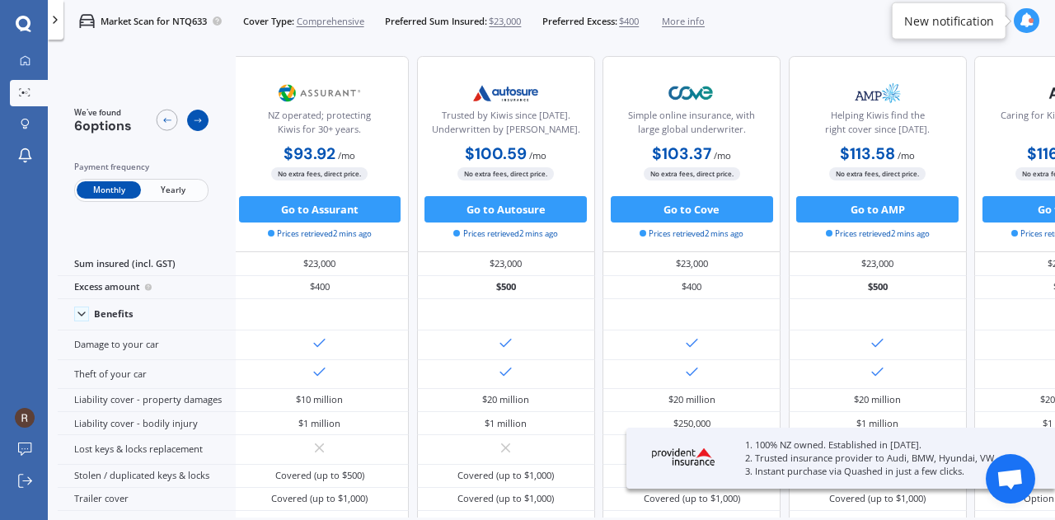
scroll to position [0, 369]
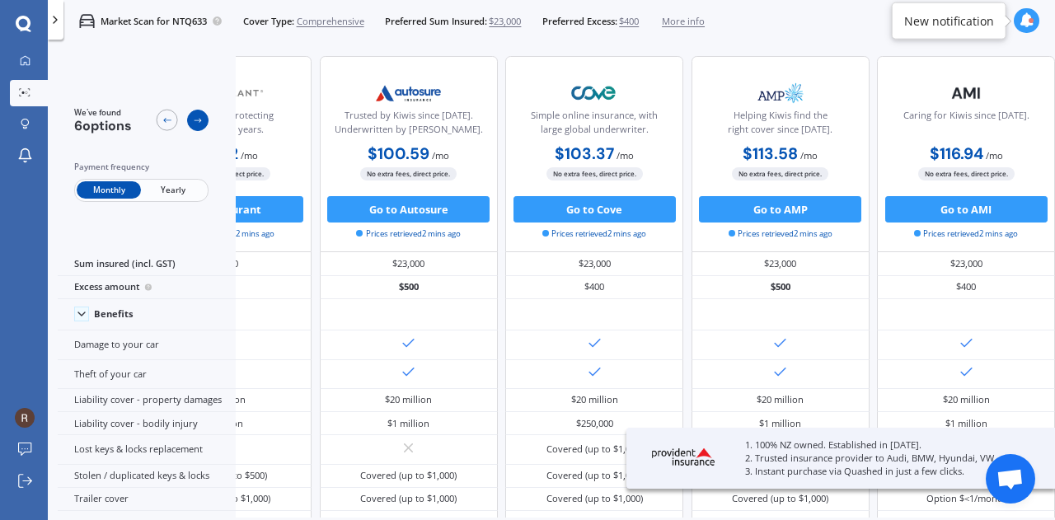
click at [201, 120] on icon at bounding box center [198, 120] width 11 height 11
click at [203, 121] on div at bounding box center [197, 120] width 21 height 21
click at [170, 120] on icon at bounding box center [167, 120] width 11 height 11
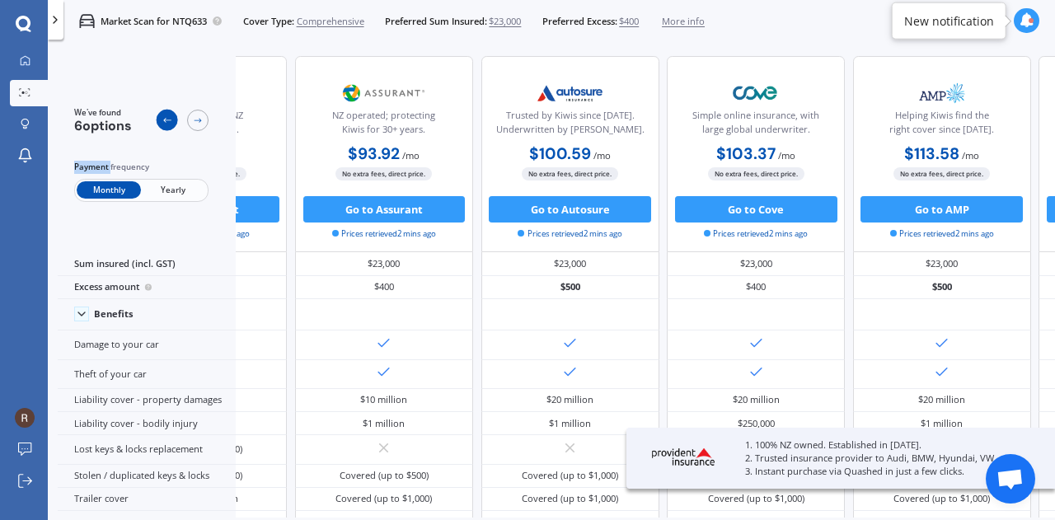
click at [170, 120] on icon at bounding box center [167, 120] width 11 height 11
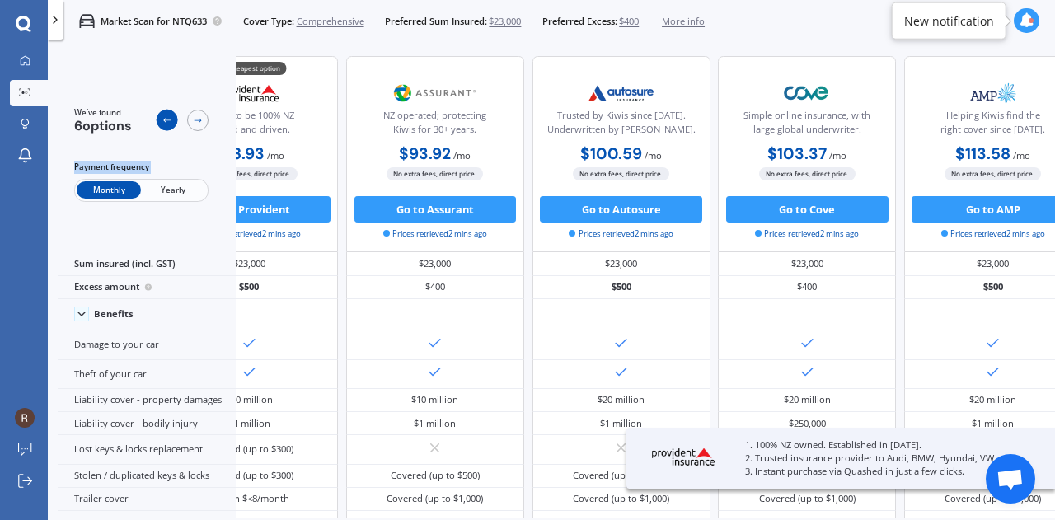
click at [170, 120] on icon at bounding box center [167, 120] width 11 height 11
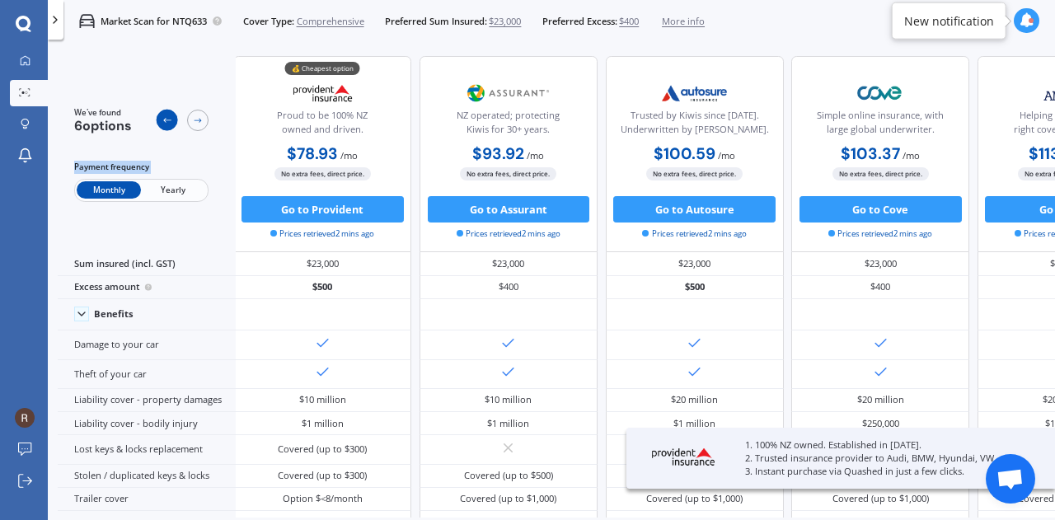
scroll to position [0, 0]
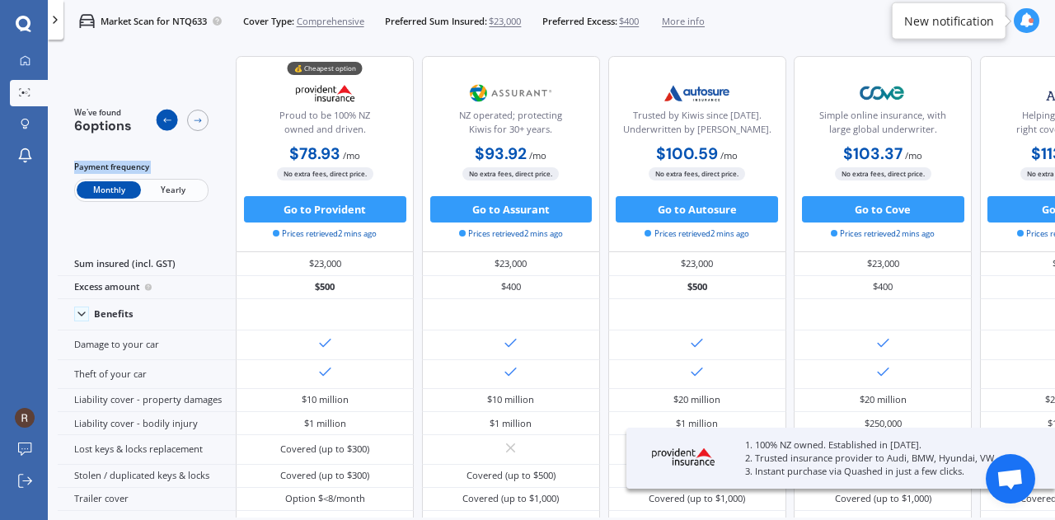
click at [171, 120] on icon at bounding box center [167, 120] width 11 height 11
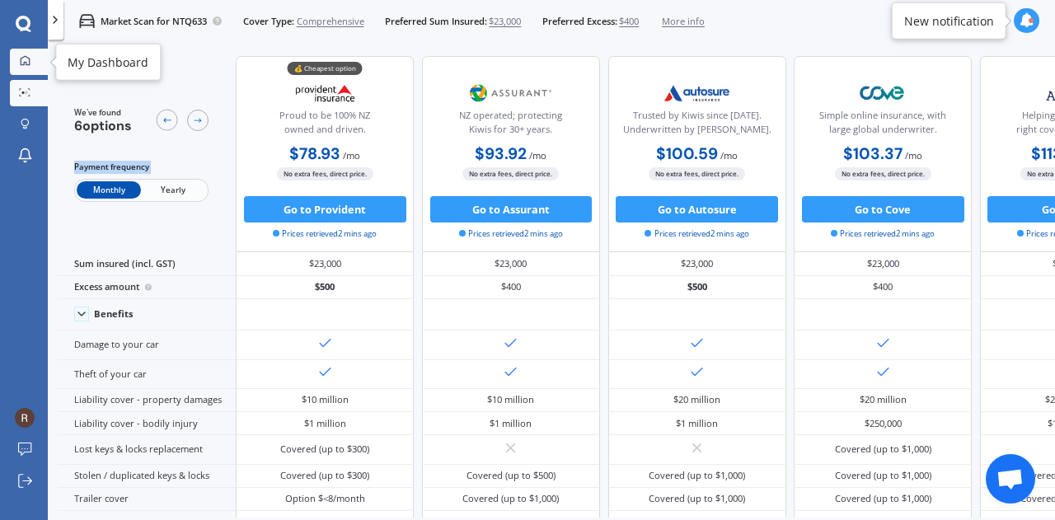
click at [12, 57] on link "My Dashboard" at bounding box center [29, 62] width 38 height 26
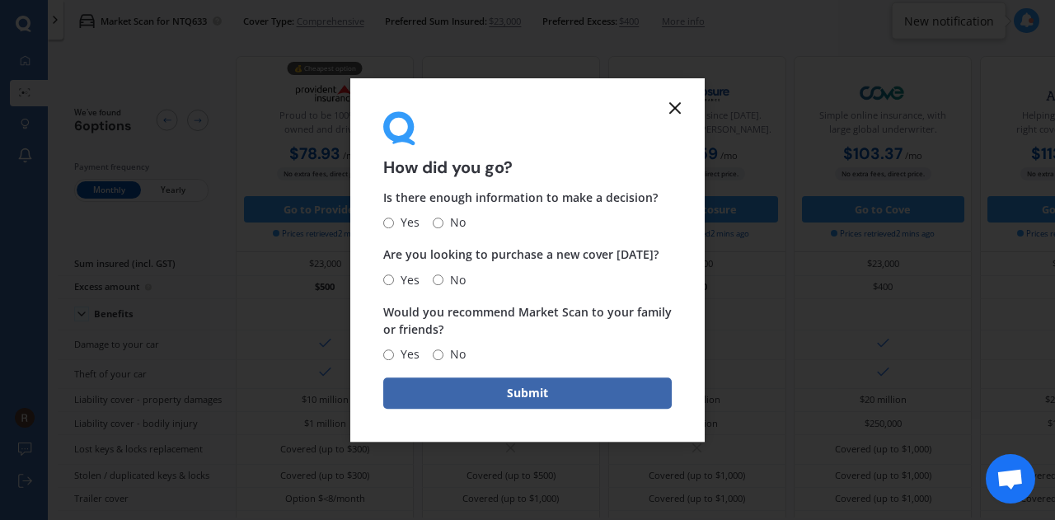
click at [672, 105] on line at bounding box center [675, 108] width 10 height 10
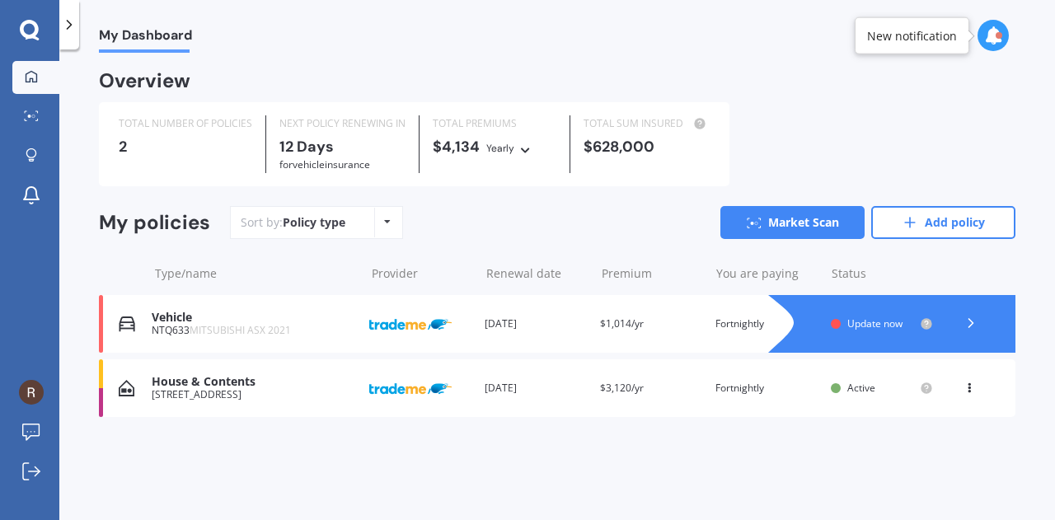
click at [668, 334] on div "Vehicle NTQ633 MITSUBISHI ASX 2021 Provider Renewal date [DATE] Premium $1,014/…" at bounding box center [557, 324] width 916 height 58
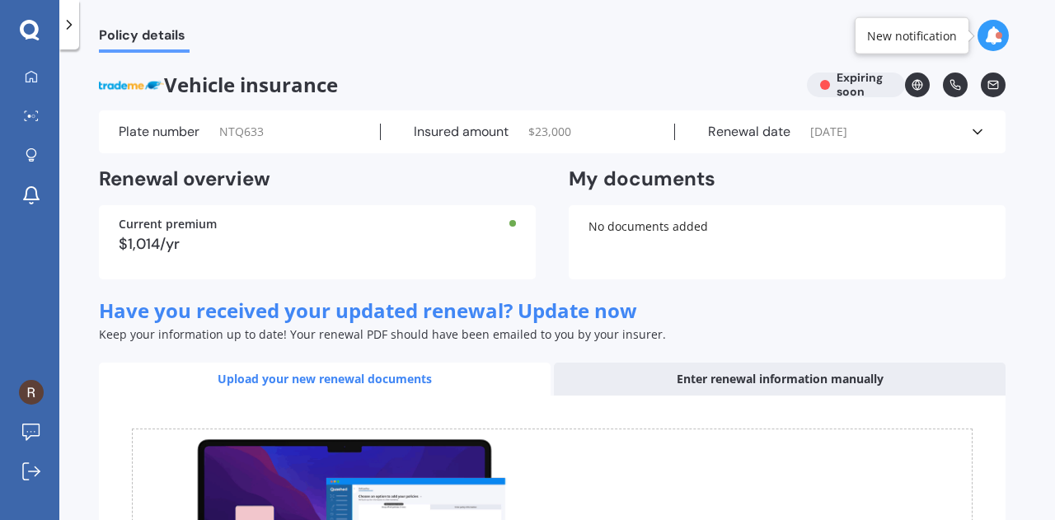
click at [981, 149] on div "Plate number NTQ633 Insured amount $ 23,000 Renewal date [DATE] See more" at bounding box center [552, 131] width 907 height 43
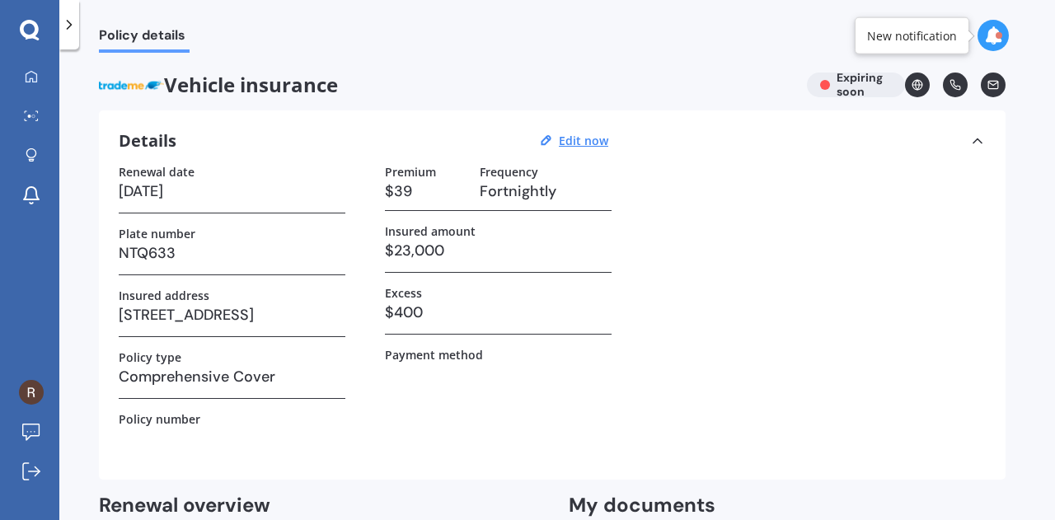
click at [373, 188] on div "Renewal date [DATE] Plate number NTQ633 Insured address [STREET_ADDRESS] Policy…" at bounding box center [552, 312] width 867 height 295
click at [596, 138] on u "Edit now" at bounding box center [583, 141] width 49 height 16
select select "17"
select select "09"
select select "2025"
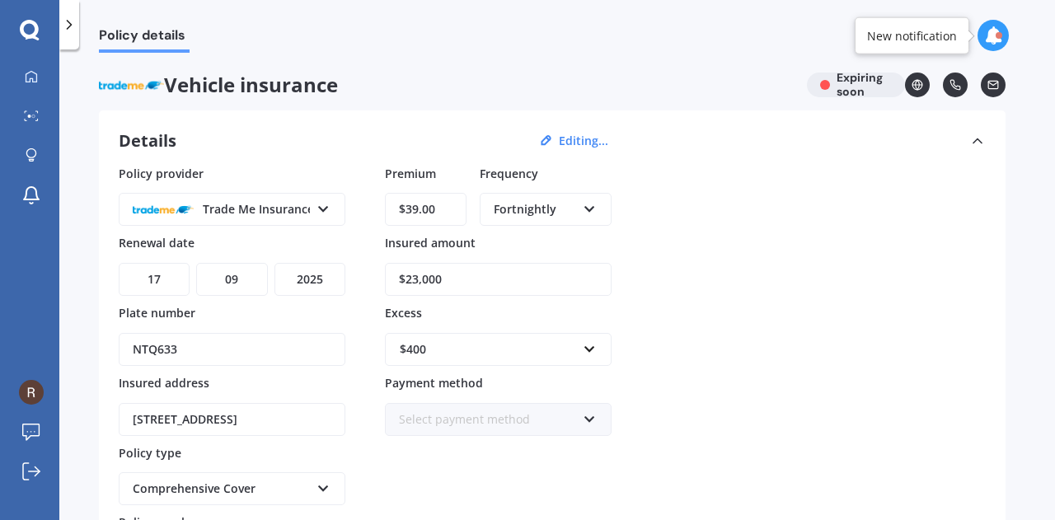
drag, startPoint x: 448, startPoint y: 213, endPoint x: 336, endPoint y: 213, distance: 112.1
click at [349, 202] on div "Policy provider Trade Me Insurance AA AMI AMP ANZ ASB Aioi Nissay Dowa Ando Ass…" at bounding box center [552, 370] width 867 height 411
type input "$36.19"
drag, startPoint x: 943, startPoint y: 279, endPoint x: 953, endPoint y: 281, distance: 10.0
click at [943, 279] on div "Policy provider Trade Me Insurance AA AMI AMP ANZ ASB Aioi Nissay Dowa Ando Ass…" at bounding box center [552, 370] width 867 height 411
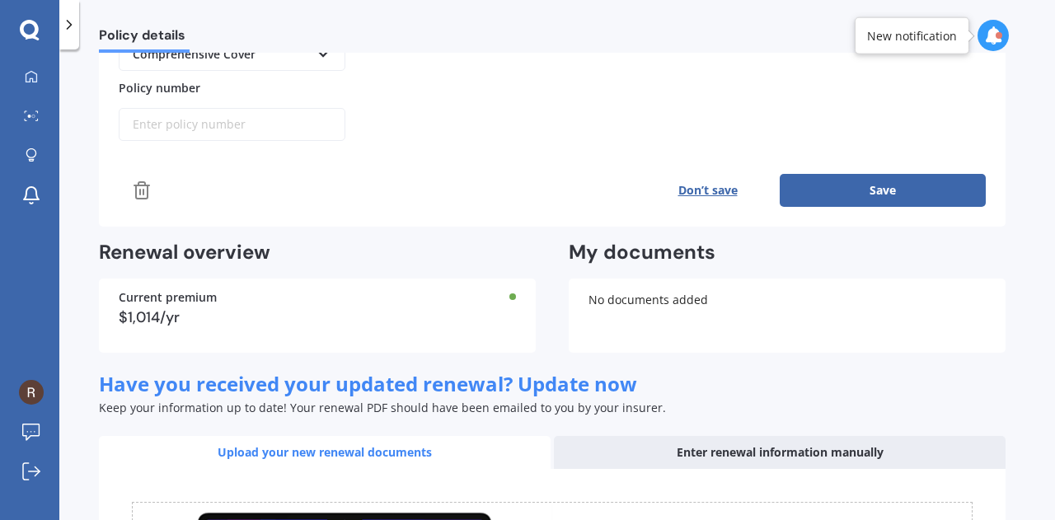
scroll to position [495, 0]
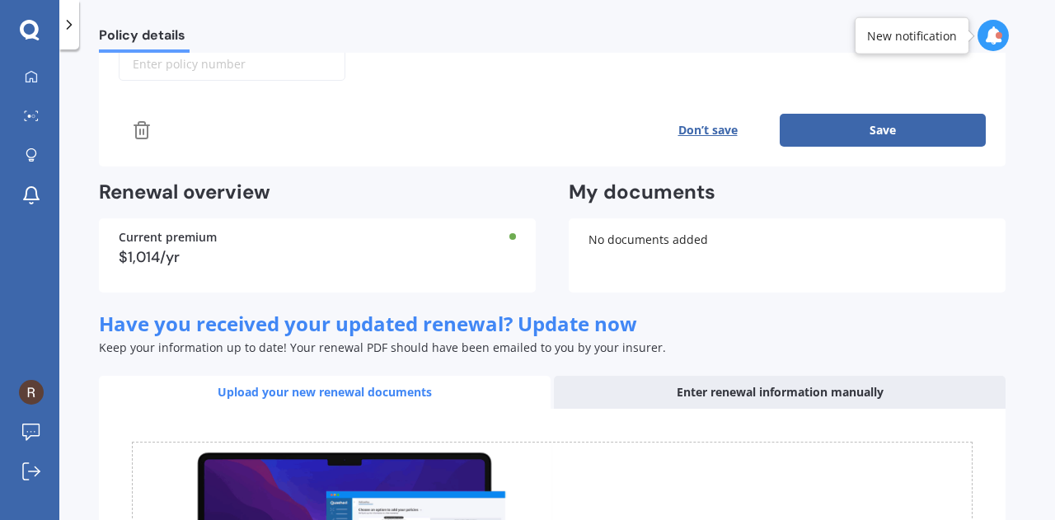
click at [915, 124] on button "Save" at bounding box center [883, 130] width 206 height 33
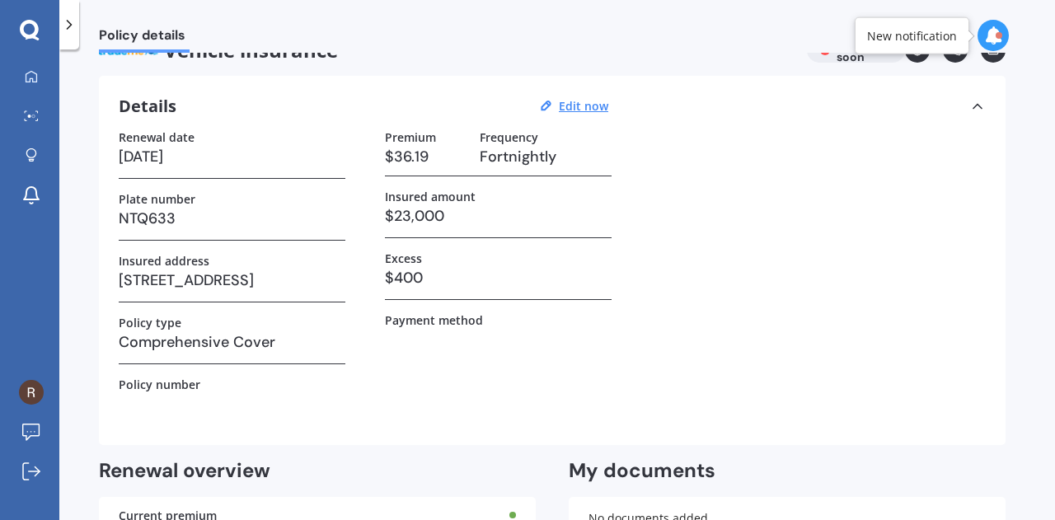
scroll to position [0, 0]
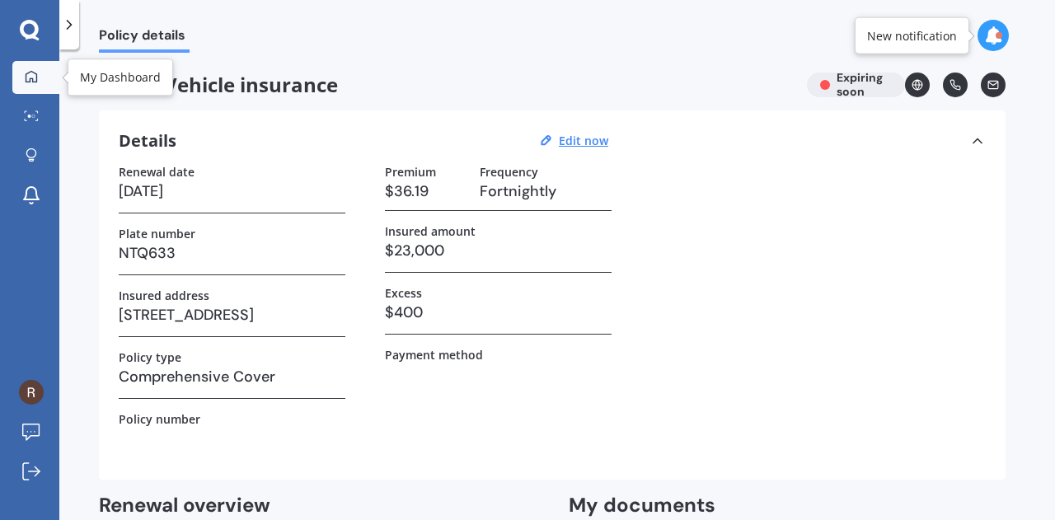
click at [33, 76] on icon at bounding box center [31, 76] width 13 height 13
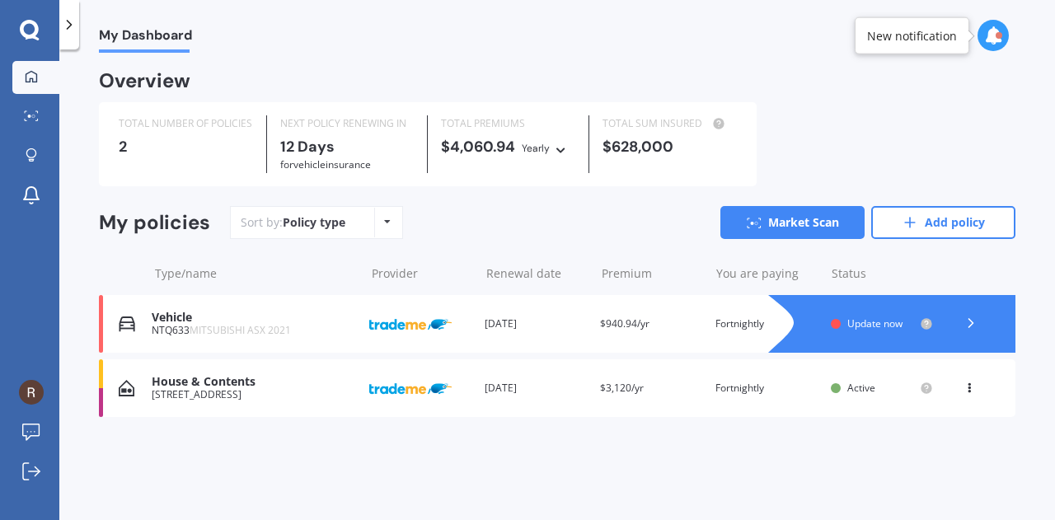
click at [987, 334] on div at bounding box center [970, 324] width 49 height 25
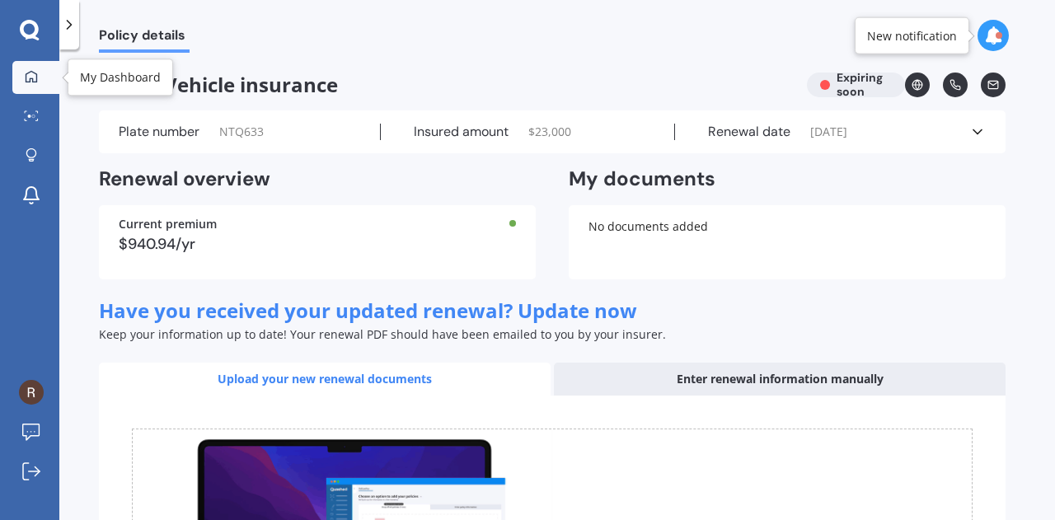
click at [20, 78] on div at bounding box center [31, 77] width 25 height 15
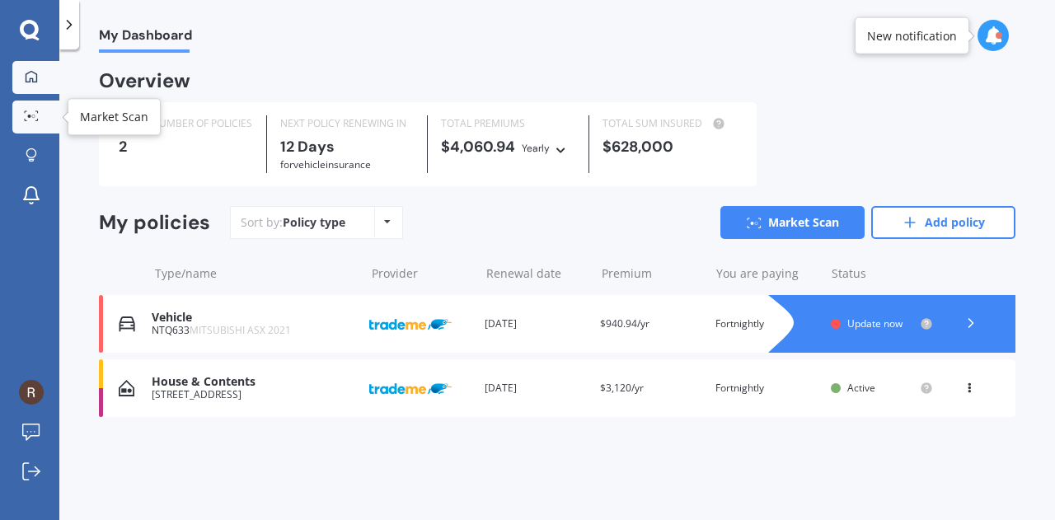
click at [30, 119] on icon at bounding box center [31, 115] width 15 height 11
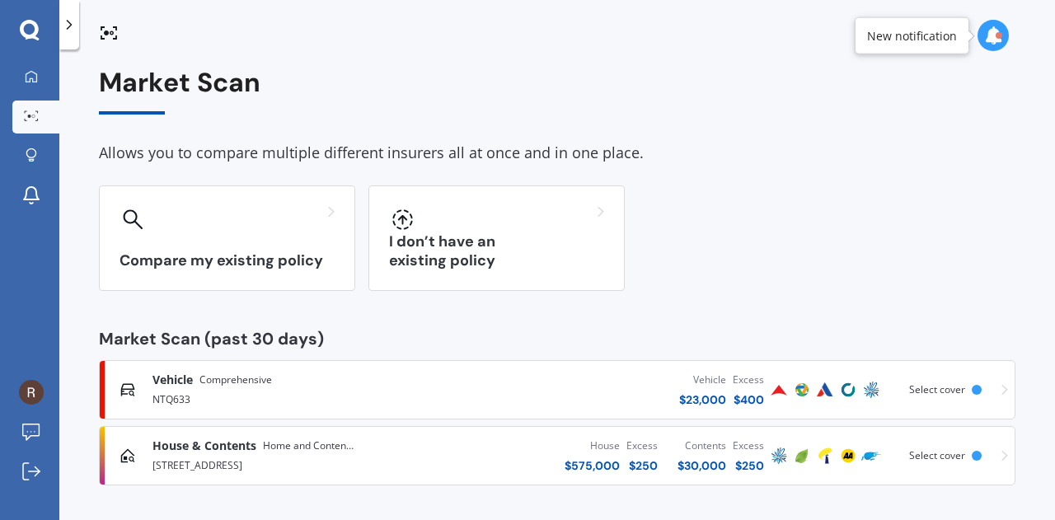
scroll to position [7, 0]
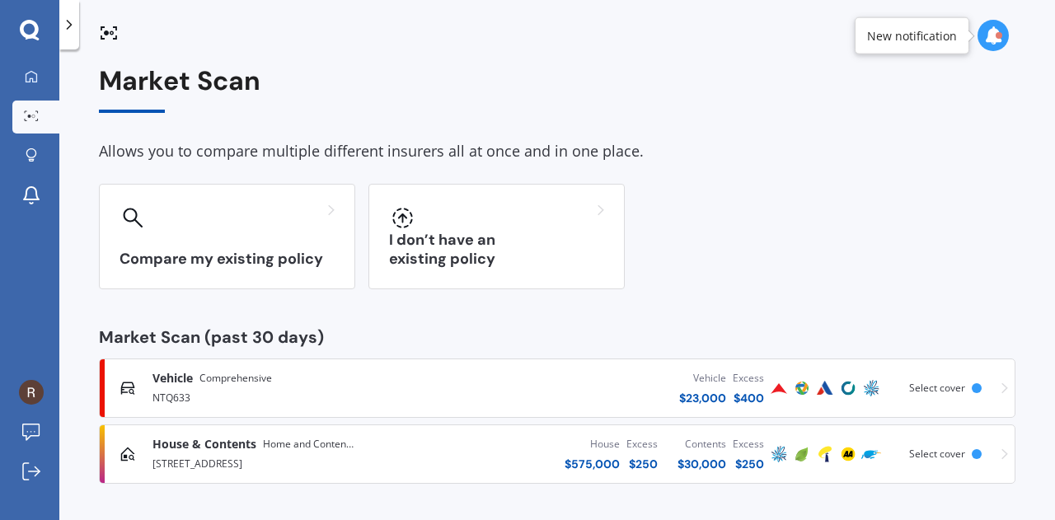
click at [349, 455] on div "House & Contents Home and Contents [STREET_ADDRESS]" at bounding box center [297, 454] width 291 height 36
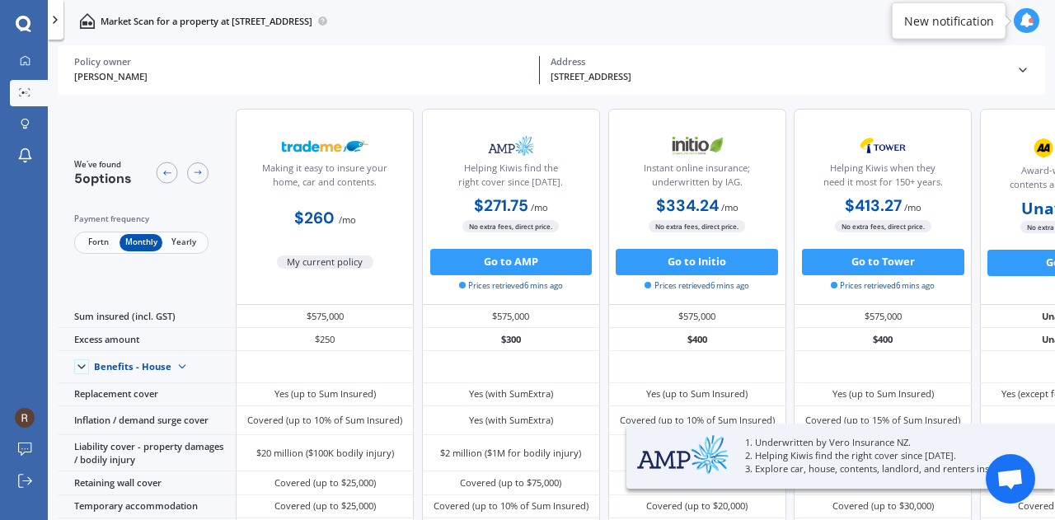
click at [93, 237] on span "Fortn" at bounding box center [98, 242] width 43 height 17
